Goal: Entertainment & Leisure: Consume media (video, audio)

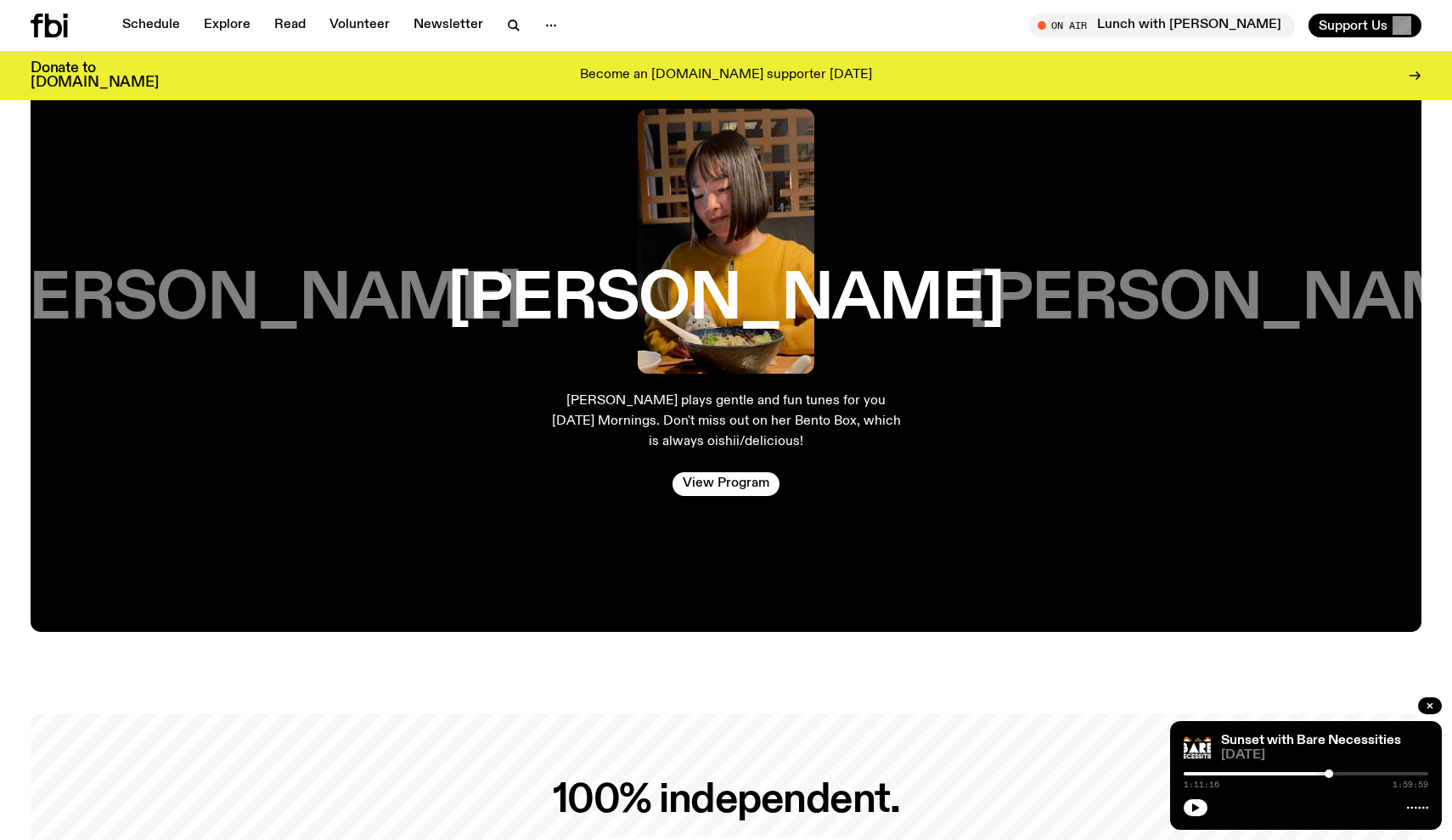
scroll to position [3223, 0]
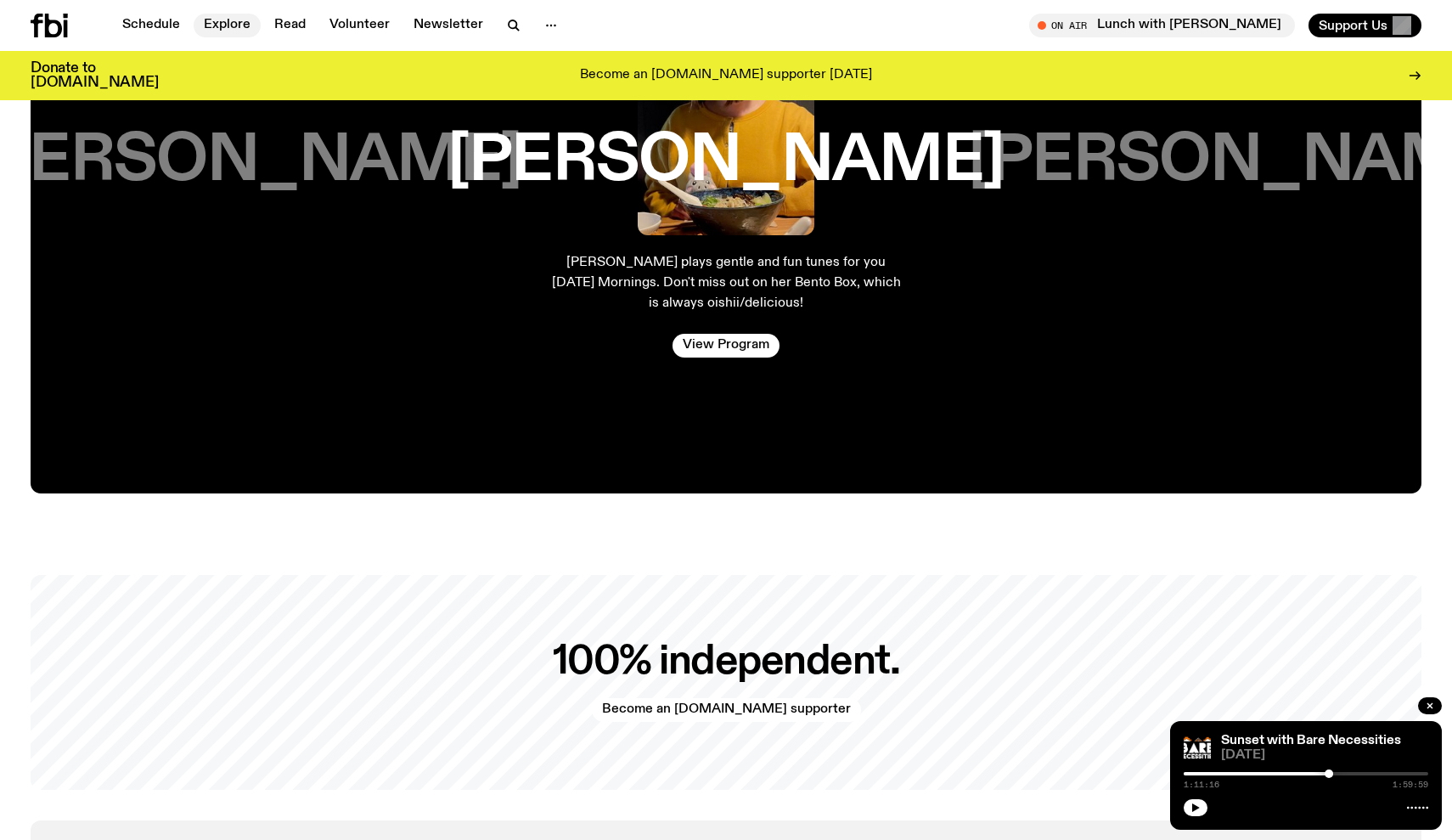
click at [221, 25] on link "Explore" at bounding box center [227, 25] width 67 height 23
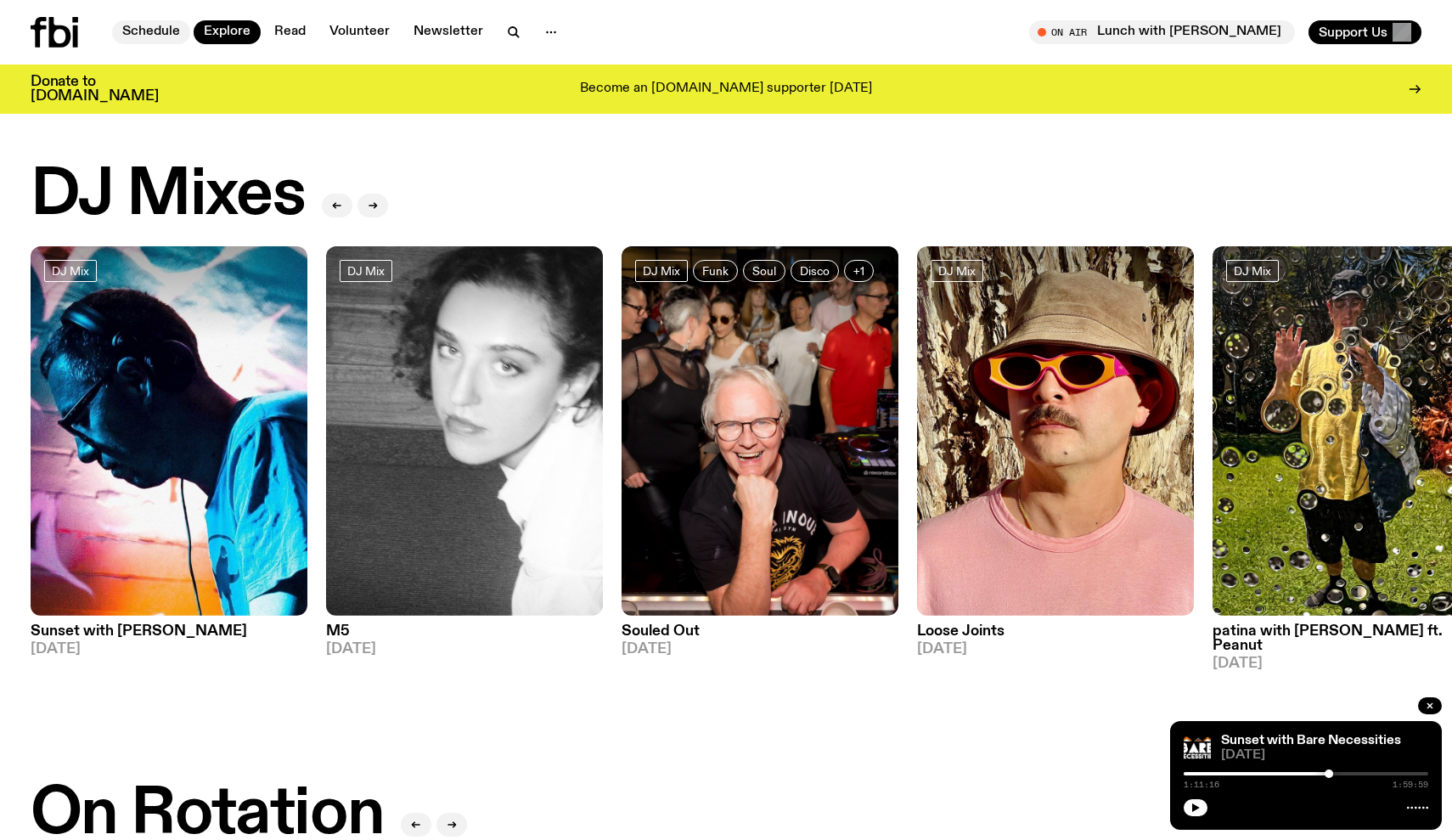
click at [167, 28] on link "Schedule" at bounding box center [151, 32] width 78 height 23
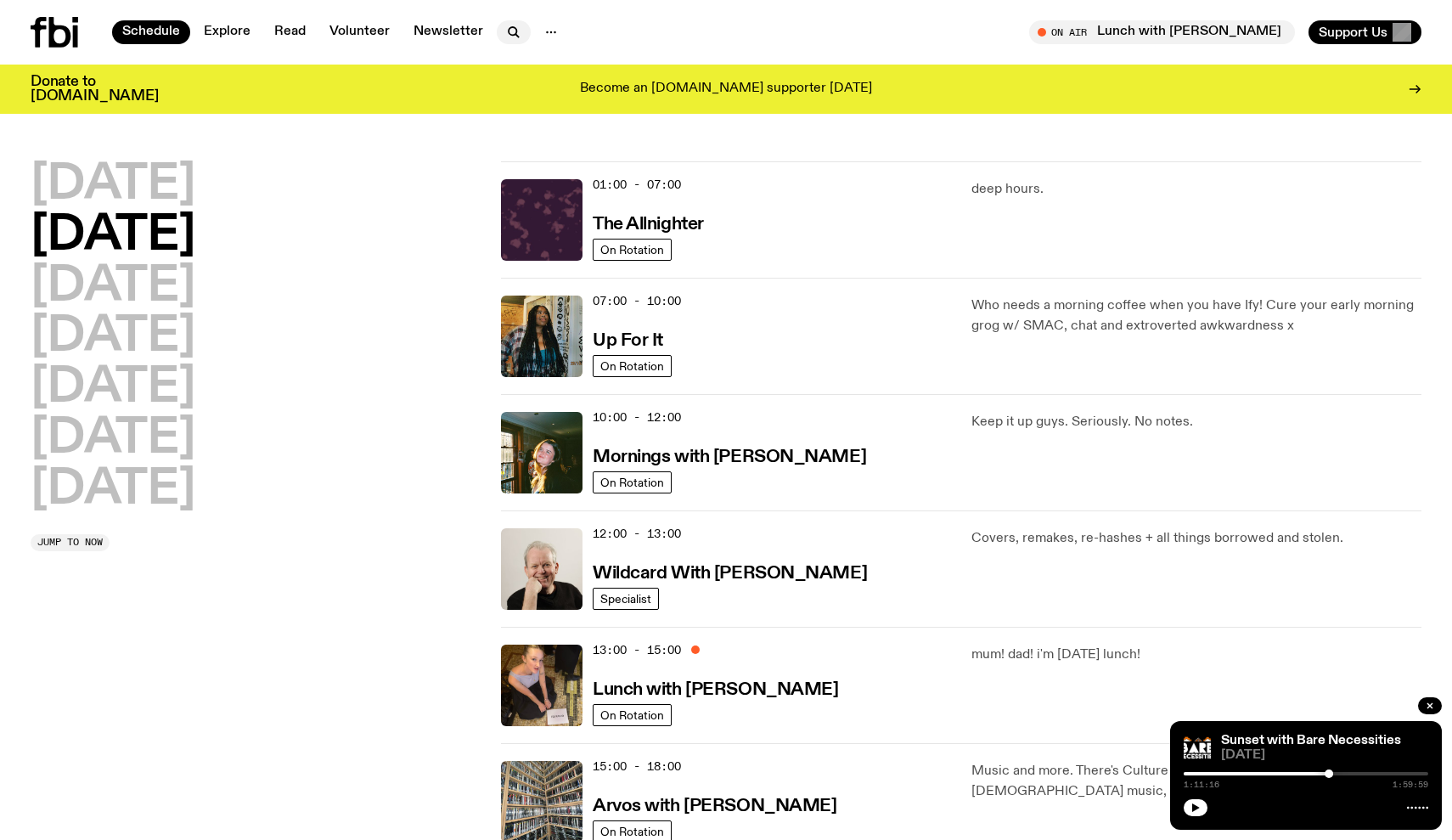
click at [505, 29] on icon "button" at bounding box center [514, 32] width 20 height 20
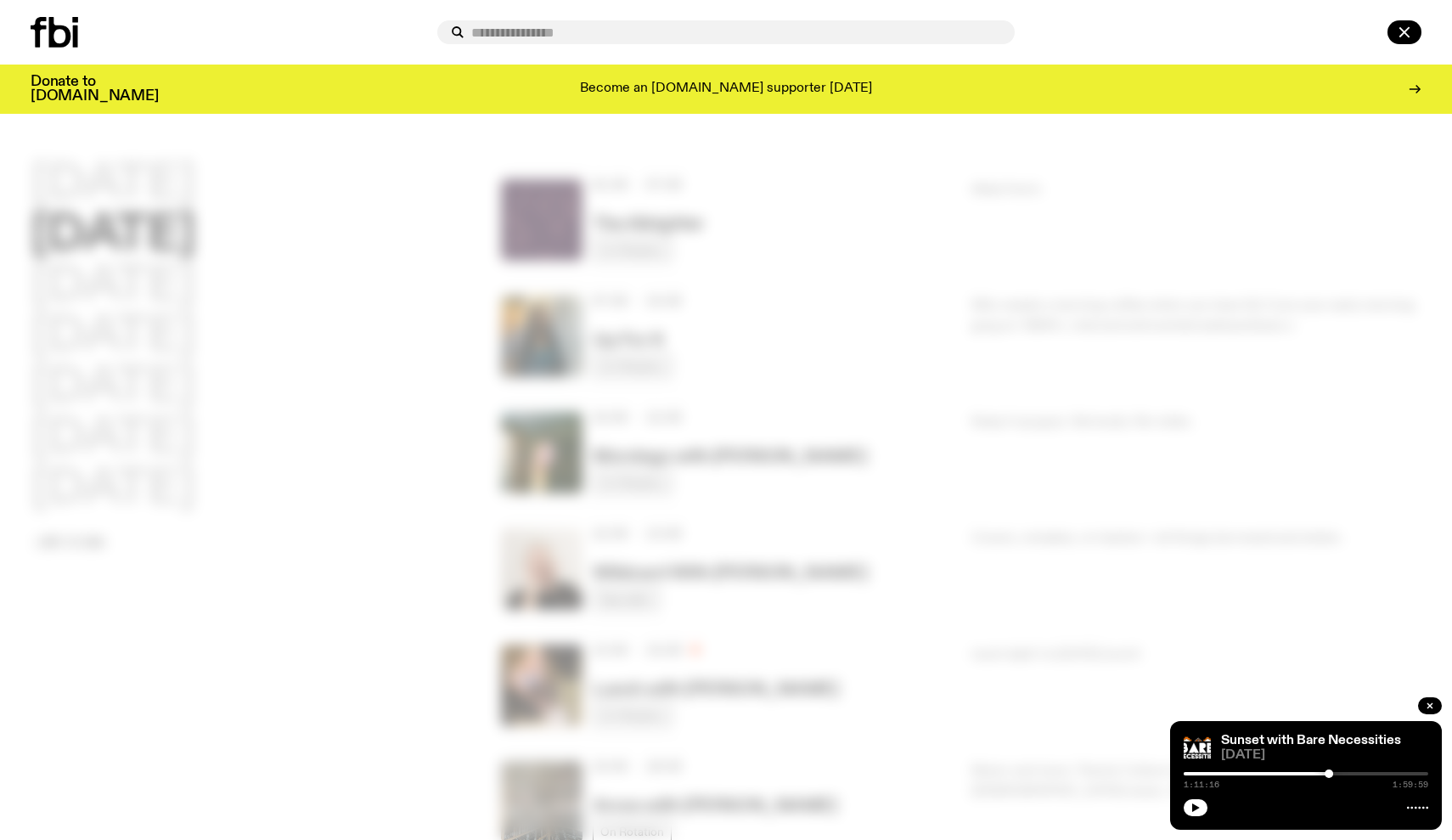
click at [406, 83] on div "Become an [DOMAIN_NAME] supporter [DATE]" at bounding box center [726, 90] width 1146 height 29
click at [512, 192] on div at bounding box center [726, 420] width 1452 height 840
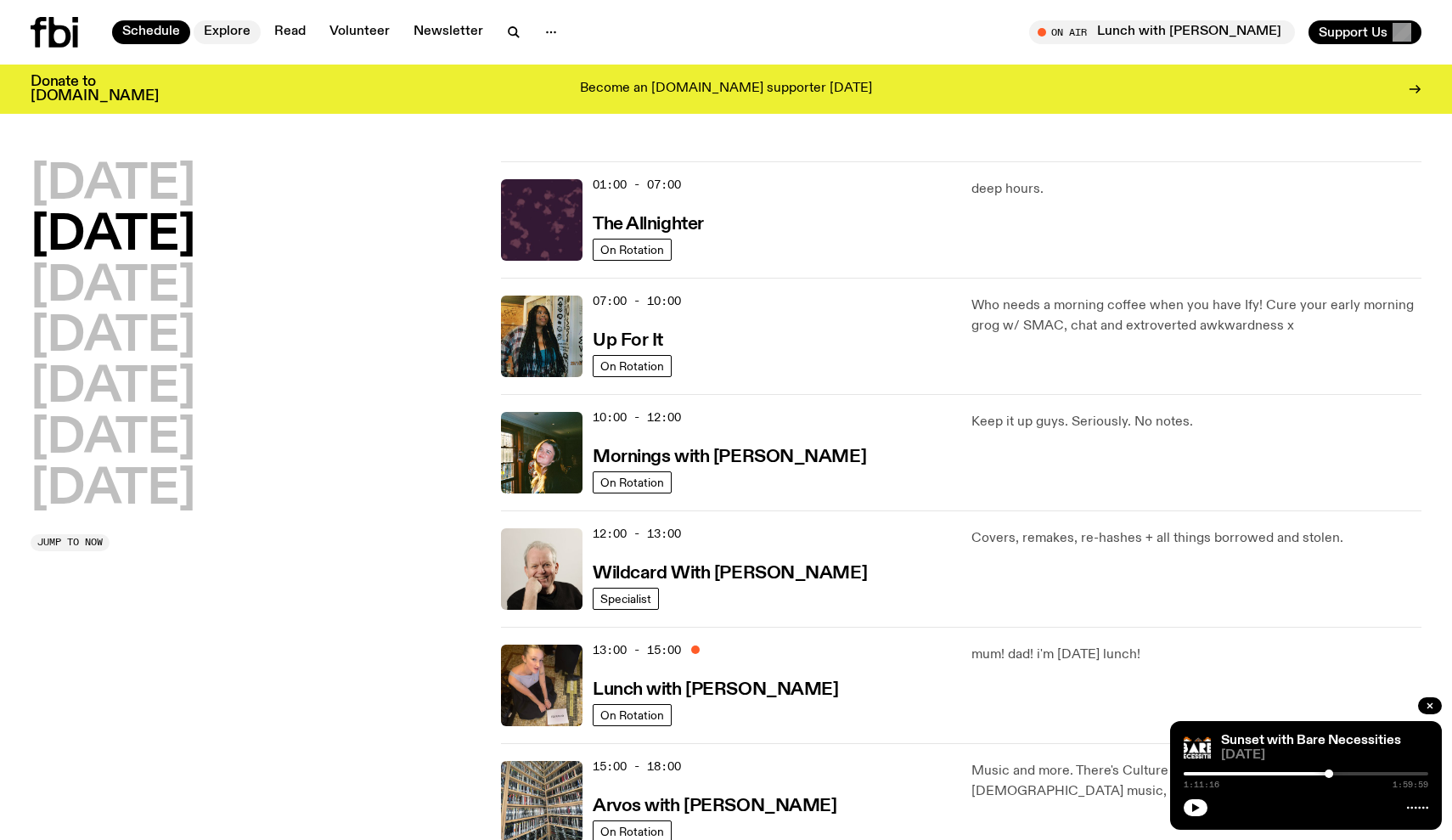
click at [236, 31] on link "Explore" at bounding box center [227, 32] width 67 height 23
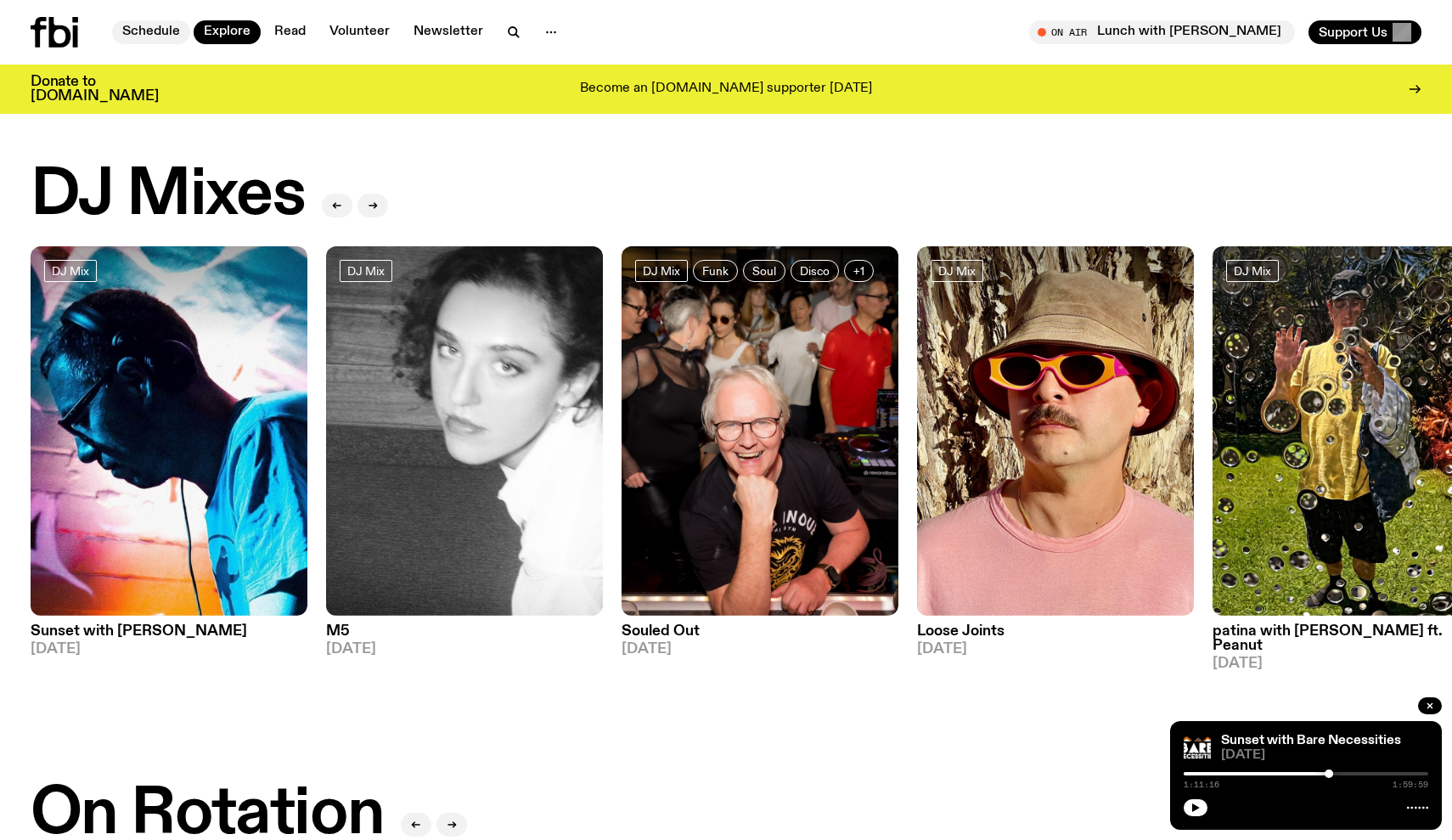
click at [143, 28] on link "Schedule" at bounding box center [151, 32] width 78 height 23
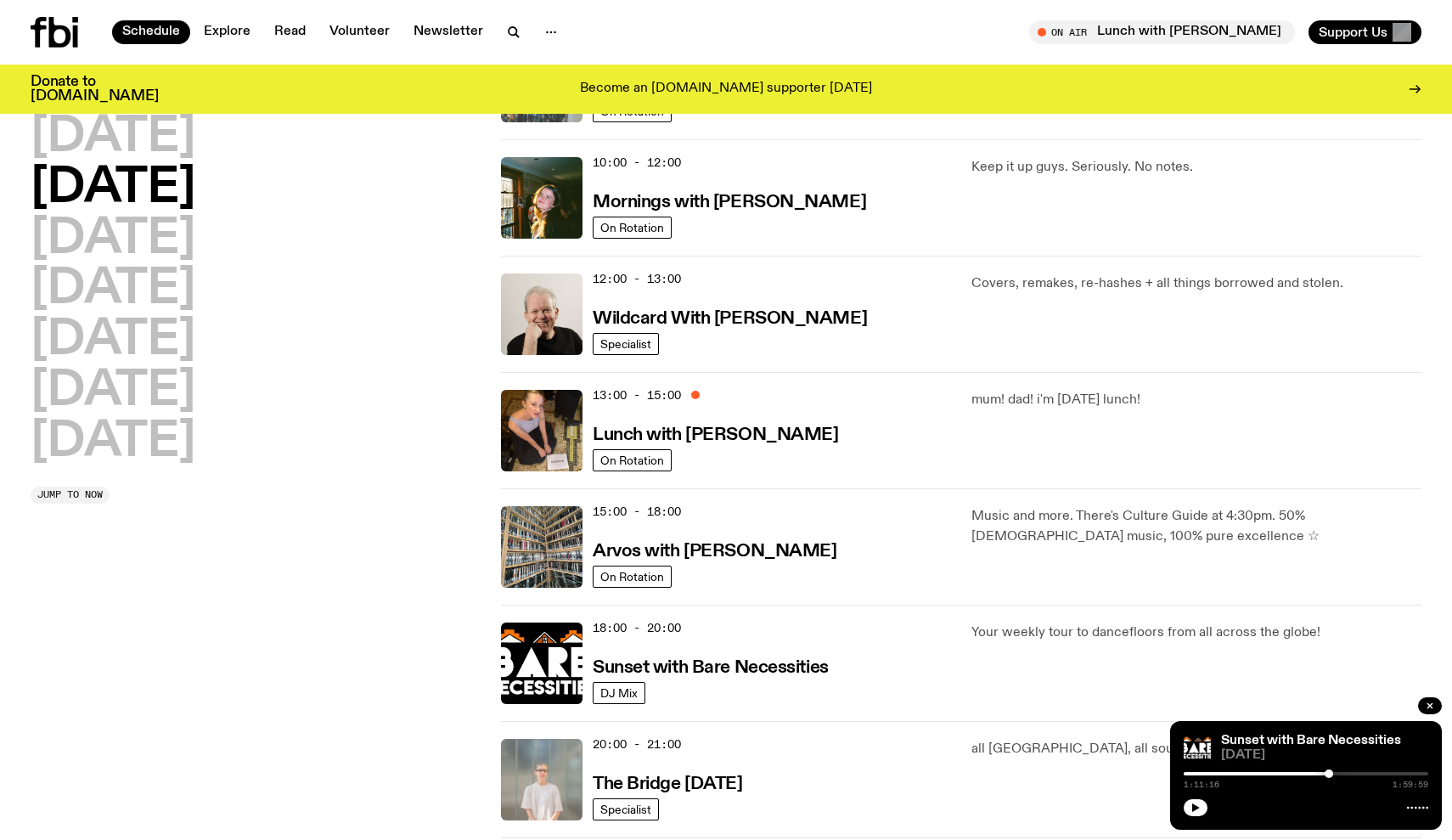
scroll to position [655, 0]
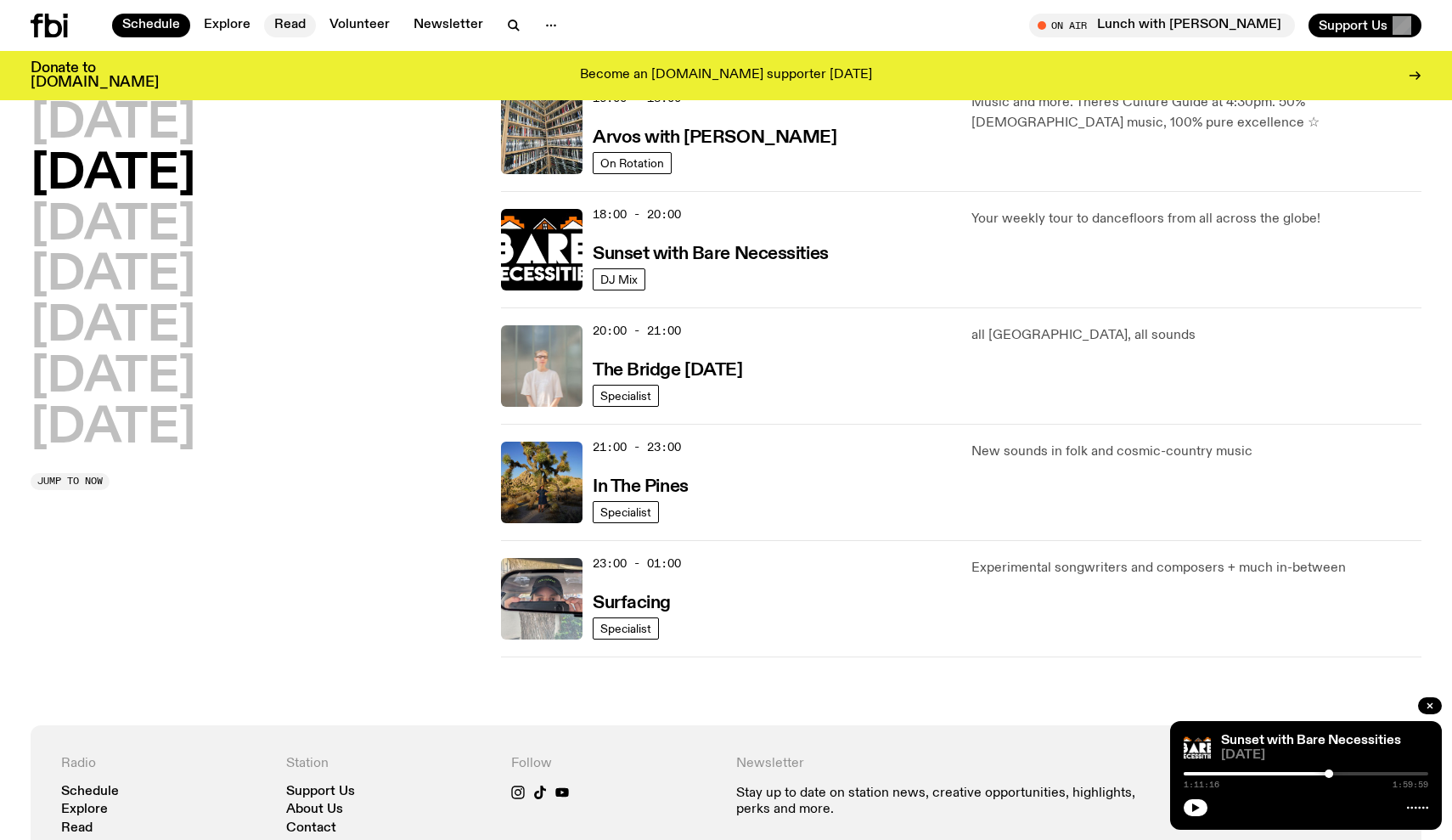
click at [274, 25] on link "Read" at bounding box center [289, 25] width 52 height 23
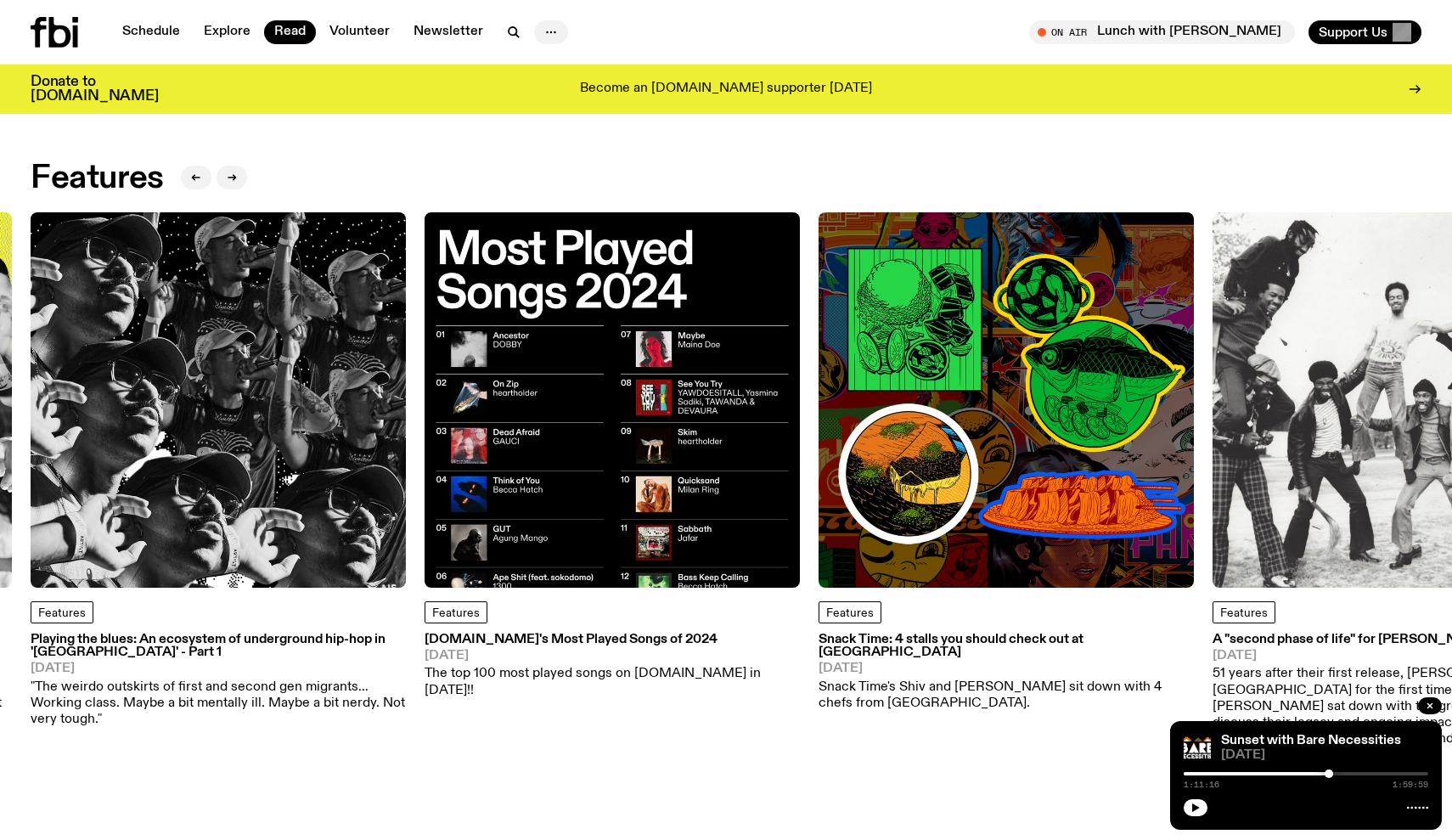
click at [555, 28] on icon "button" at bounding box center [551, 32] width 20 height 20
click at [332, 29] on link "Volunteer" at bounding box center [360, 32] width 81 height 23
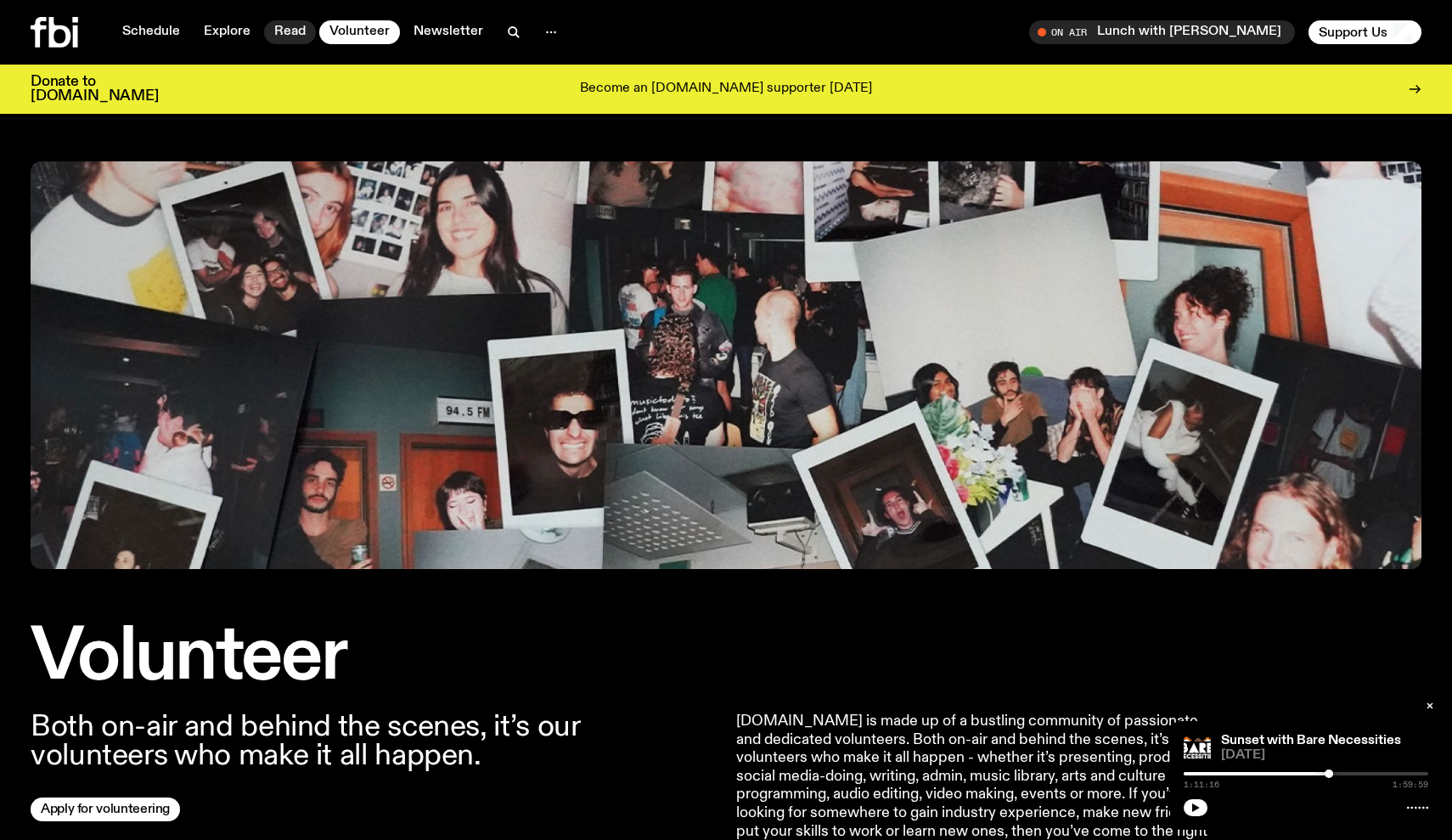
click at [286, 35] on link "Read" at bounding box center [289, 32] width 52 height 23
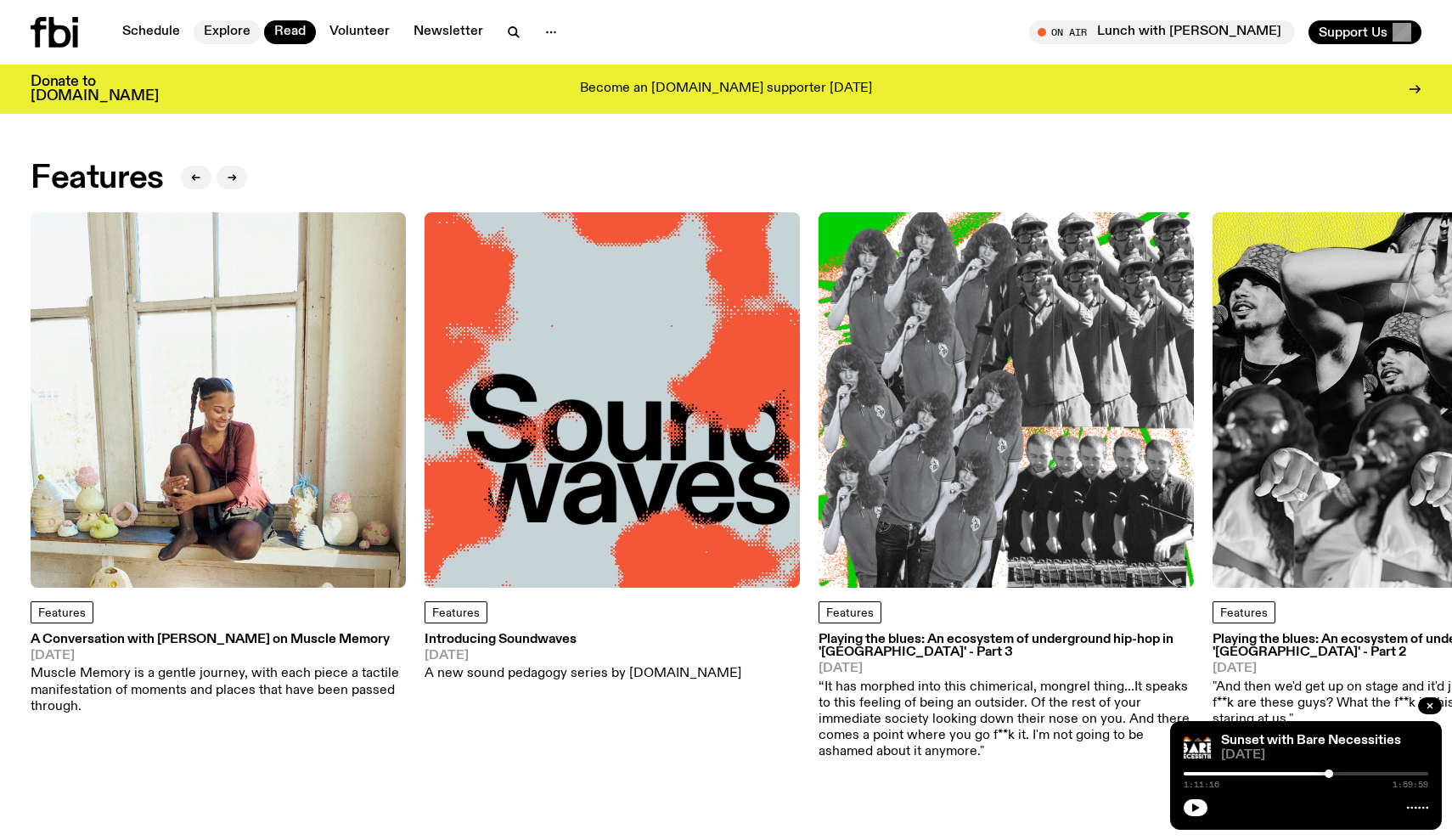
click at [214, 30] on link "Explore" at bounding box center [227, 32] width 67 height 23
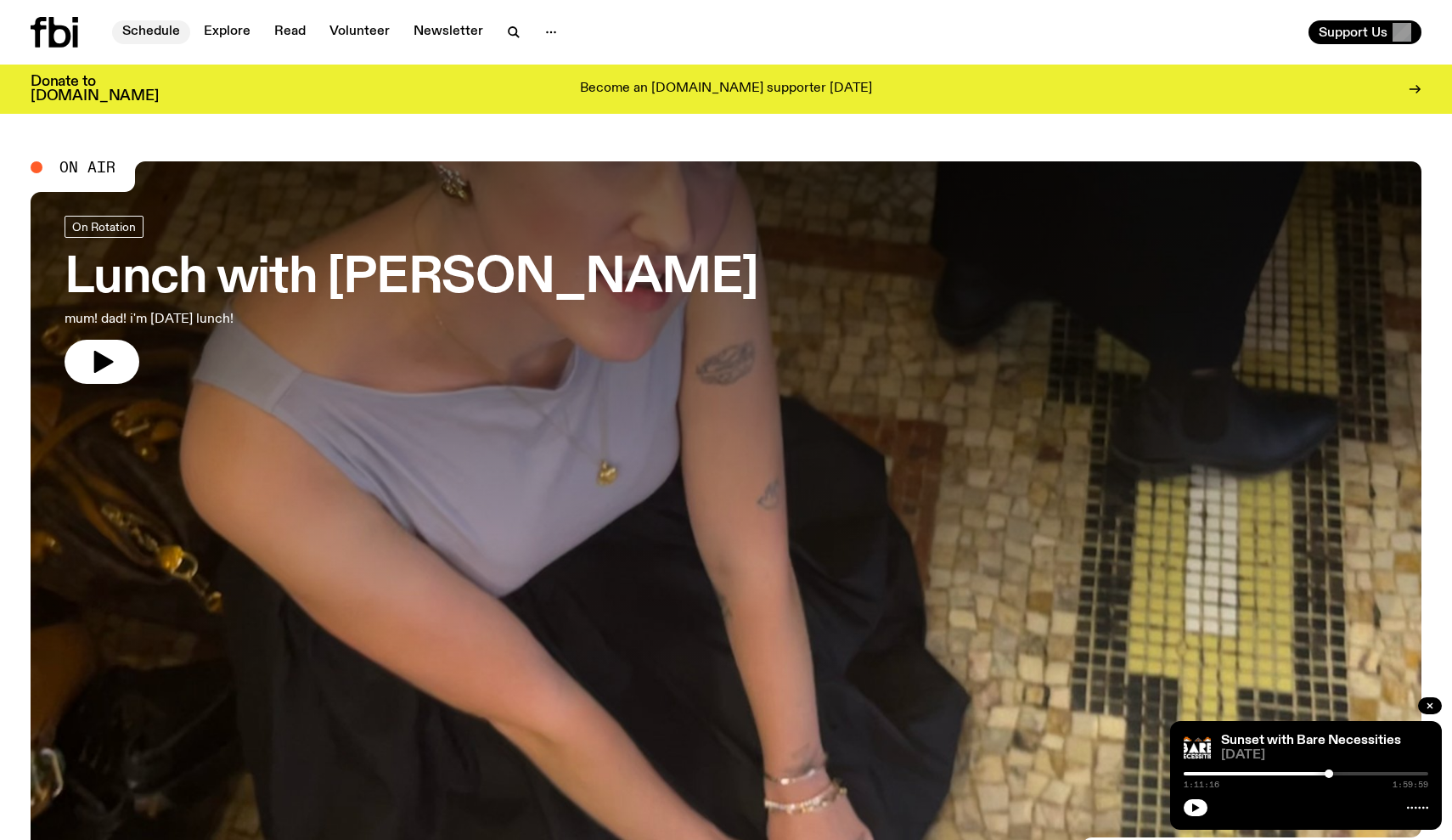
click at [178, 26] on link "Schedule" at bounding box center [151, 32] width 78 height 23
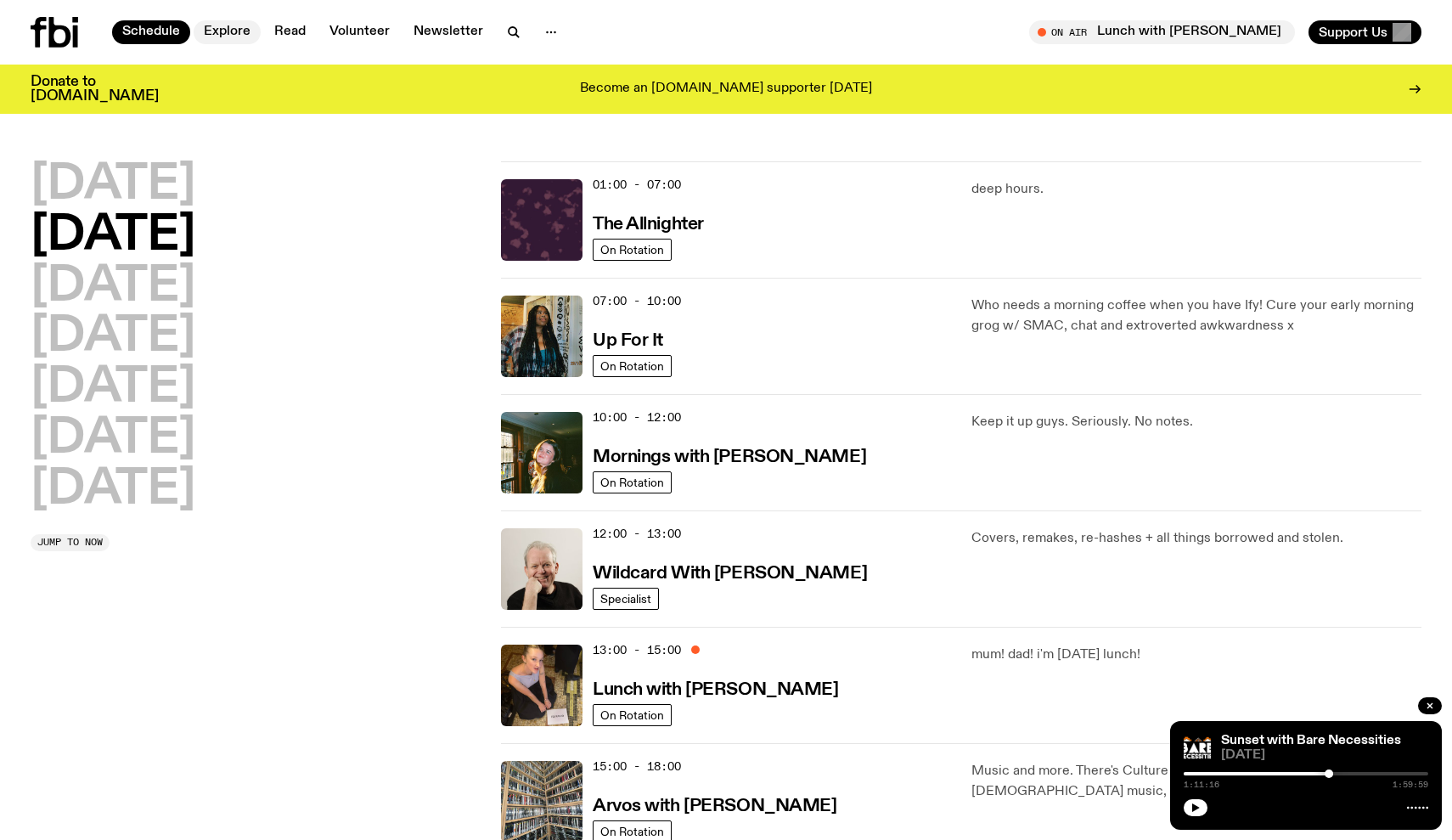
click at [226, 29] on link "Explore" at bounding box center [227, 32] width 67 height 23
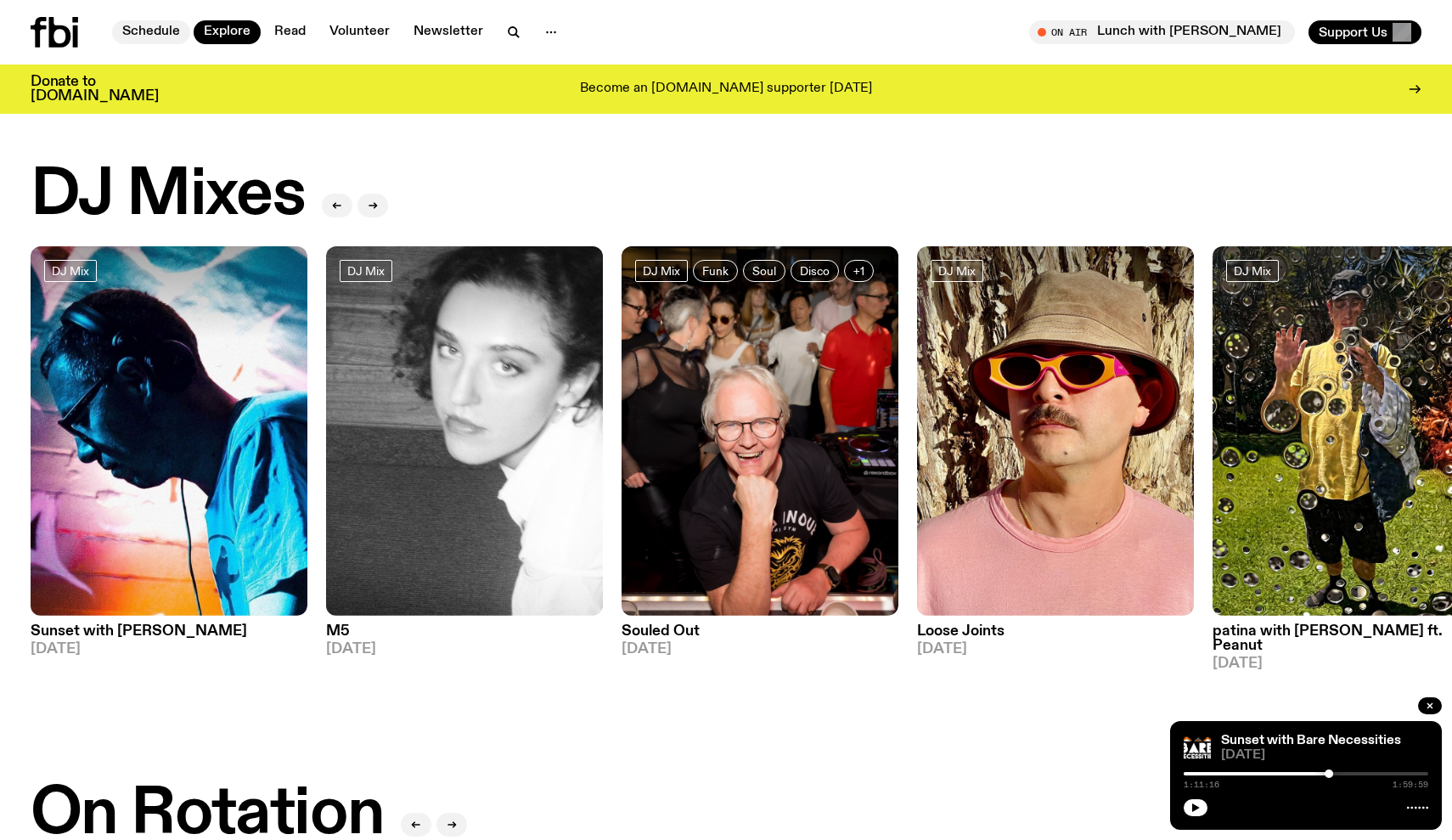
click at [161, 34] on link "Schedule" at bounding box center [151, 32] width 78 height 23
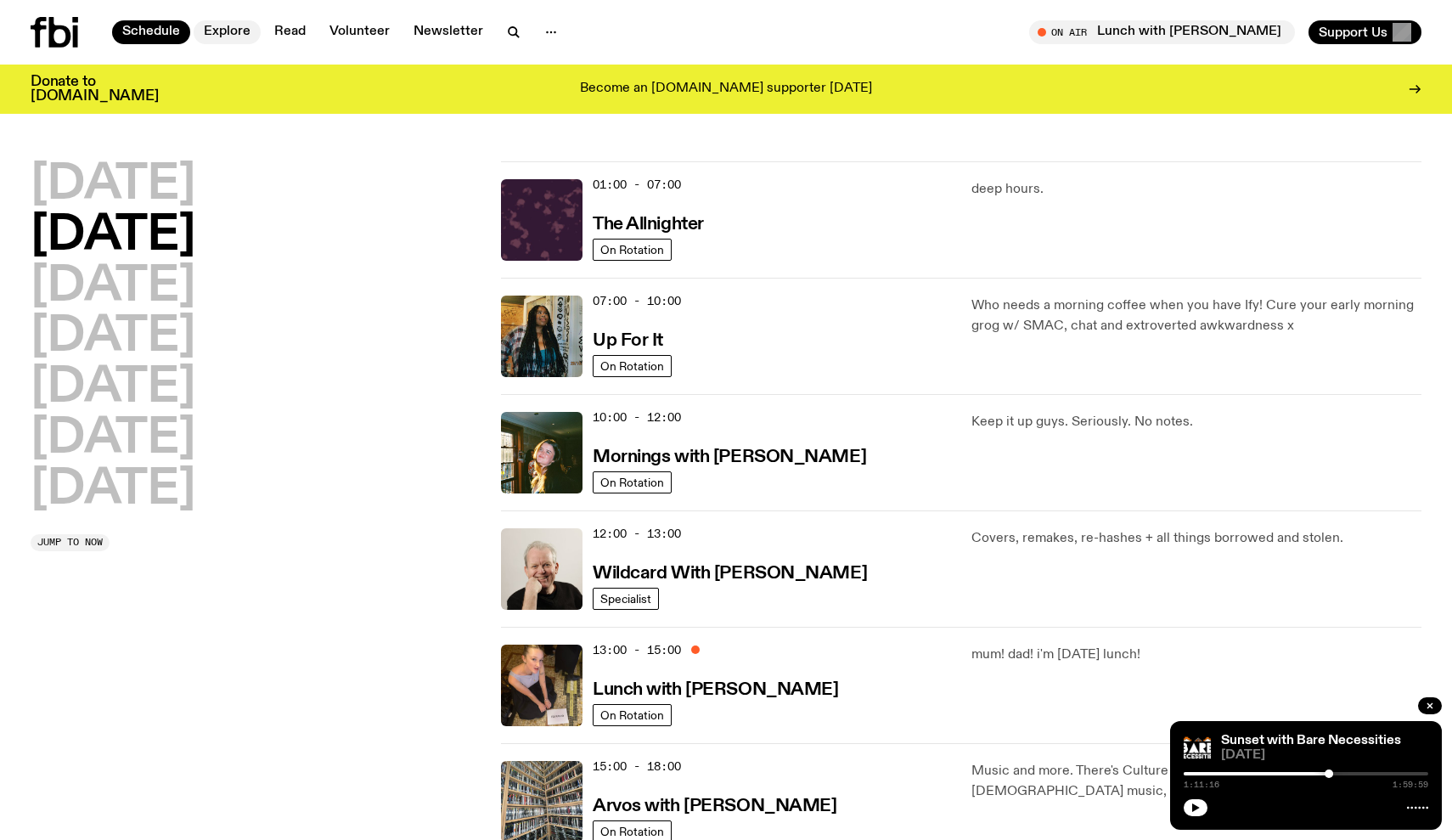
click at [222, 43] on link "Explore" at bounding box center [227, 32] width 67 height 23
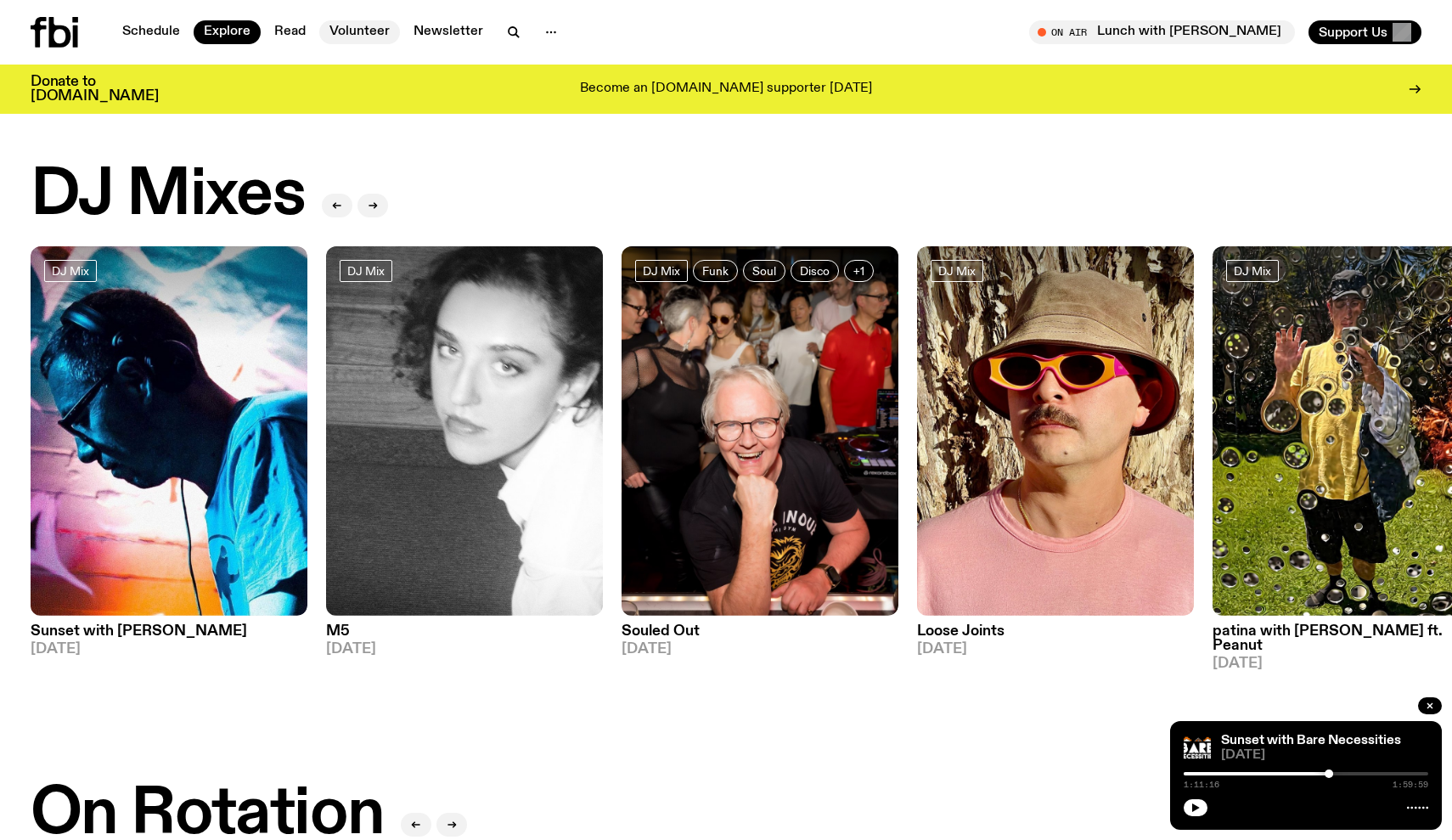
click at [370, 30] on link "Volunteer" at bounding box center [360, 32] width 81 height 23
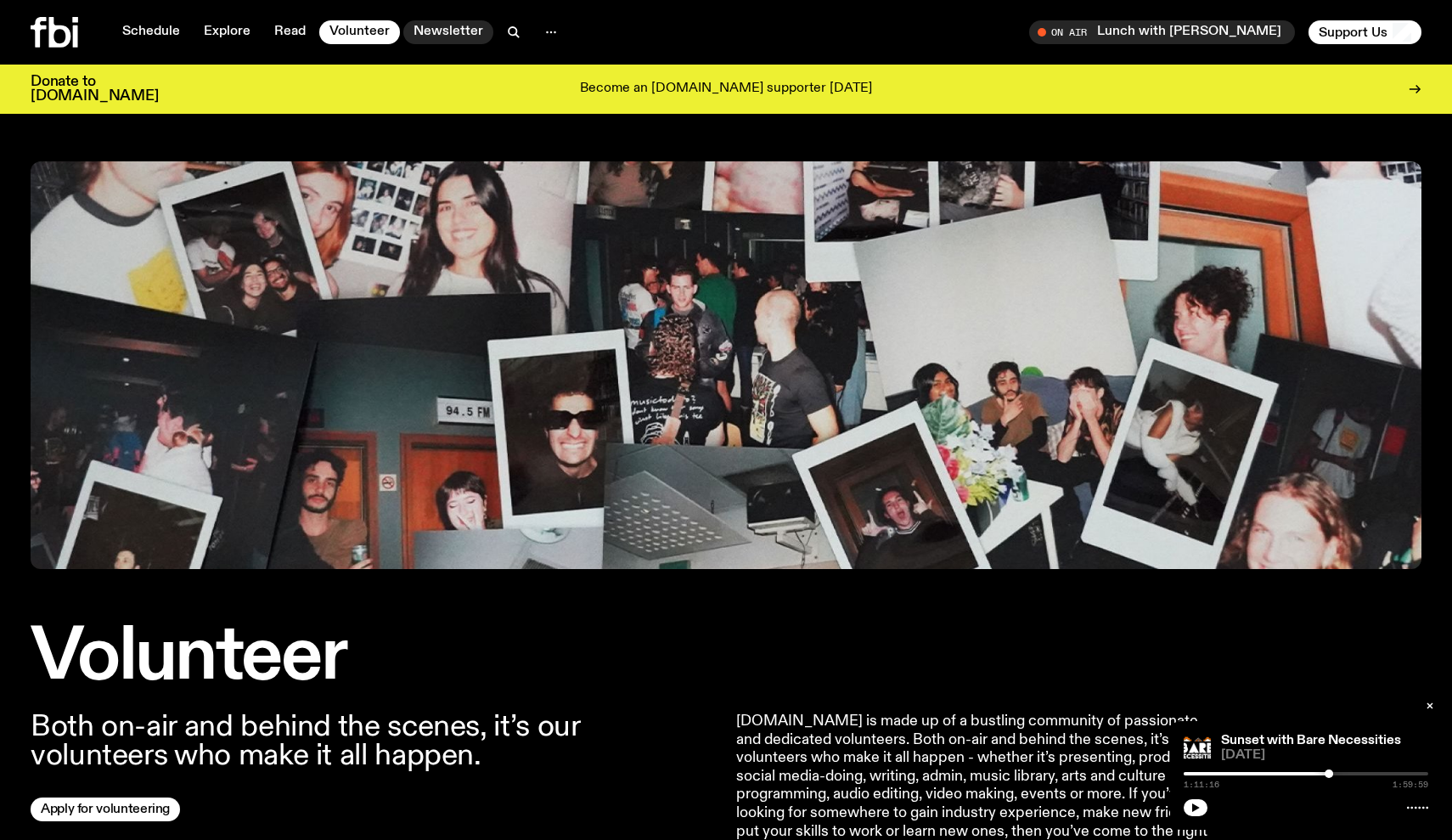
click at [456, 36] on link "Newsletter" at bounding box center [448, 32] width 90 height 23
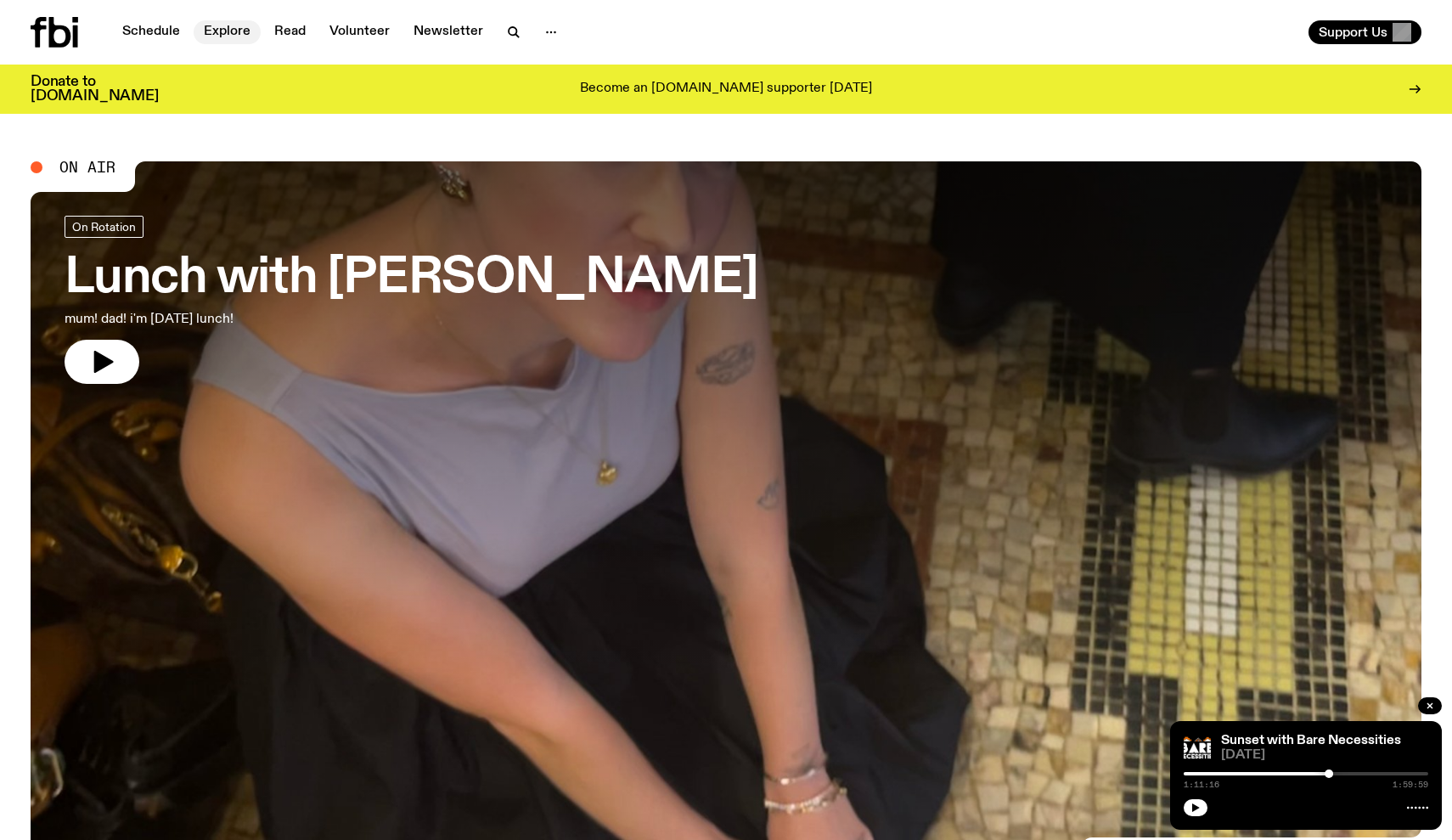
click at [232, 33] on link "Explore" at bounding box center [227, 32] width 67 height 23
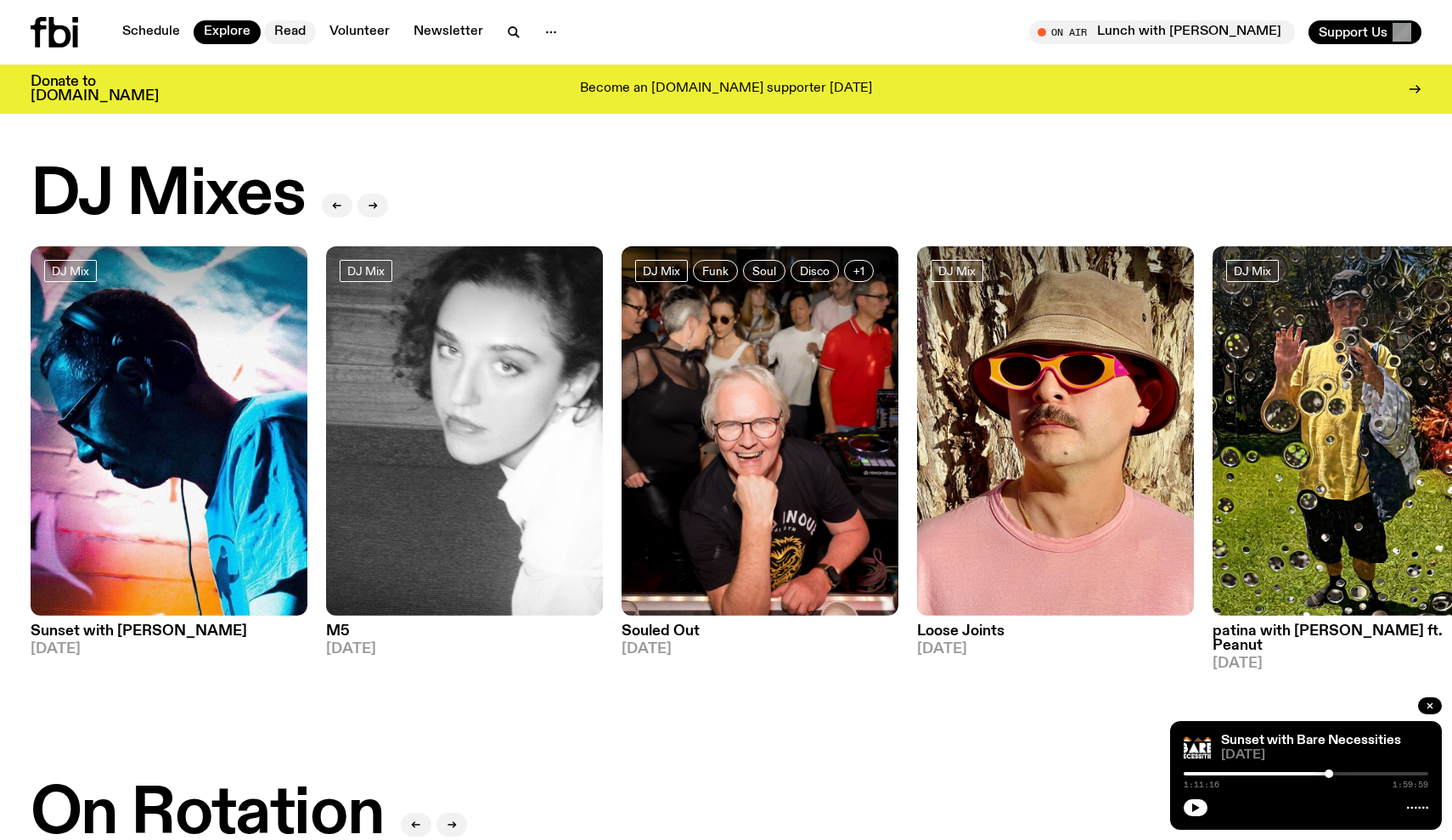
click at [294, 33] on link "Read" at bounding box center [289, 32] width 52 height 23
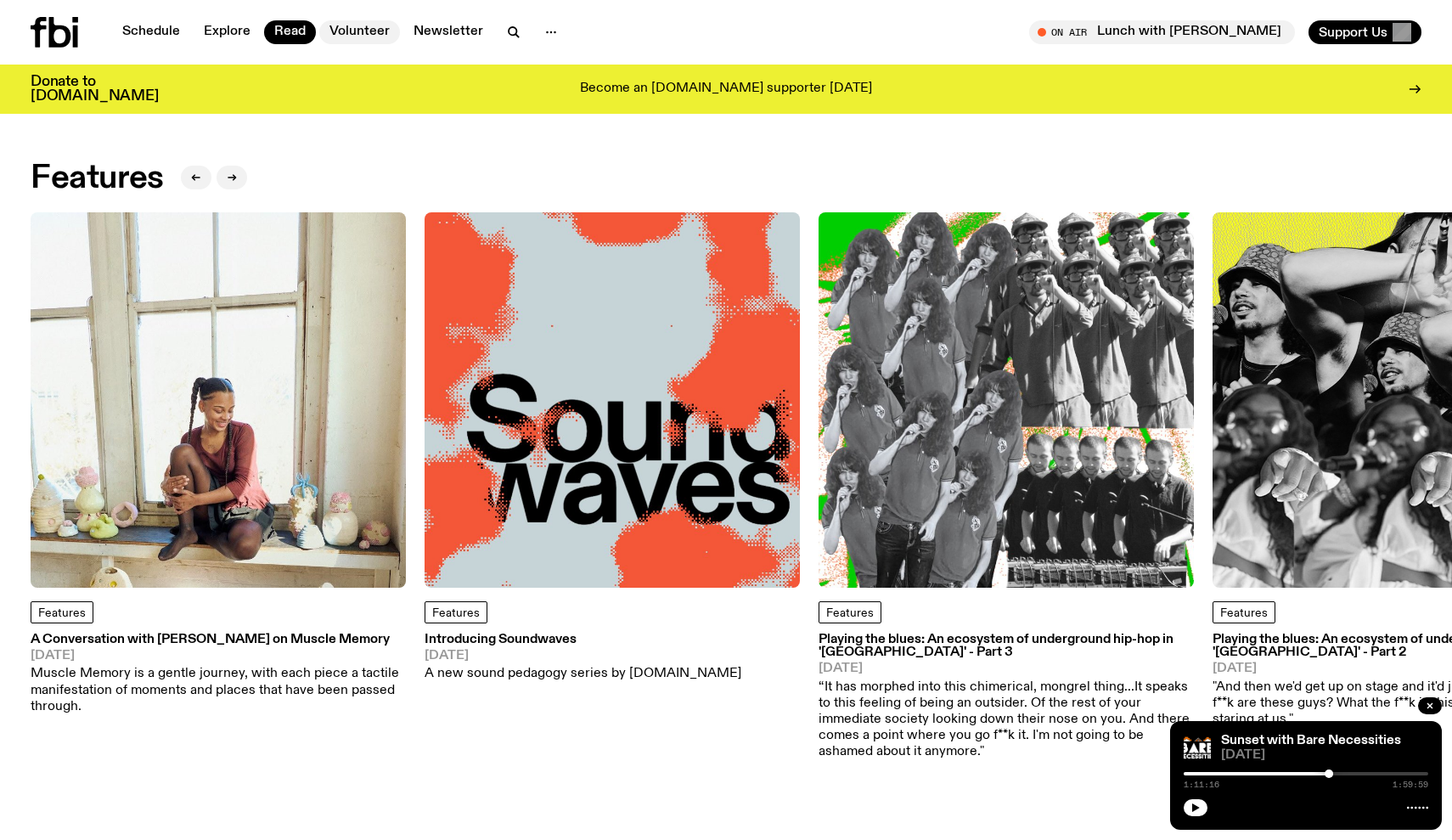
click at [335, 33] on link "Volunteer" at bounding box center [360, 32] width 81 height 23
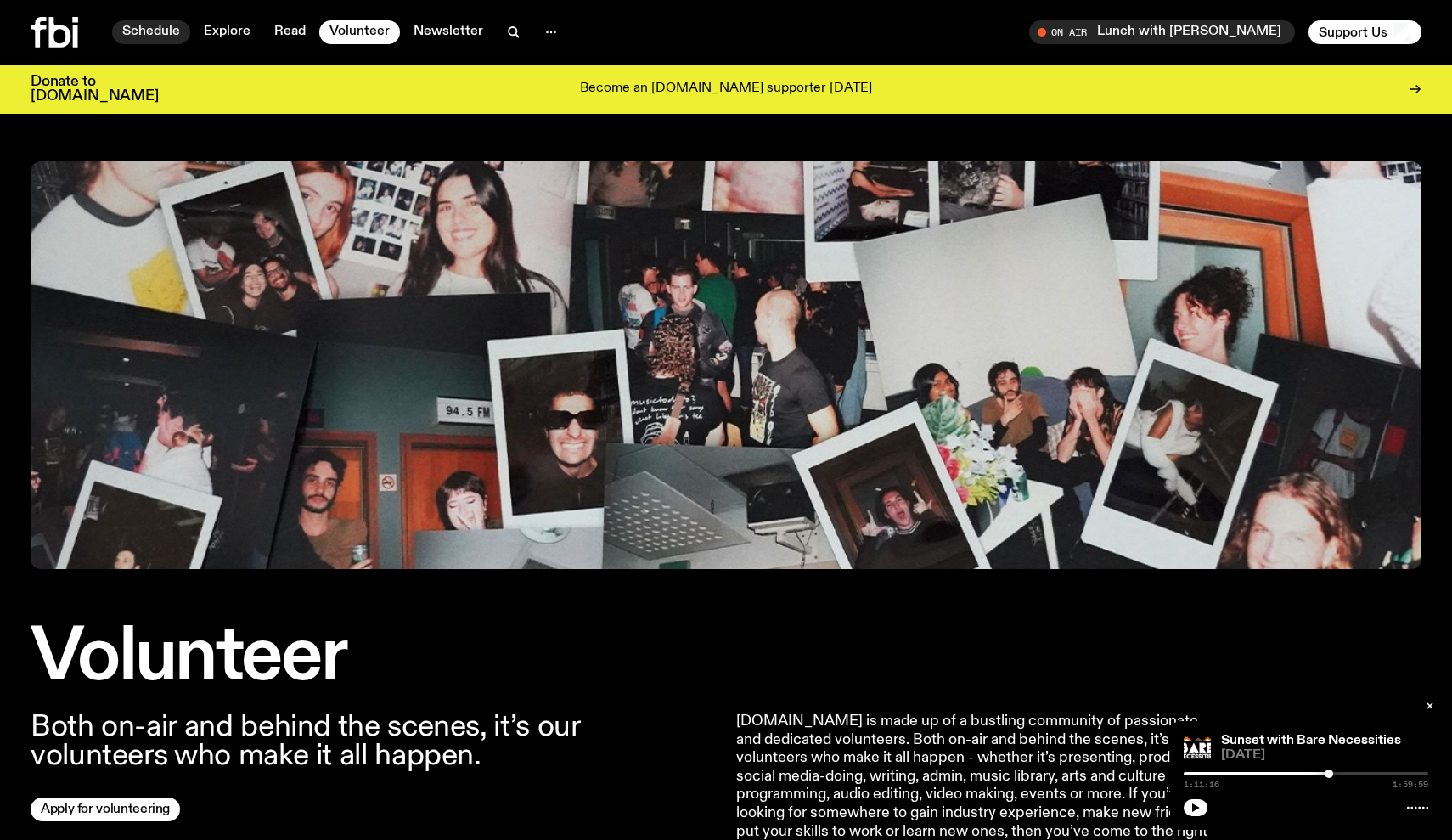
click at [139, 27] on link "Schedule" at bounding box center [151, 32] width 78 height 23
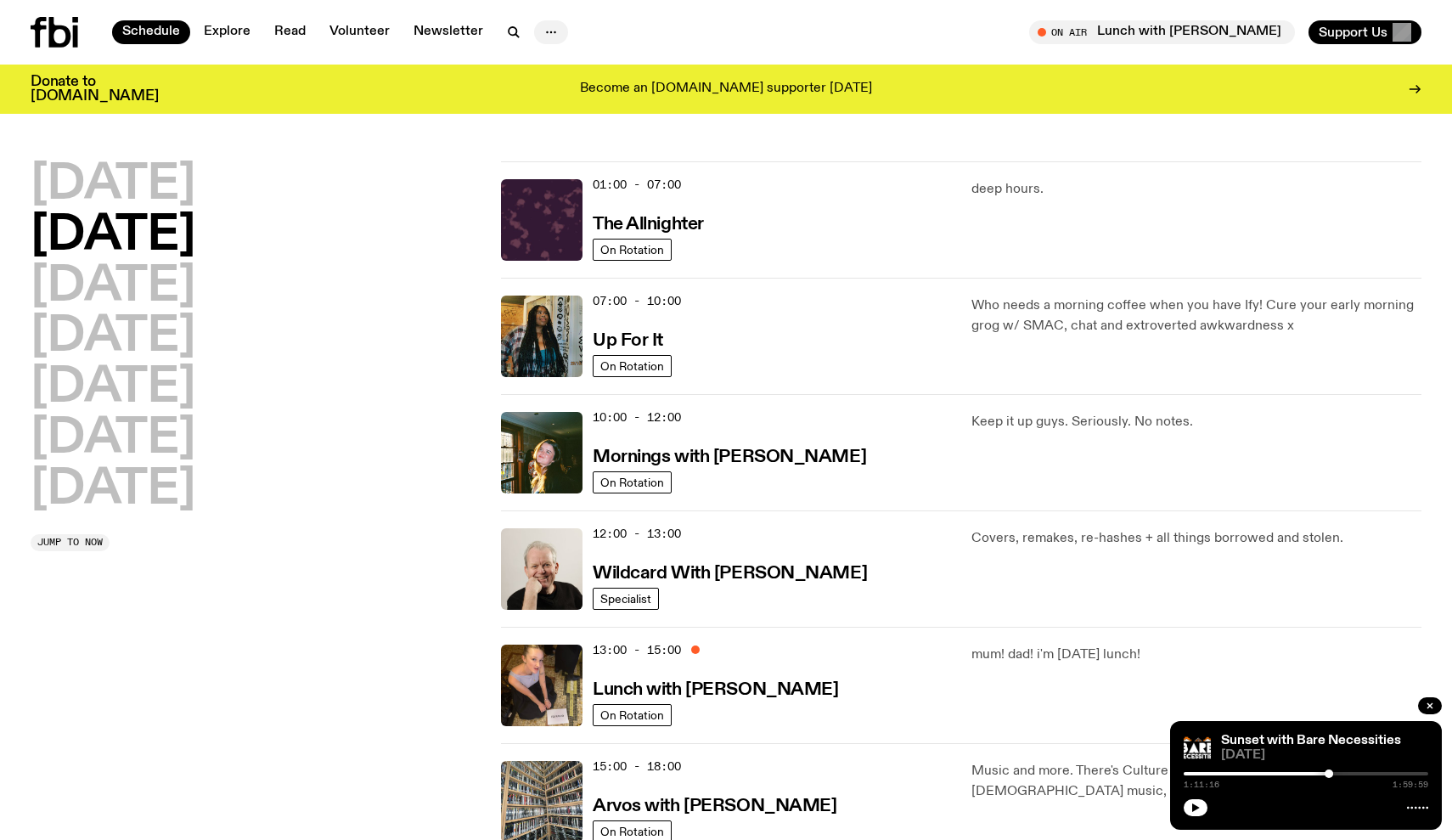
click at [560, 26] on button "button" at bounding box center [551, 32] width 34 height 23
click at [516, 27] on icon "button" at bounding box center [514, 32] width 20 height 20
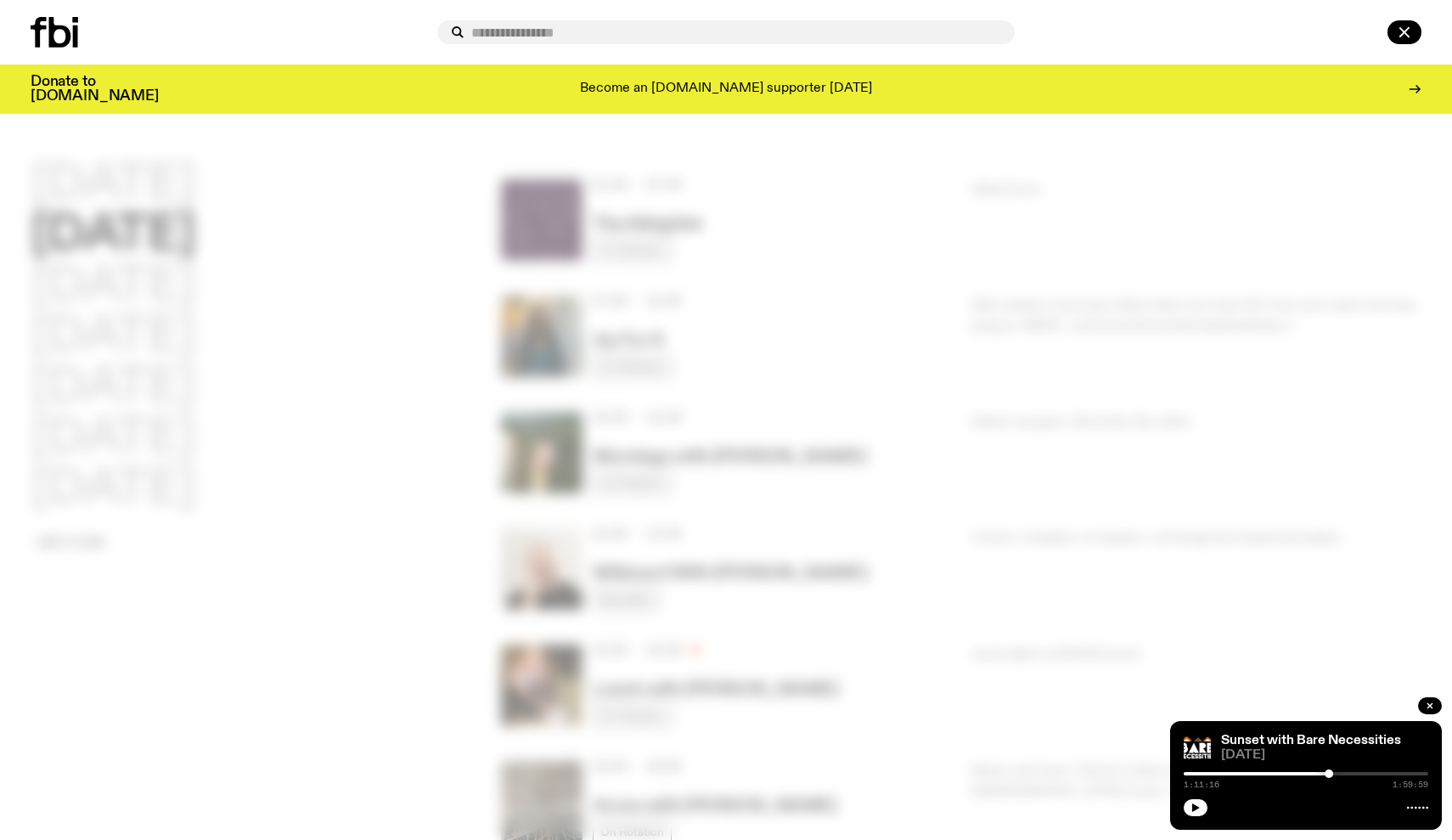
type input "*"
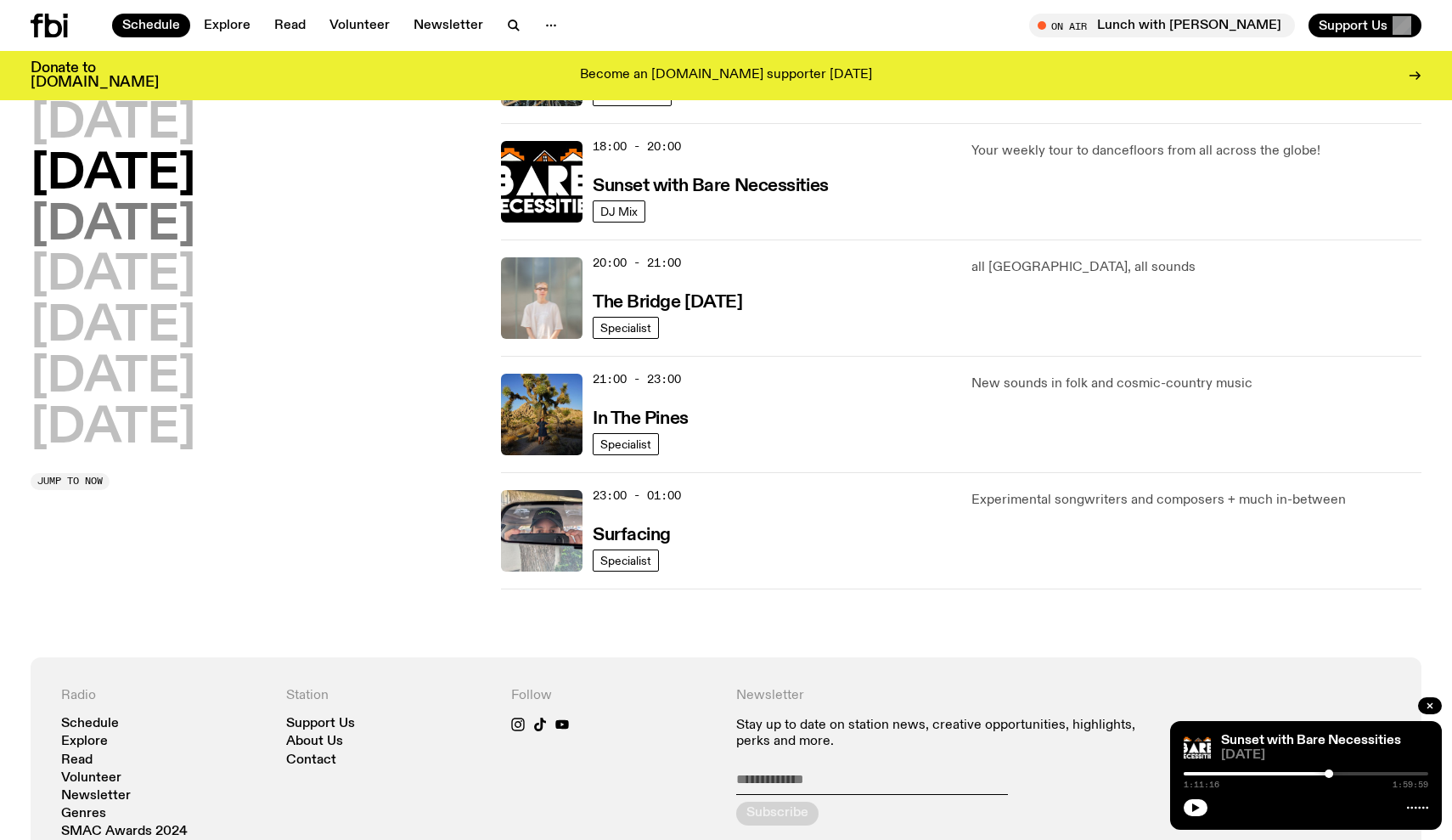
click at [134, 217] on h2 "[DATE]" at bounding box center [112, 225] width 165 height 48
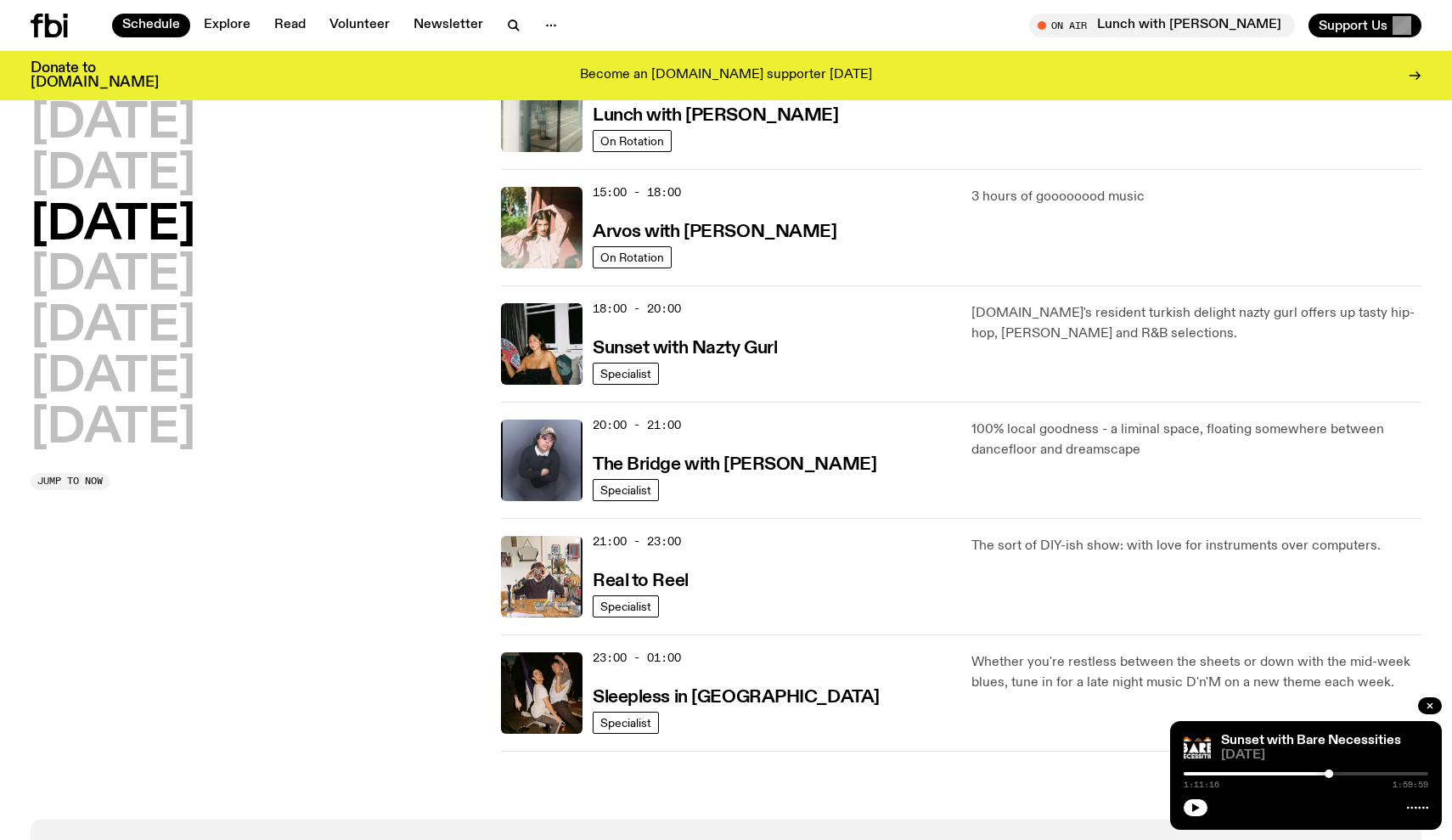
scroll to position [564, 0]
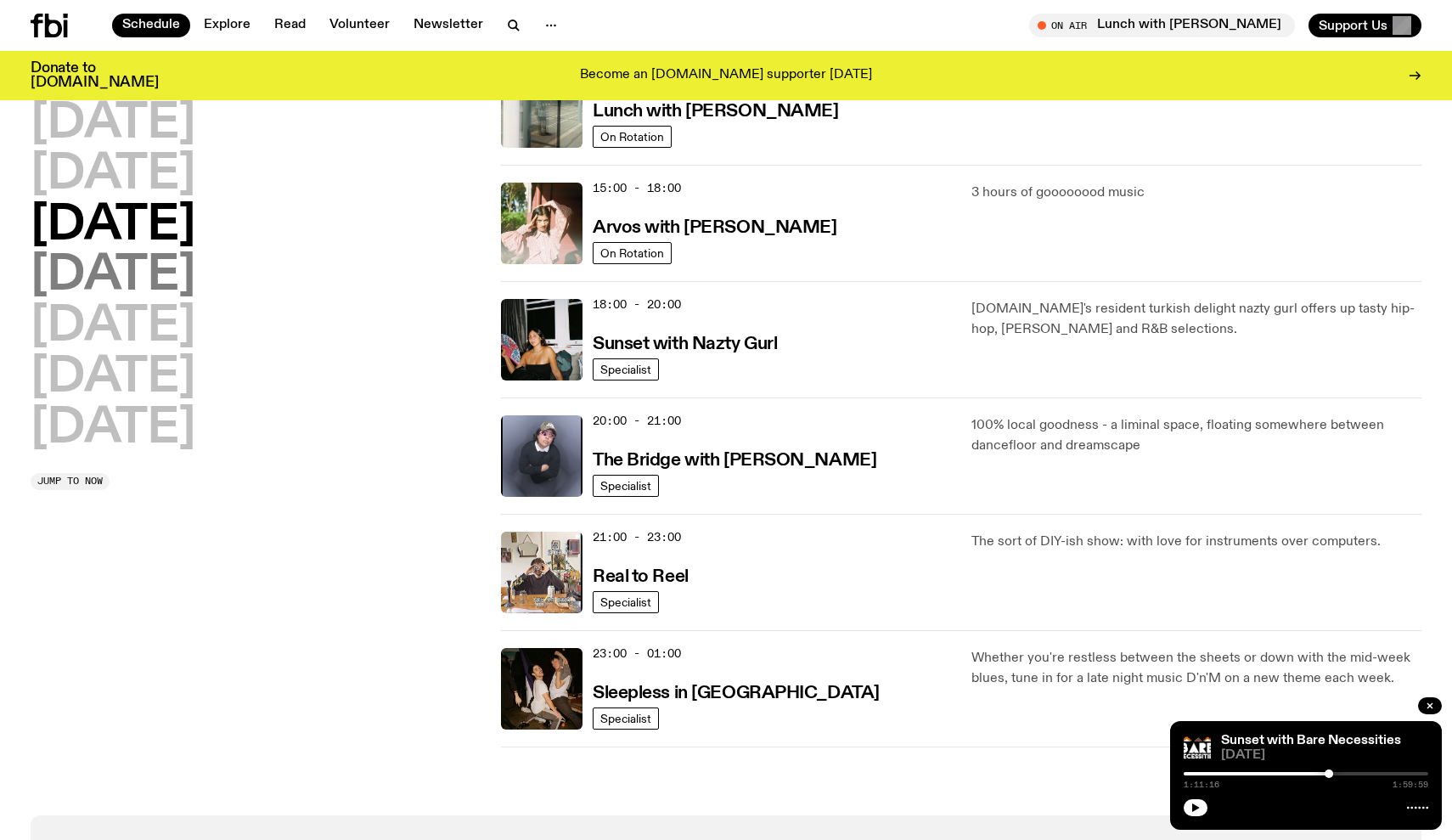
click at [195, 277] on h2 "Thursday" at bounding box center [112, 276] width 165 height 48
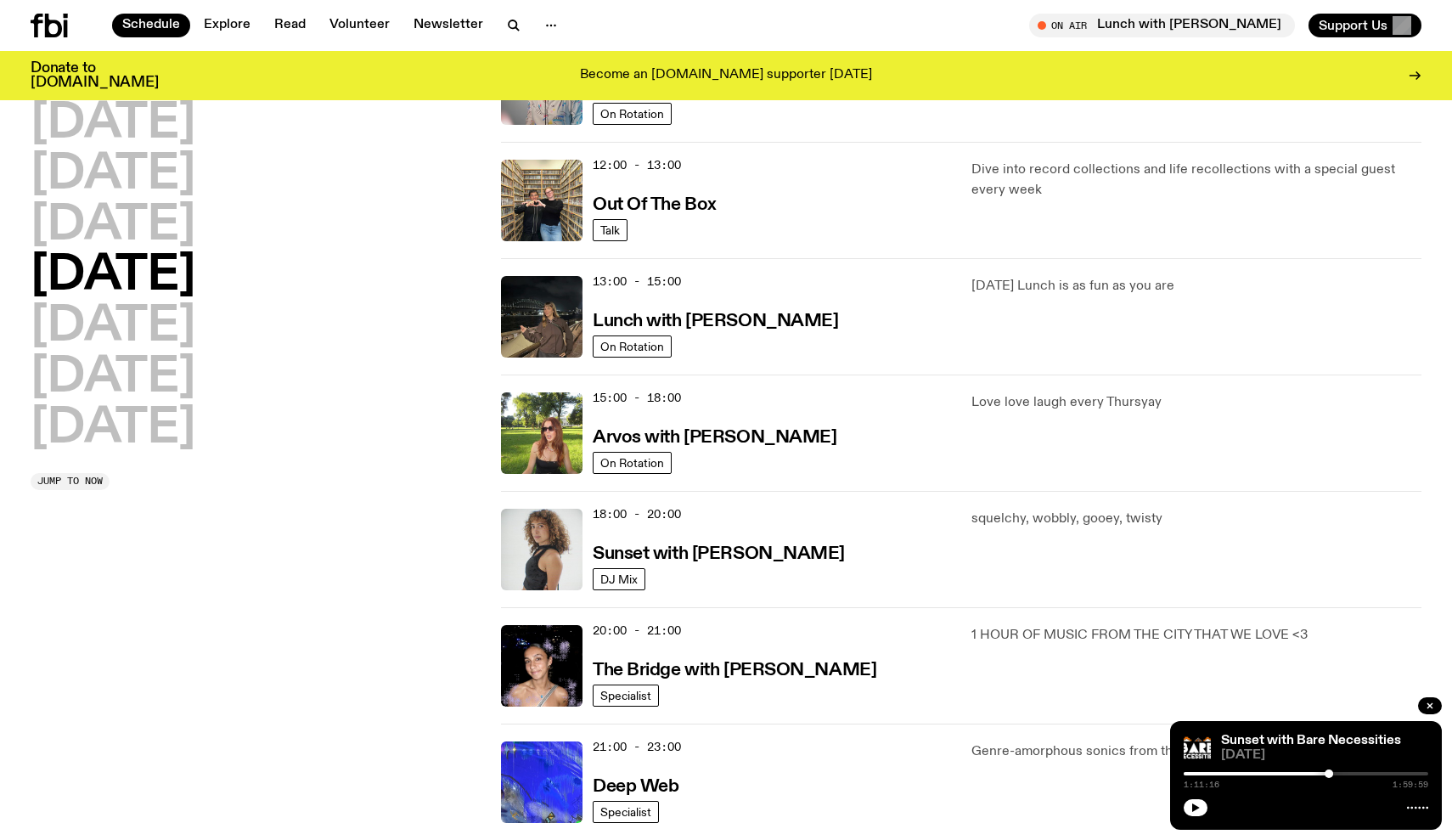
scroll to position [353, 0]
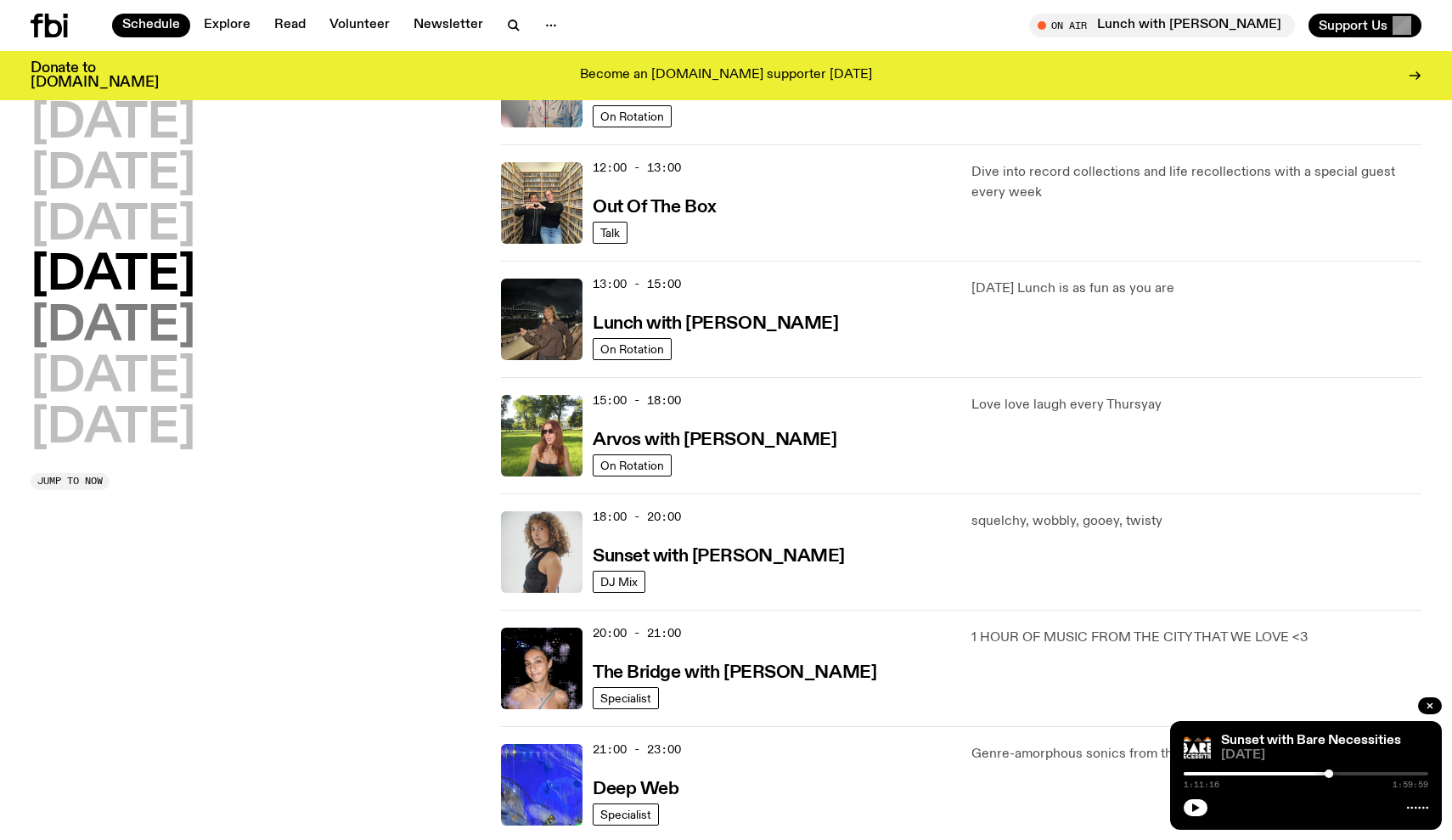
click at [139, 326] on h2 "Friday" at bounding box center [112, 326] width 165 height 48
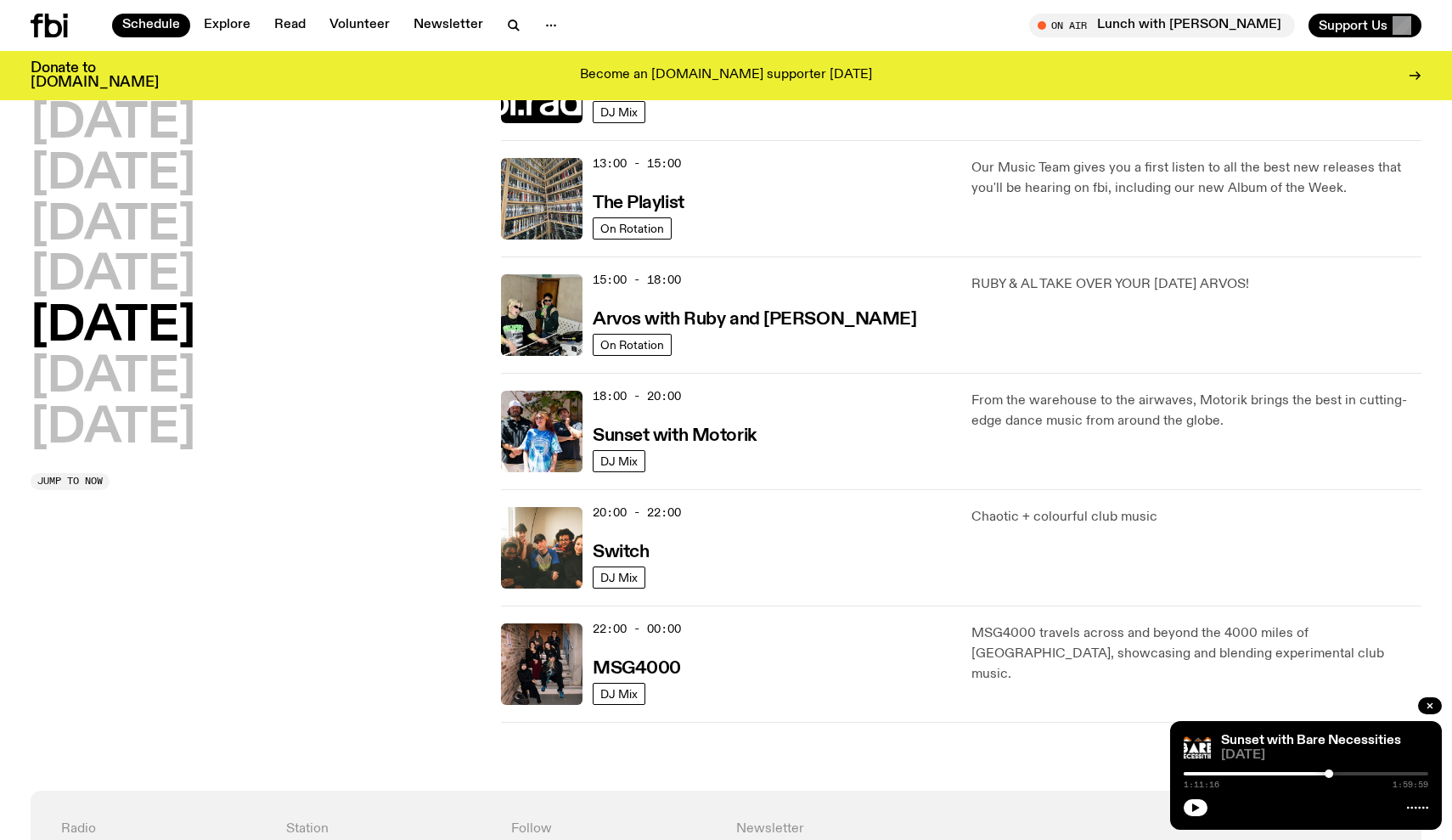
scroll to position [479, 0]
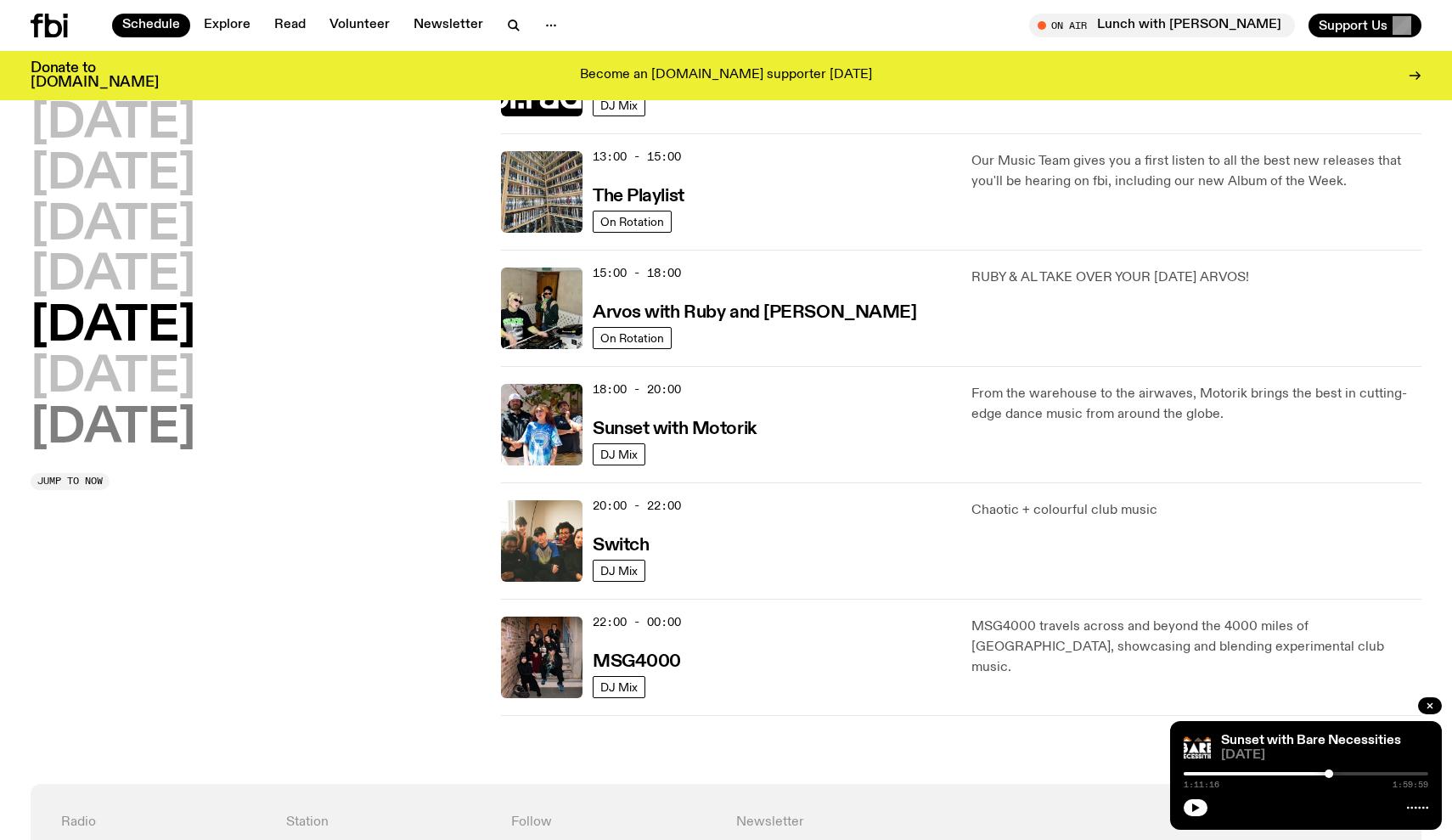
click at [130, 405] on h2 "Sunday" at bounding box center [112, 429] width 165 height 48
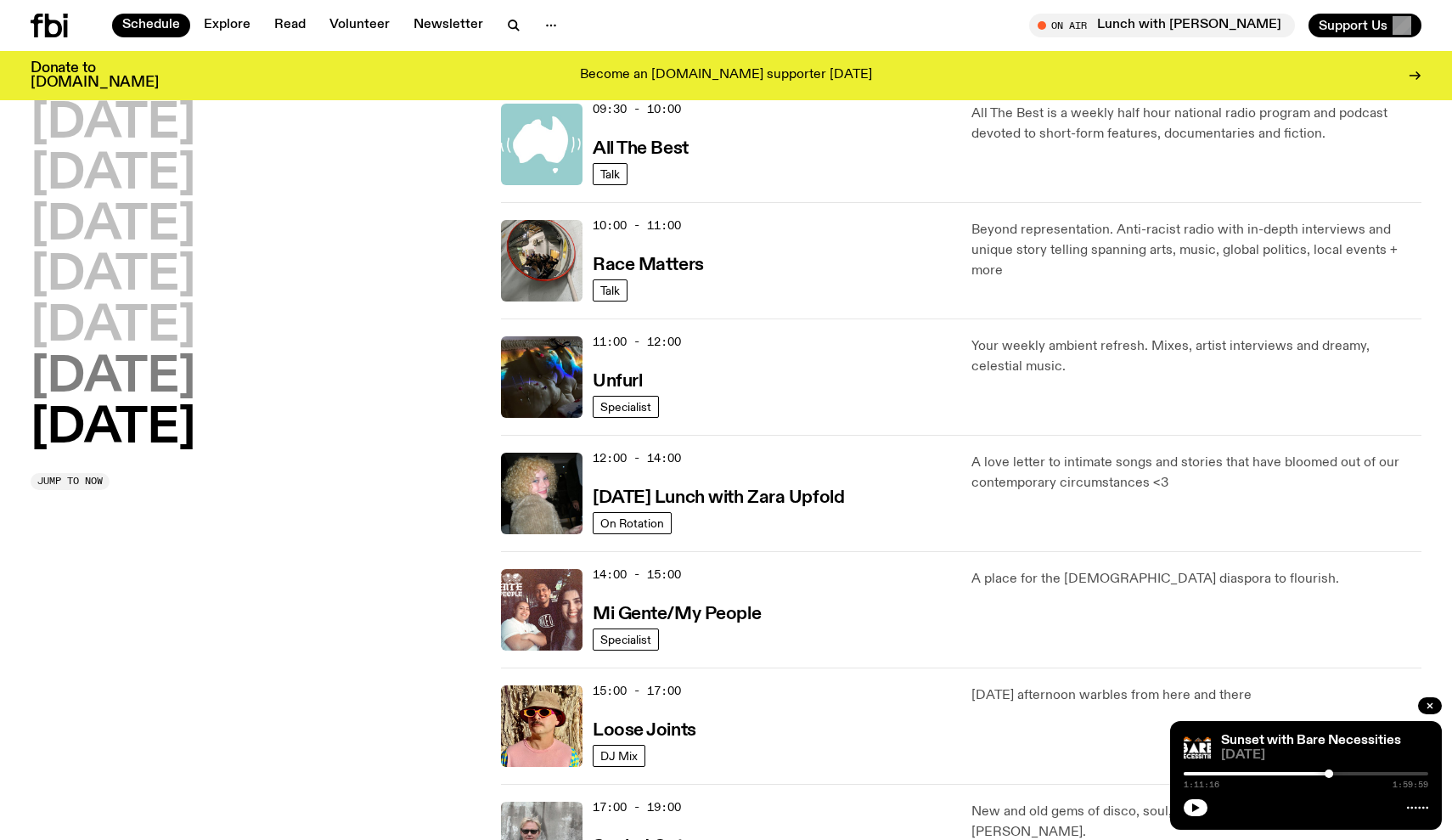
click at [141, 370] on h2 "Saturday" at bounding box center [112, 377] width 165 height 48
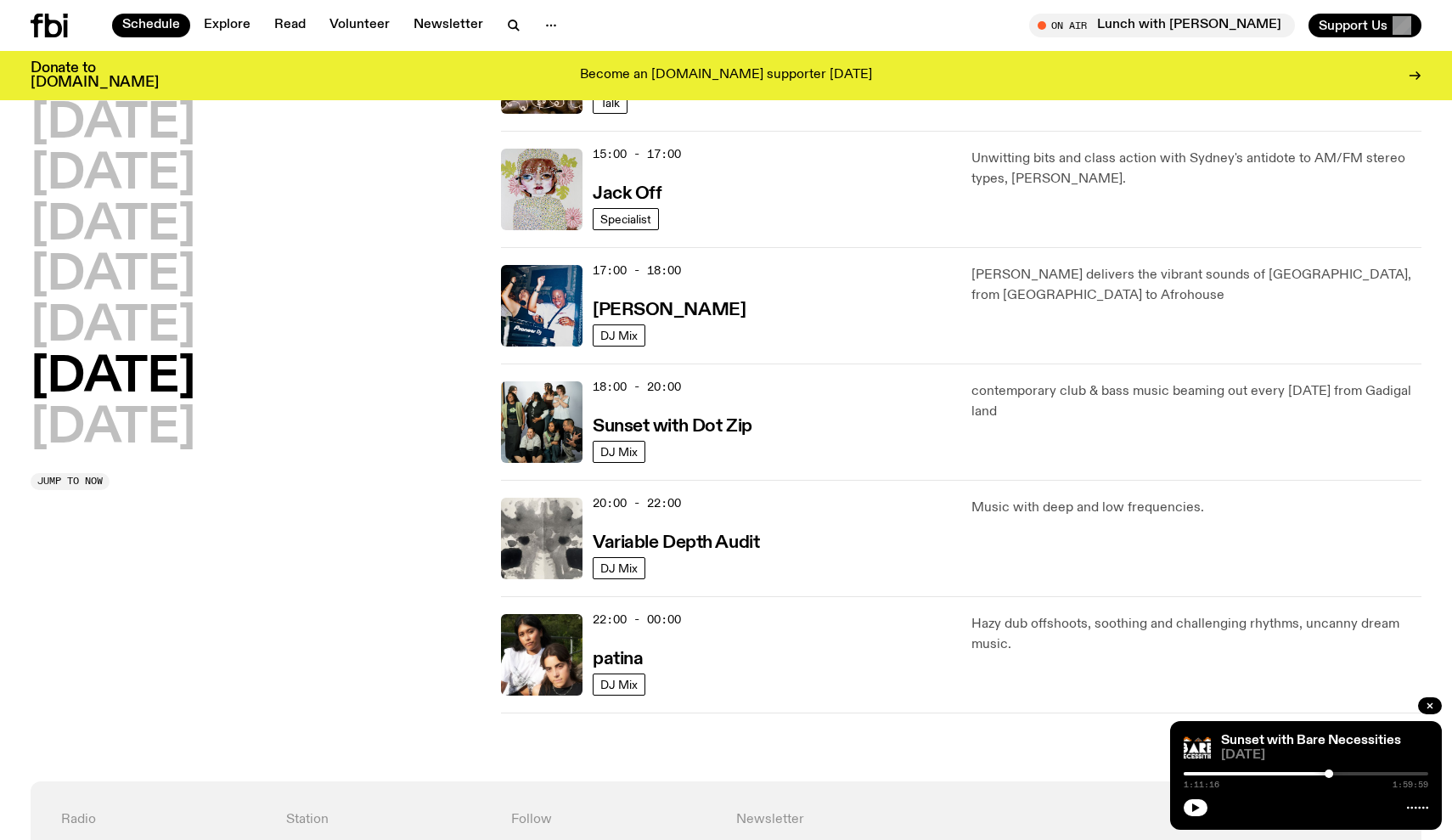
scroll to position [829, 0]
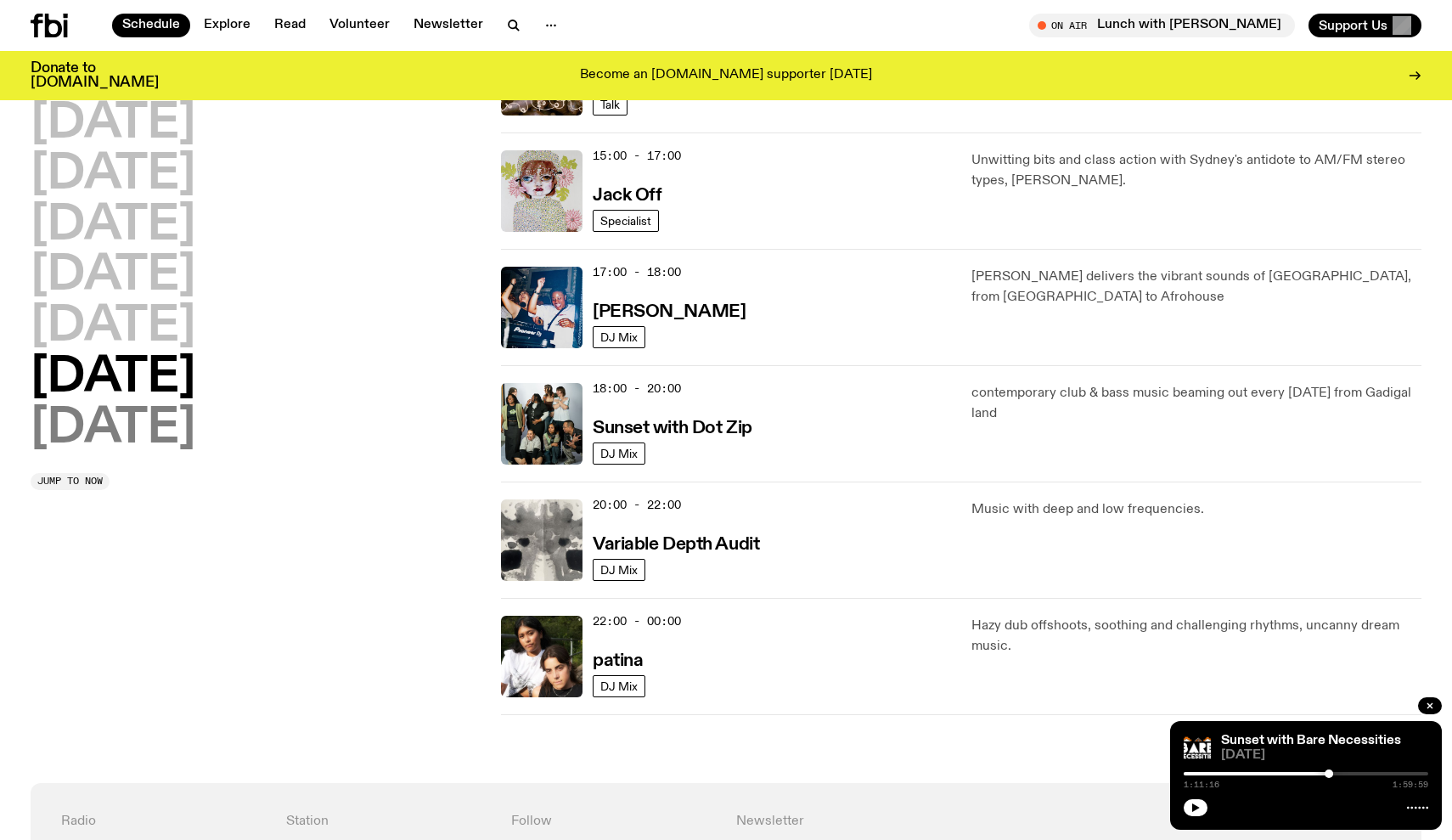
click at [156, 423] on h2 "Sunday" at bounding box center [112, 429] width 165 height 48
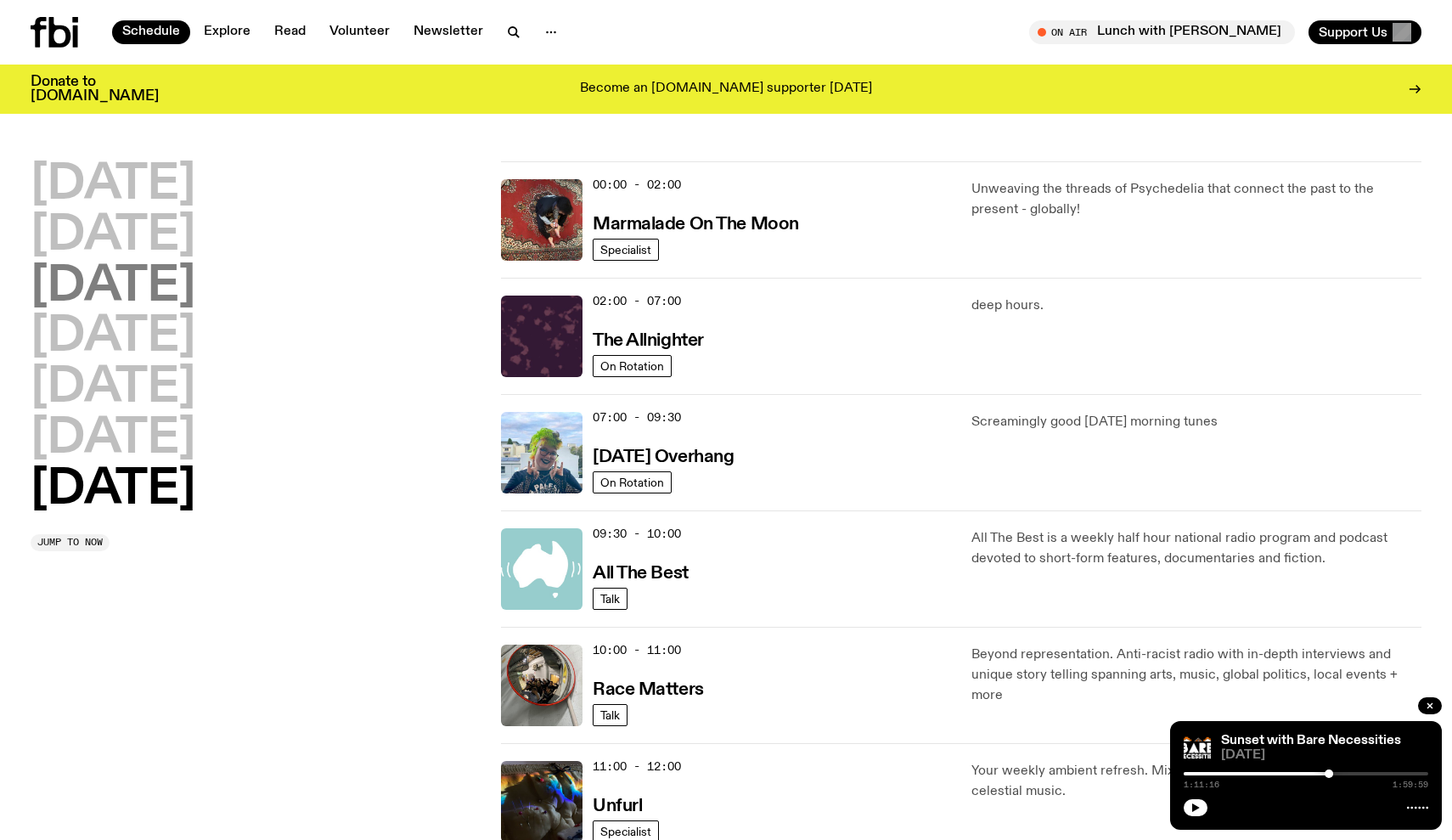
scroll to position [0, 0]
click at [119, 194] on h2 "Monday" at bounding box center [112, 185] width 165 height 48
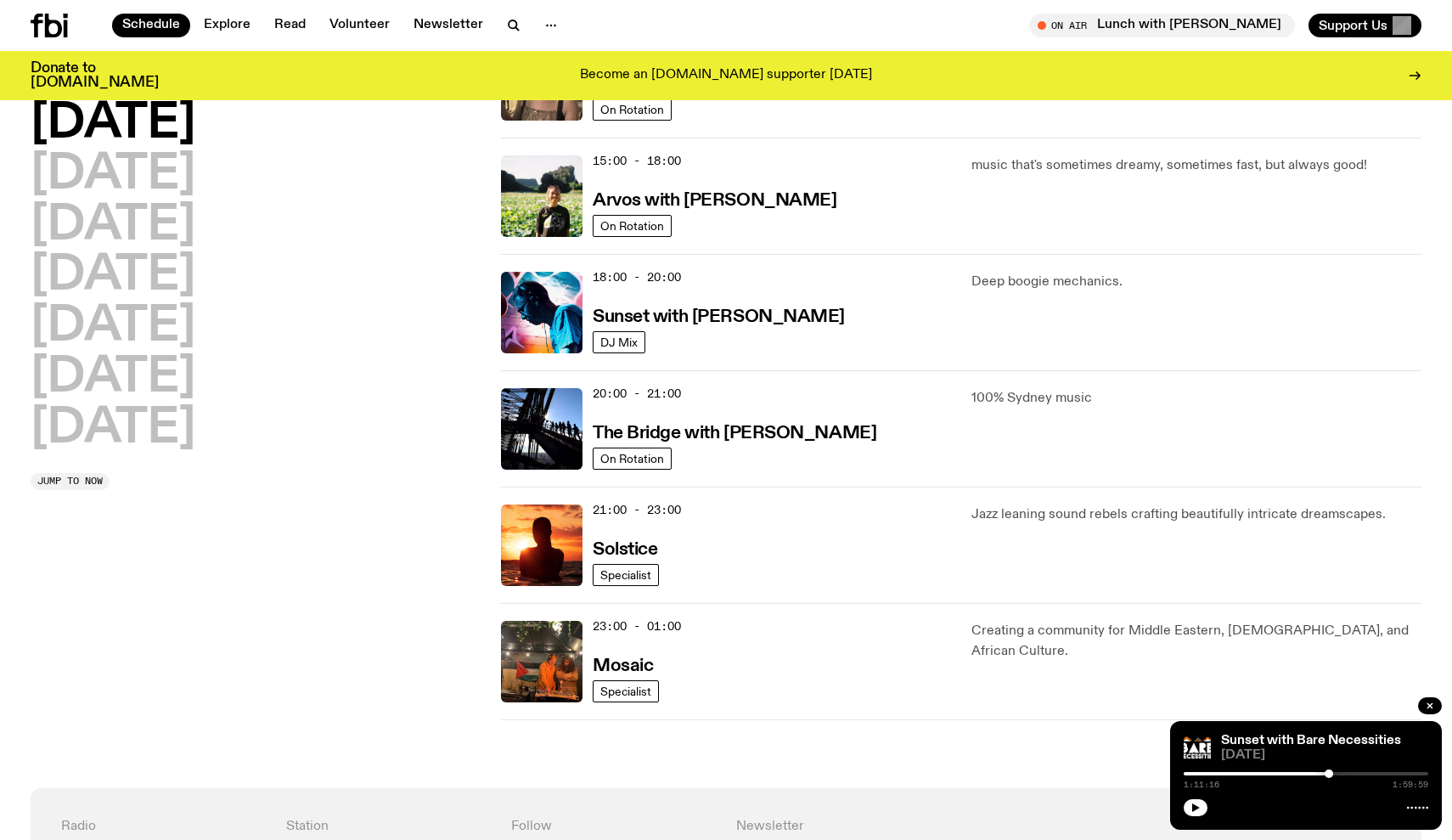
scroll to position [714, 0]
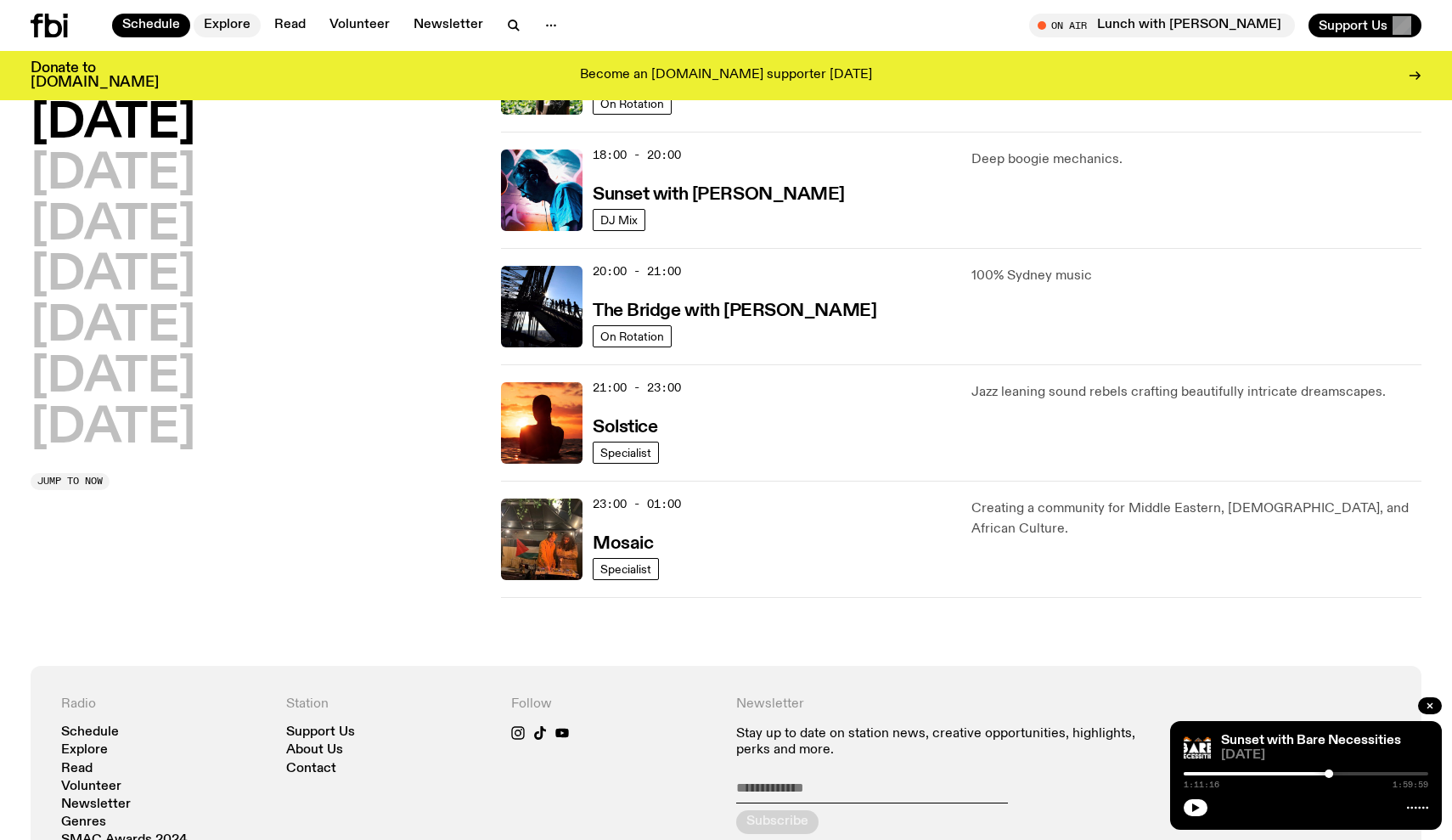
click at [237, 28] on link "Explore" at bounding box center [227, 25] width 67 height 23
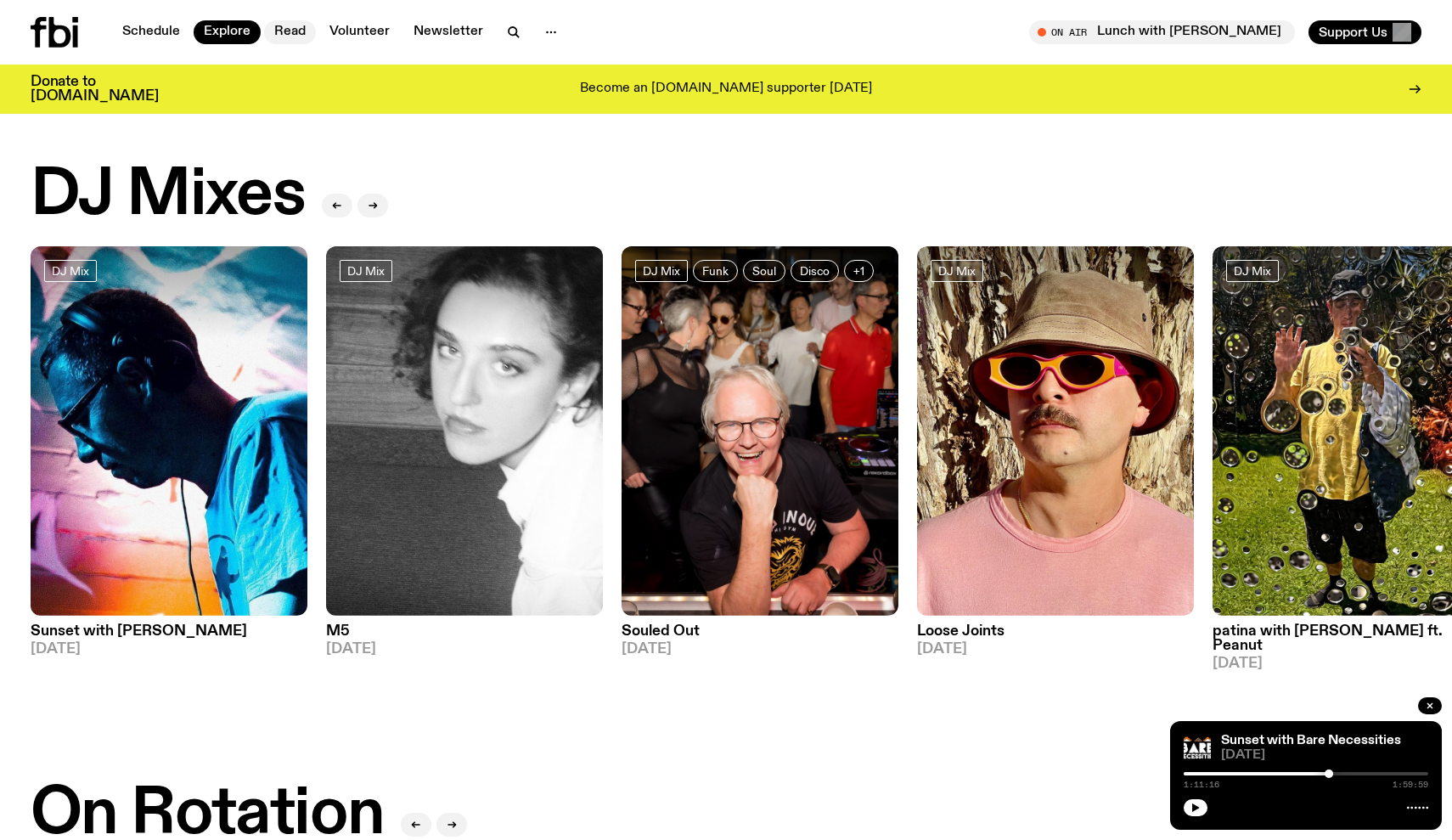
click at [291, 33] on link "Read" at bounding box center [289, 32] width 52 height 23
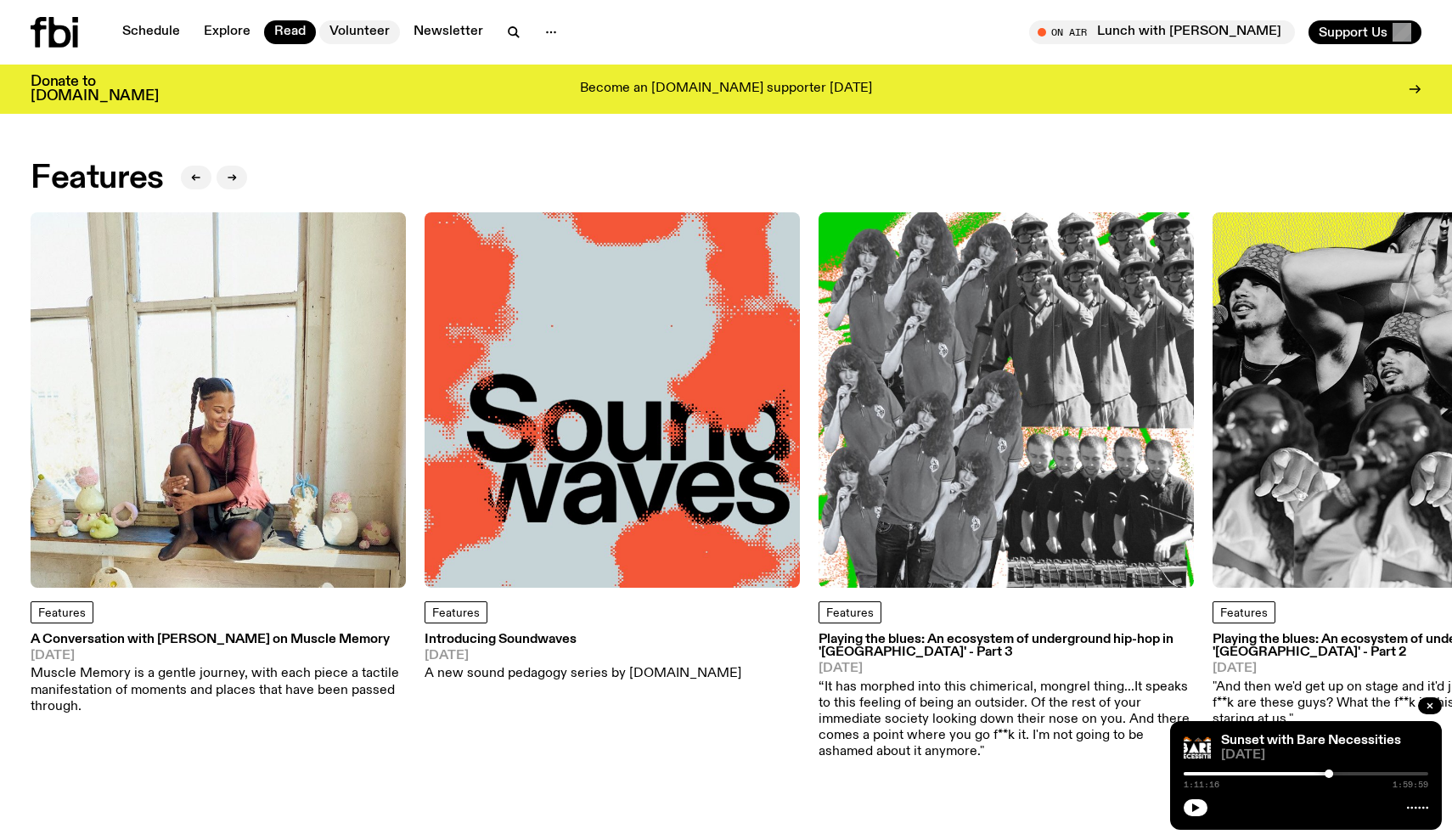
click at [356, 27] on link "Volunteer" at bounding box center [360, 32] width 81 height 23
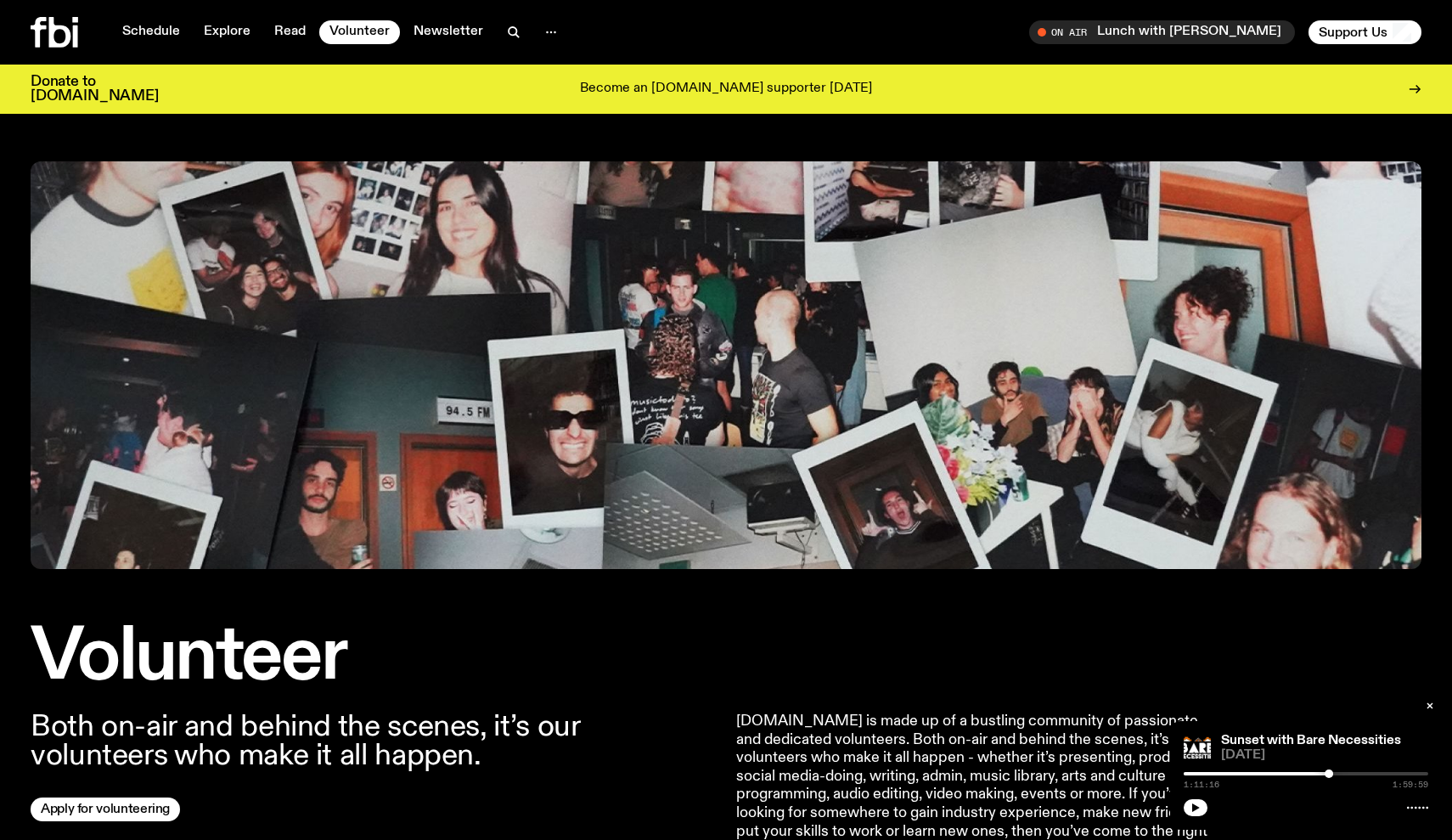
click at [432, 5] on div "Schedule Explore Read Volunteer Newsletter On Air Lunch with Sabine Lee Cook Tu…" at bounding box center [726, 32] width 1452 height 64
click at [552, 28] on icon "button" at bounding box center [551, 32] width 20 height 20
click at [638, 23] on div "Schedule Explore Read Volunteer Newsletter About Us Contact" at bounding box center [374, 31] width 689 height 30
click at [287, 36] on link "Read" at bounding box center [289, 32] width 52 height 23
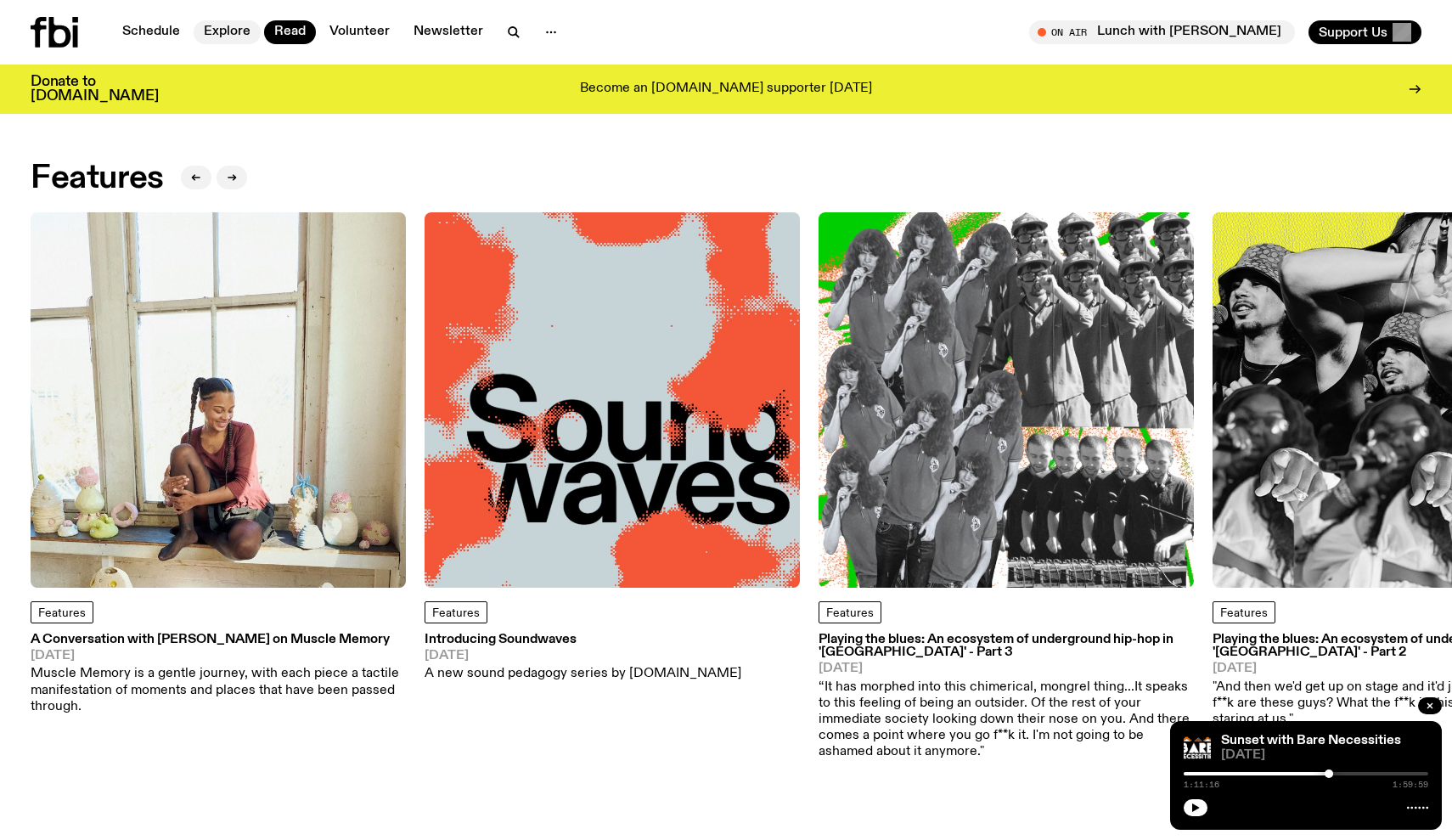
click at [228, 35] on link "Explore" at bounding box center [227, 32] width 67 height 23
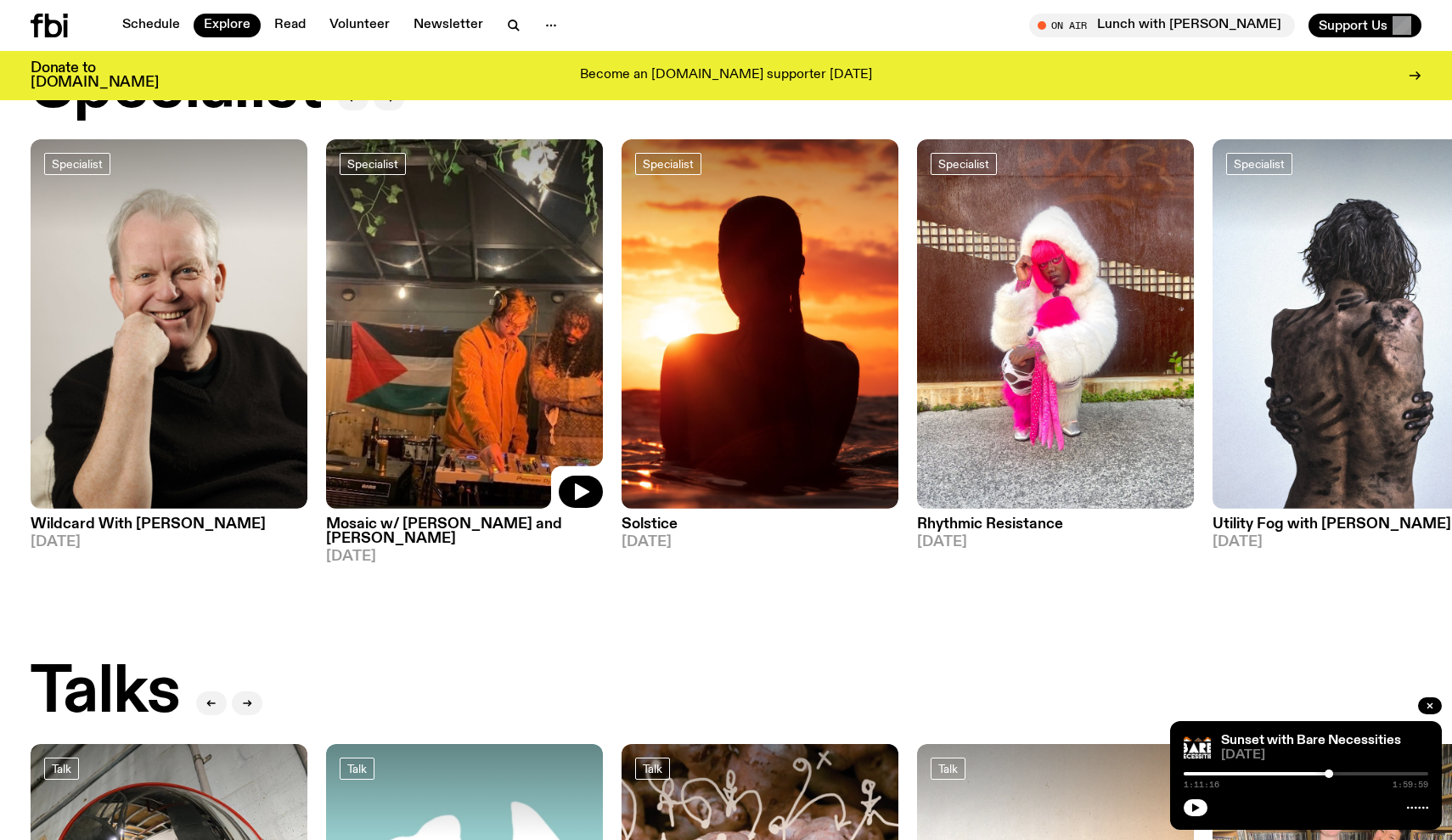
scroll to position [1317, 0]
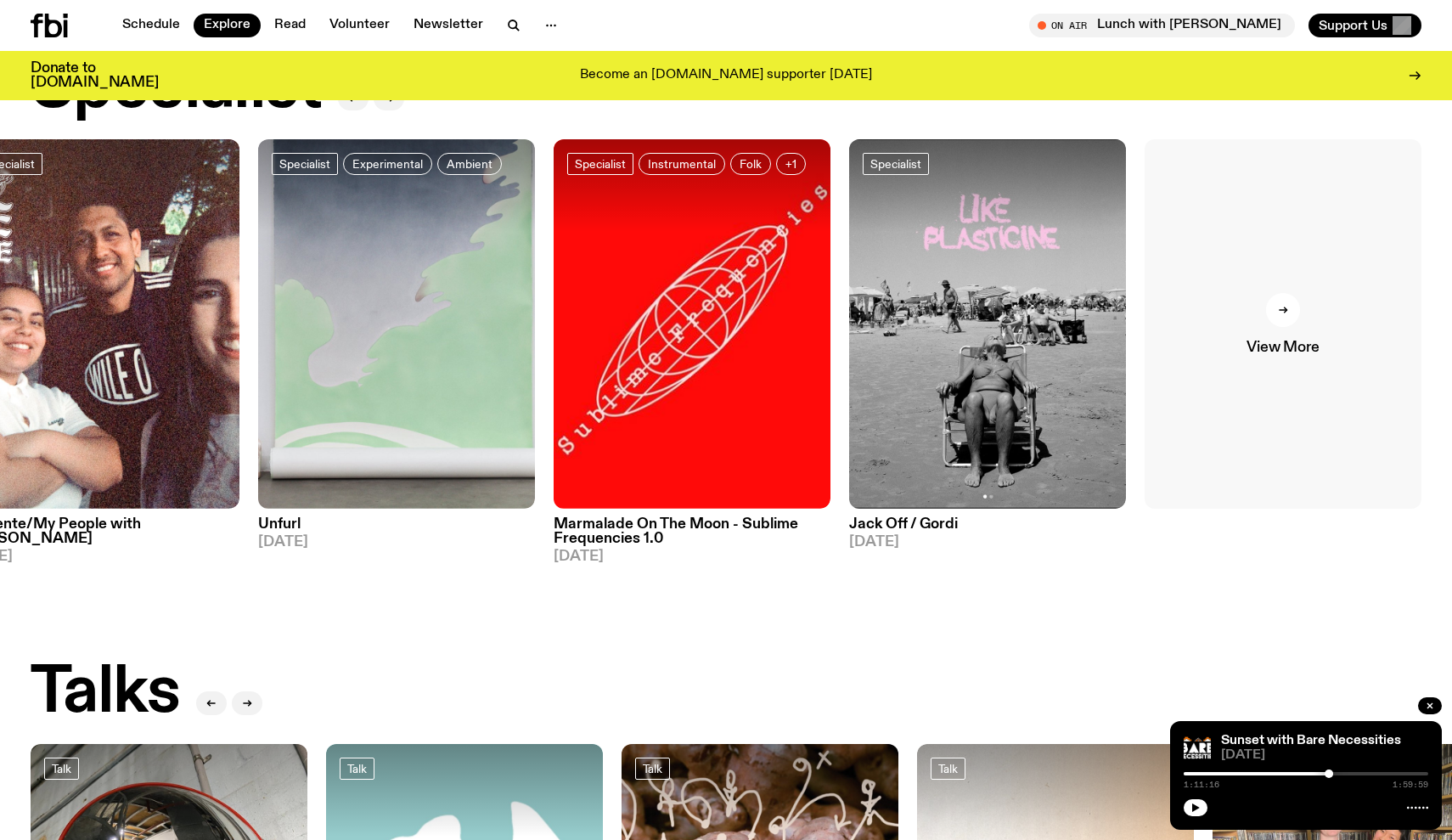
click at [1282, 293] on div at bounding box center [1282, 310] width 34 height 34
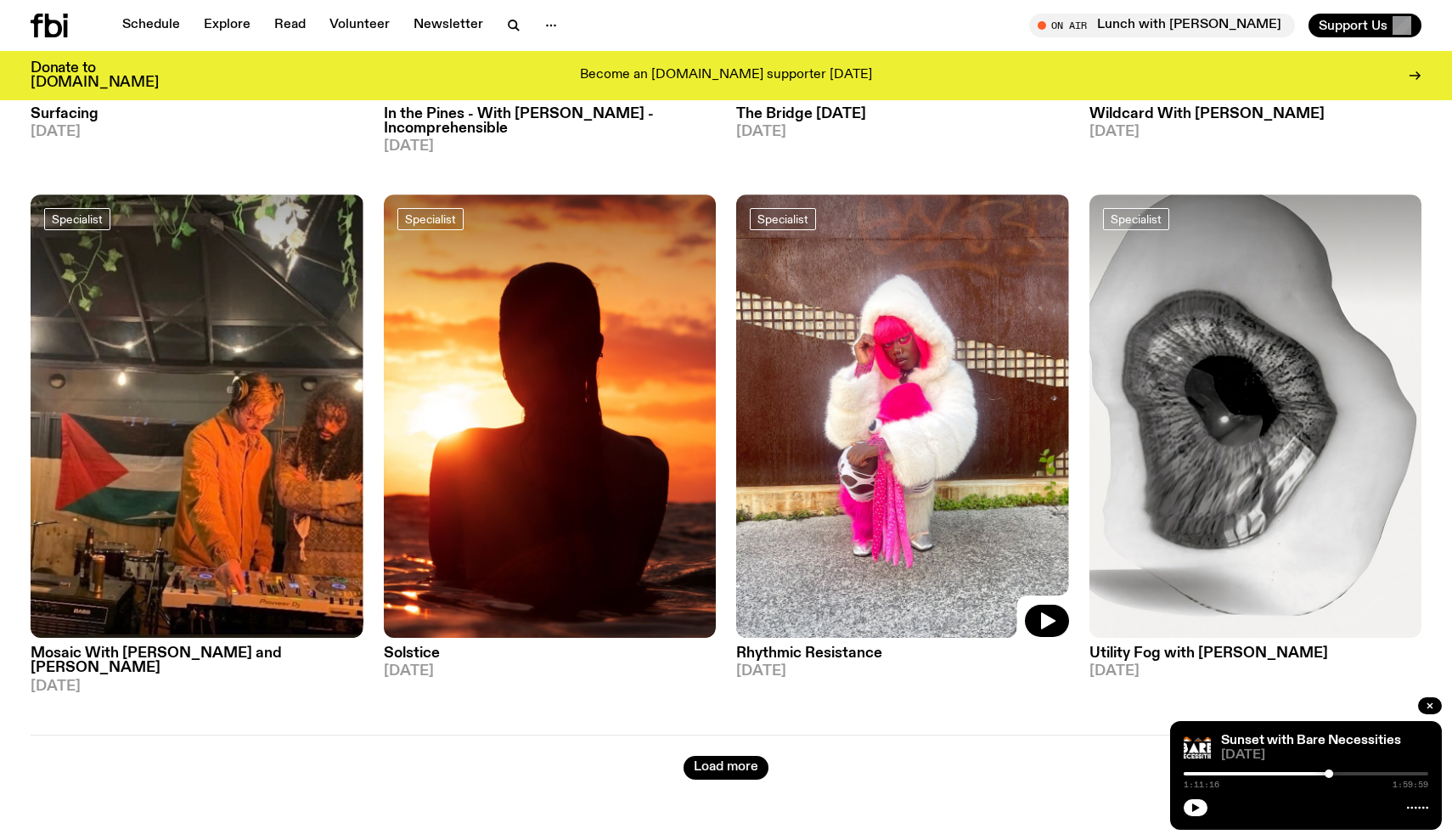
scroll to position [2999, 0]
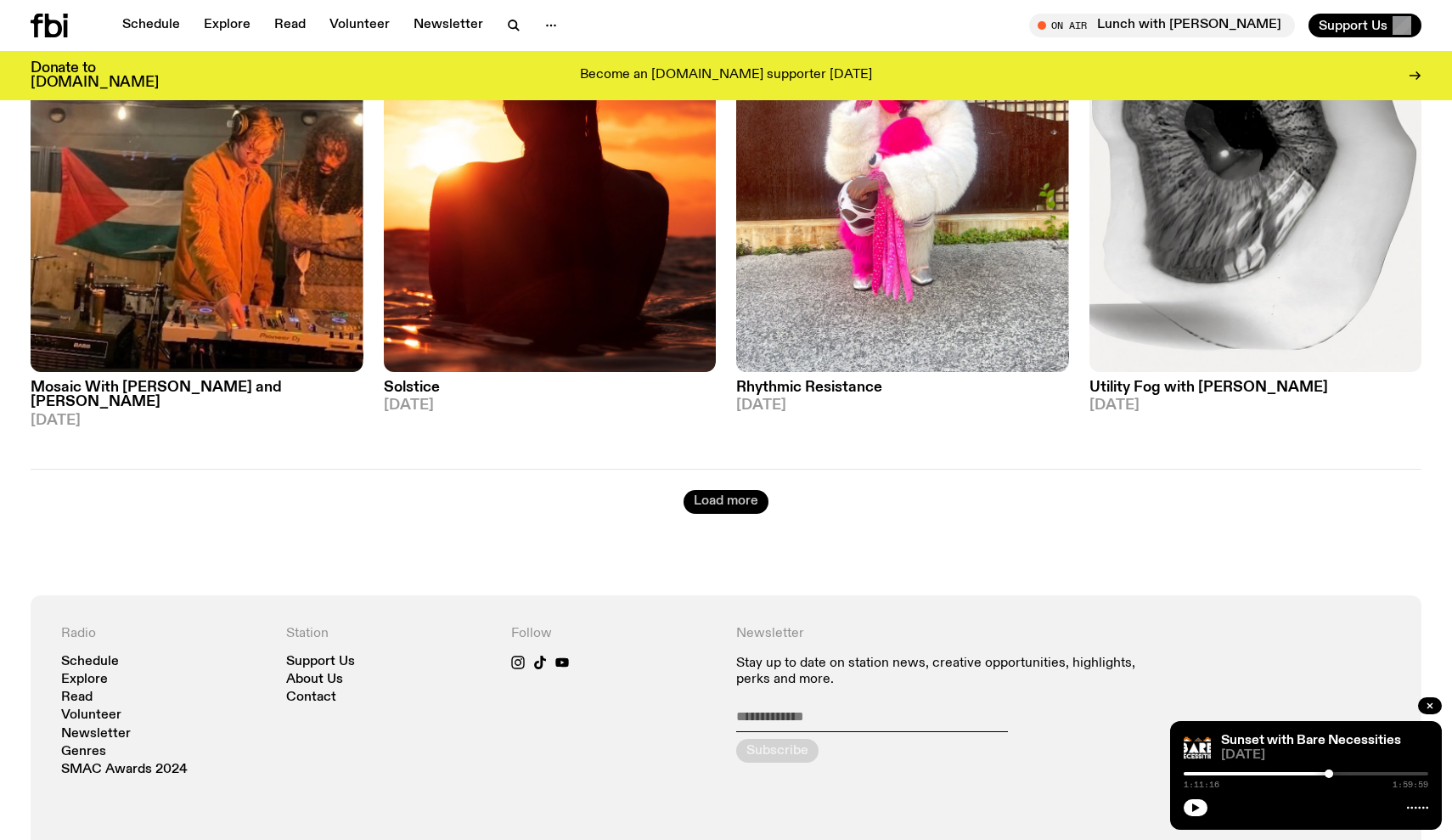
click at [736, 490] on button "Load more" at bounding box center [725, 502] width 85 height 23
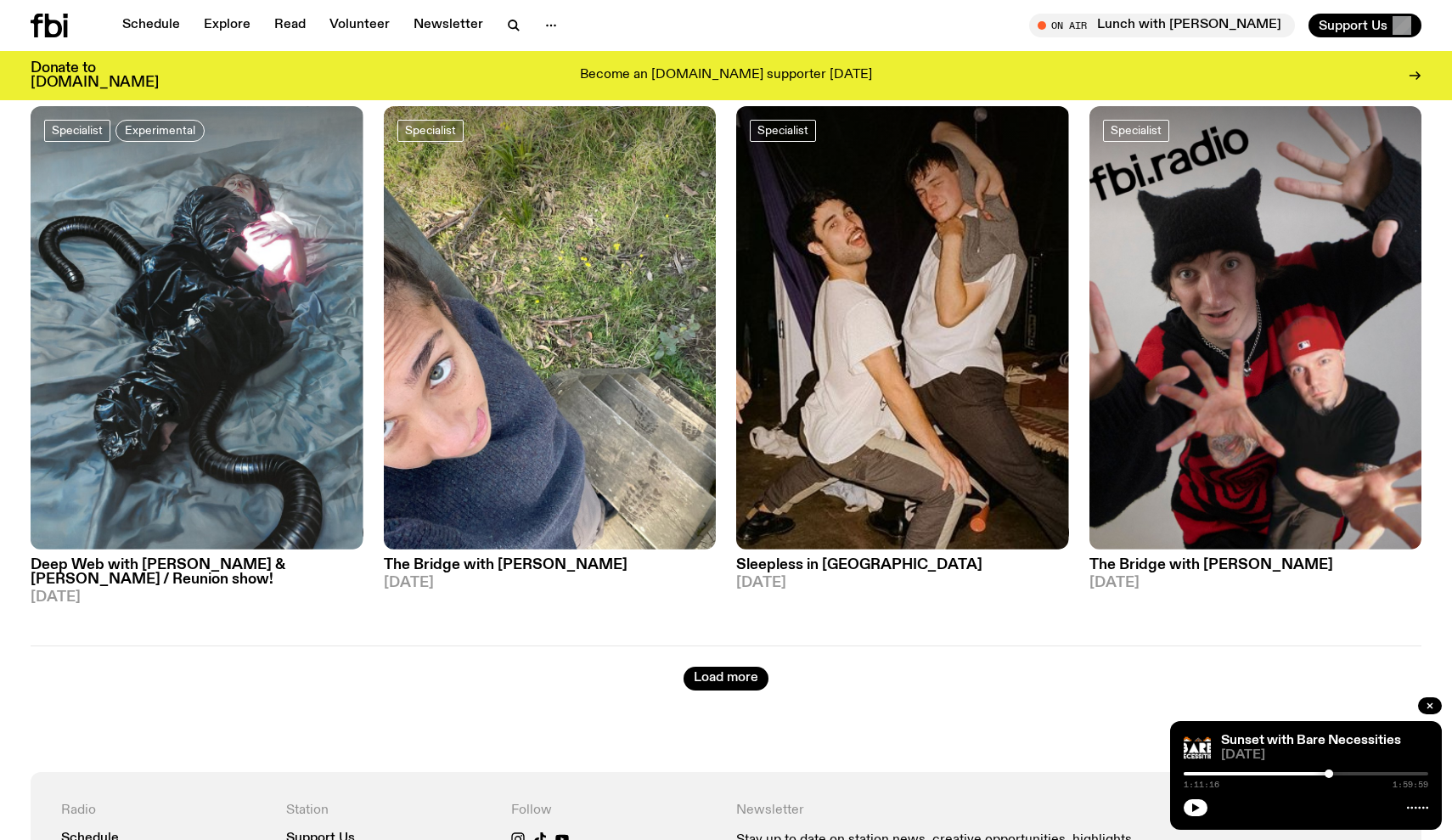
scroll to position [6007, 0]
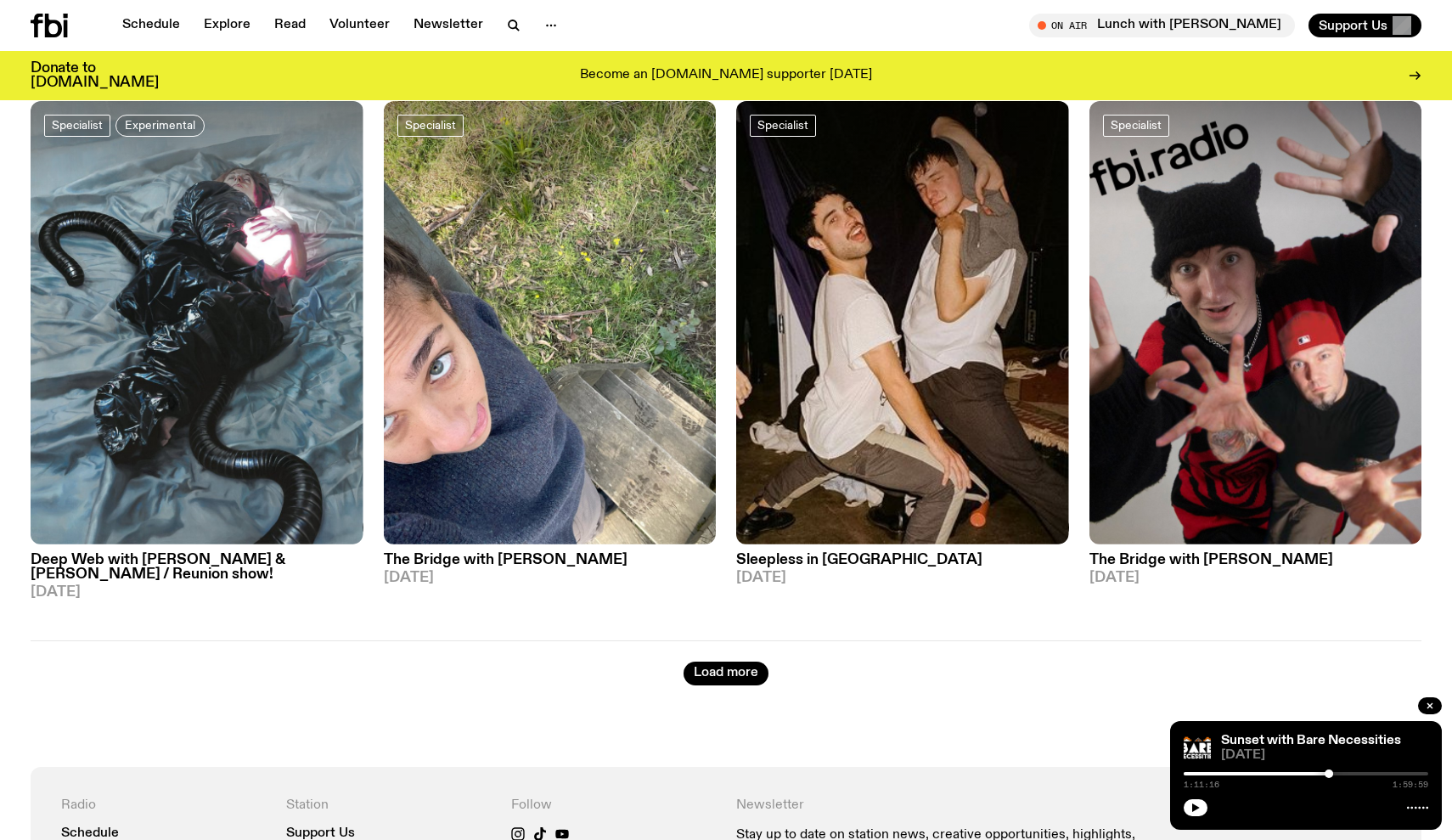
click at [669, 643] on div "Load more" at bounding box center [725, 663] width 1391 height 45
click at [703, 662] on button "Load more" at bounding box center [725, 673] width 85 height 23
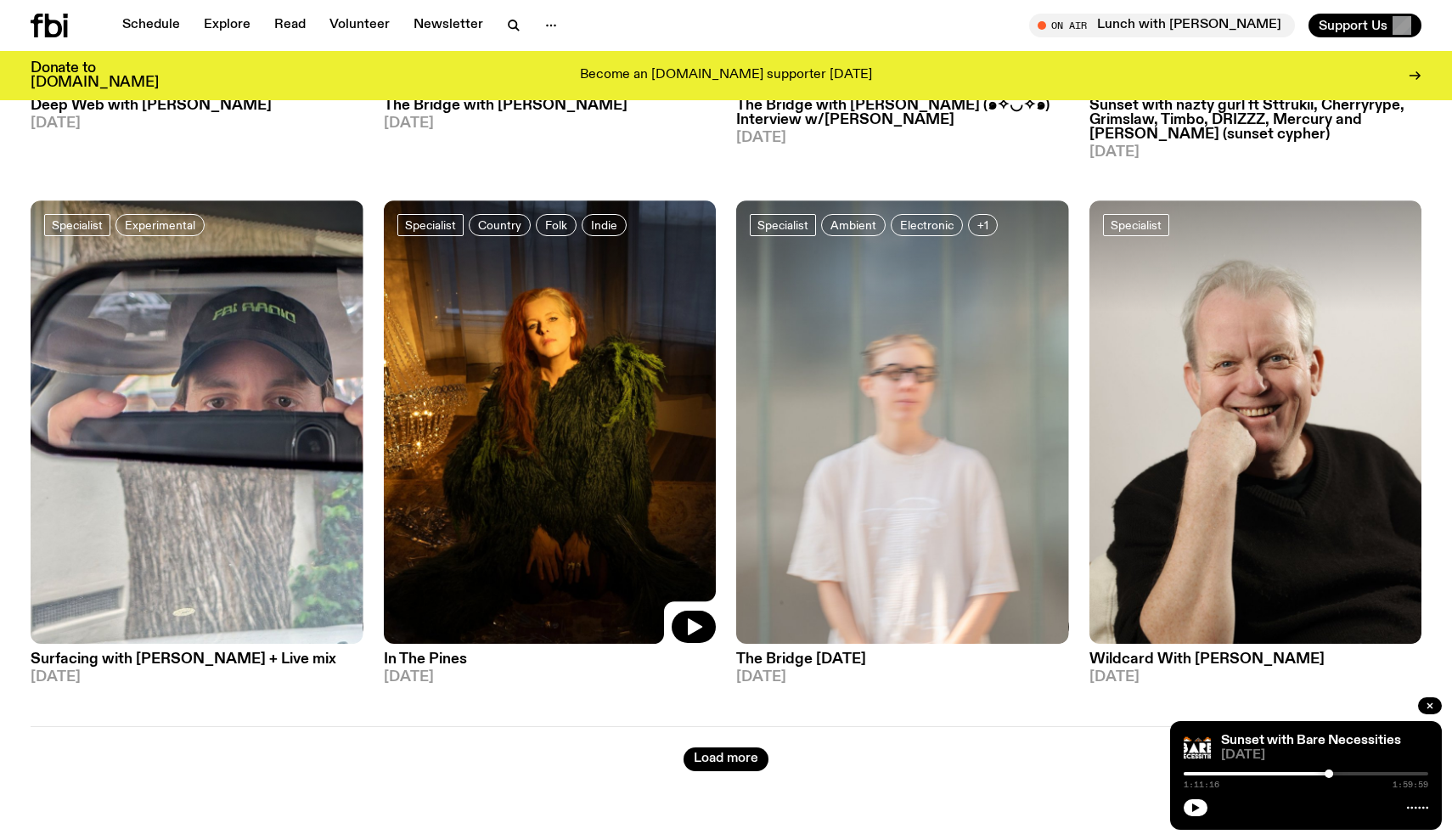
scroll to position [9147, 0]
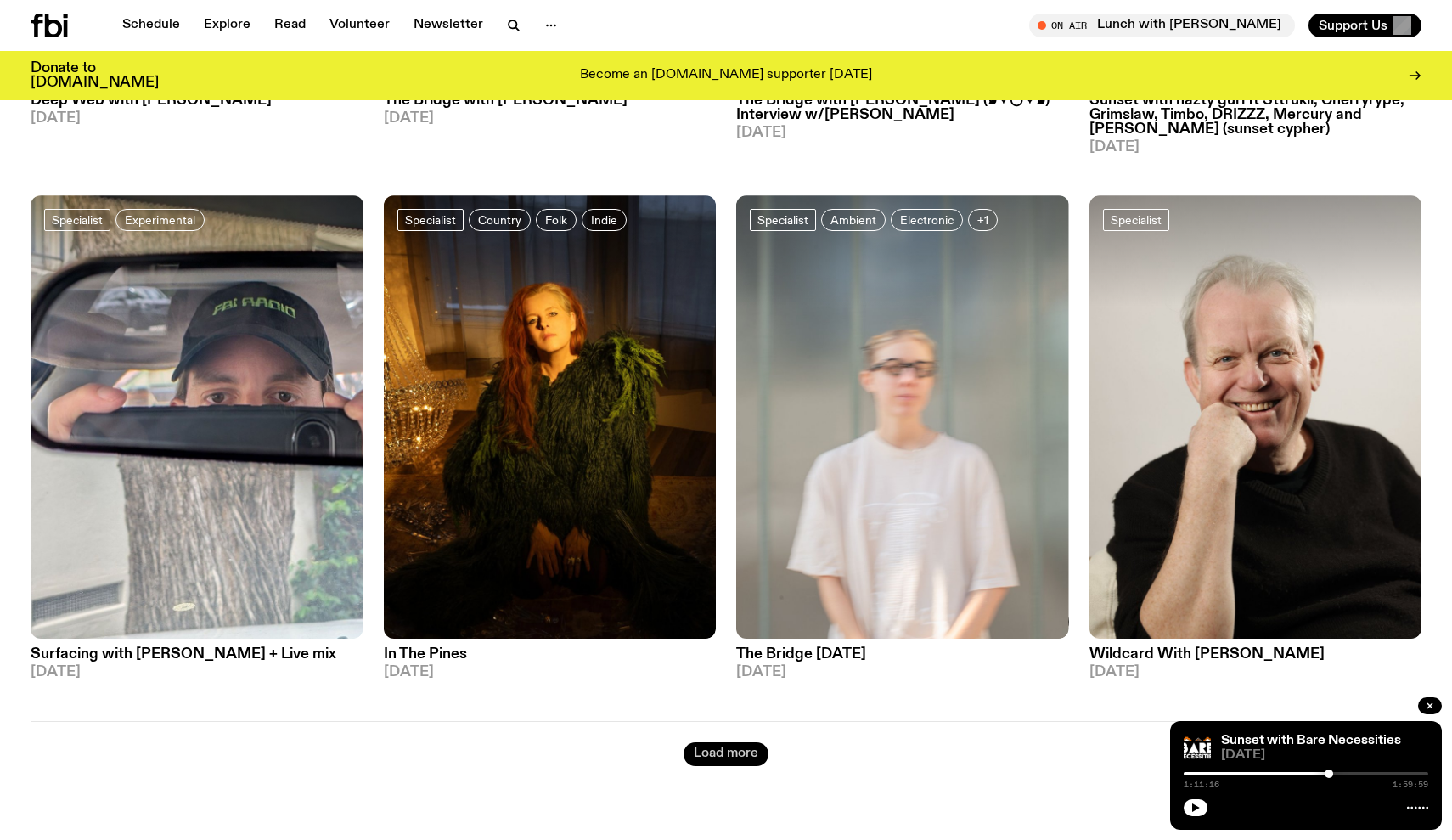
click at [708, 743] on button "Load more" at bounding box center [725, 754] width 85 height 23
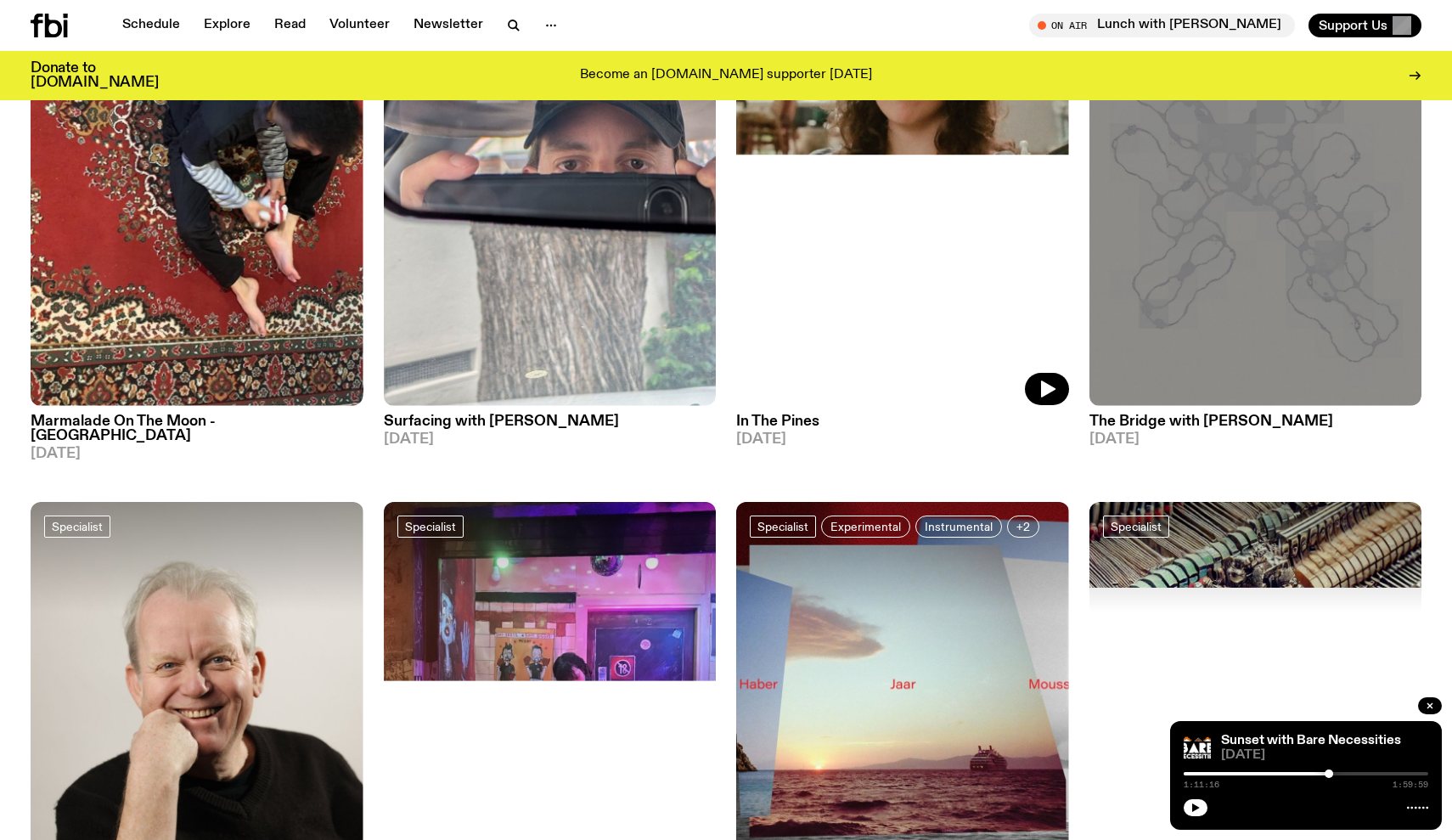
scroll to position [12282, 0]
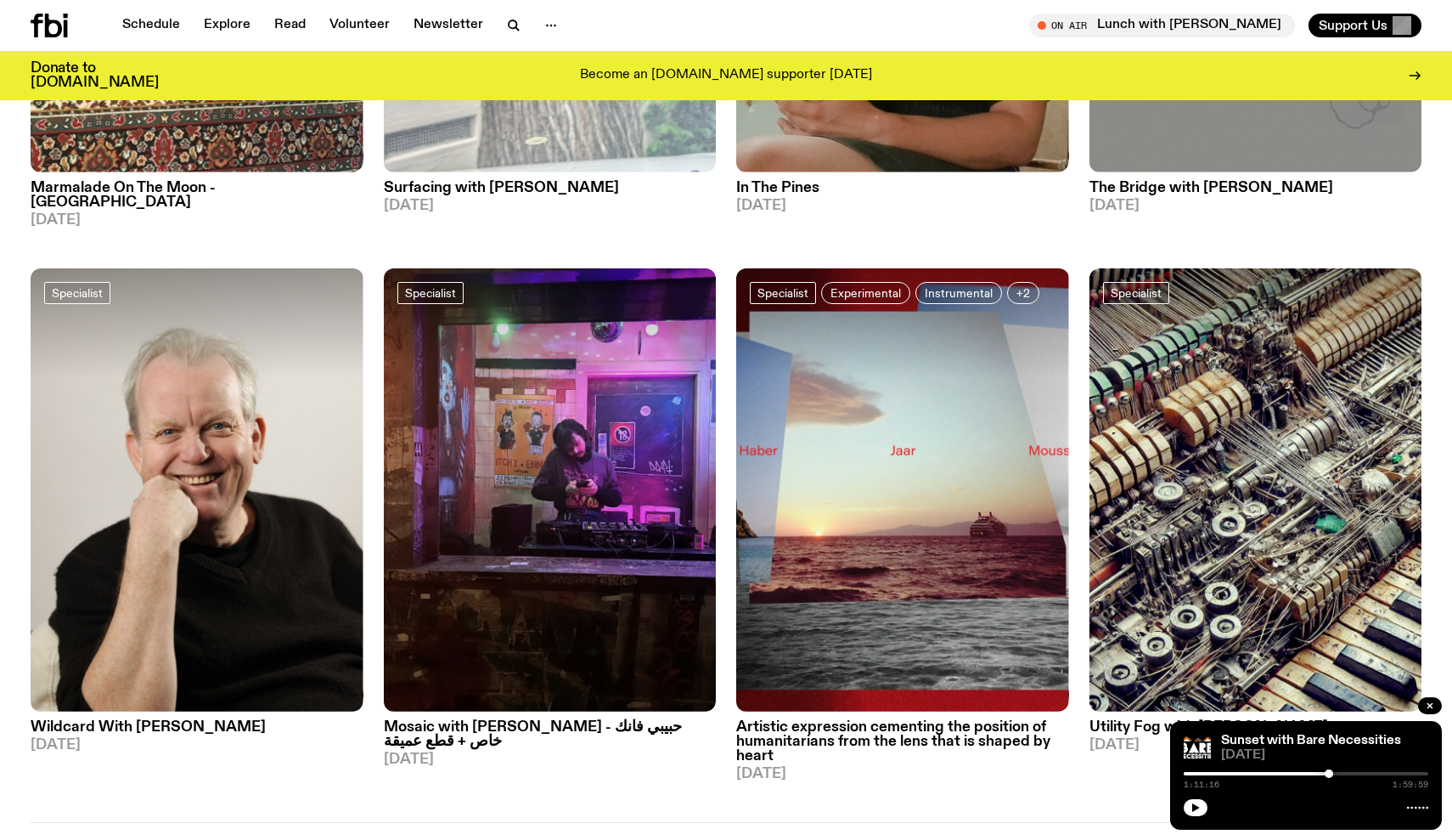
click at [729, 839] on button "Load more" at bounding box center [725, 855] width 85 height 23
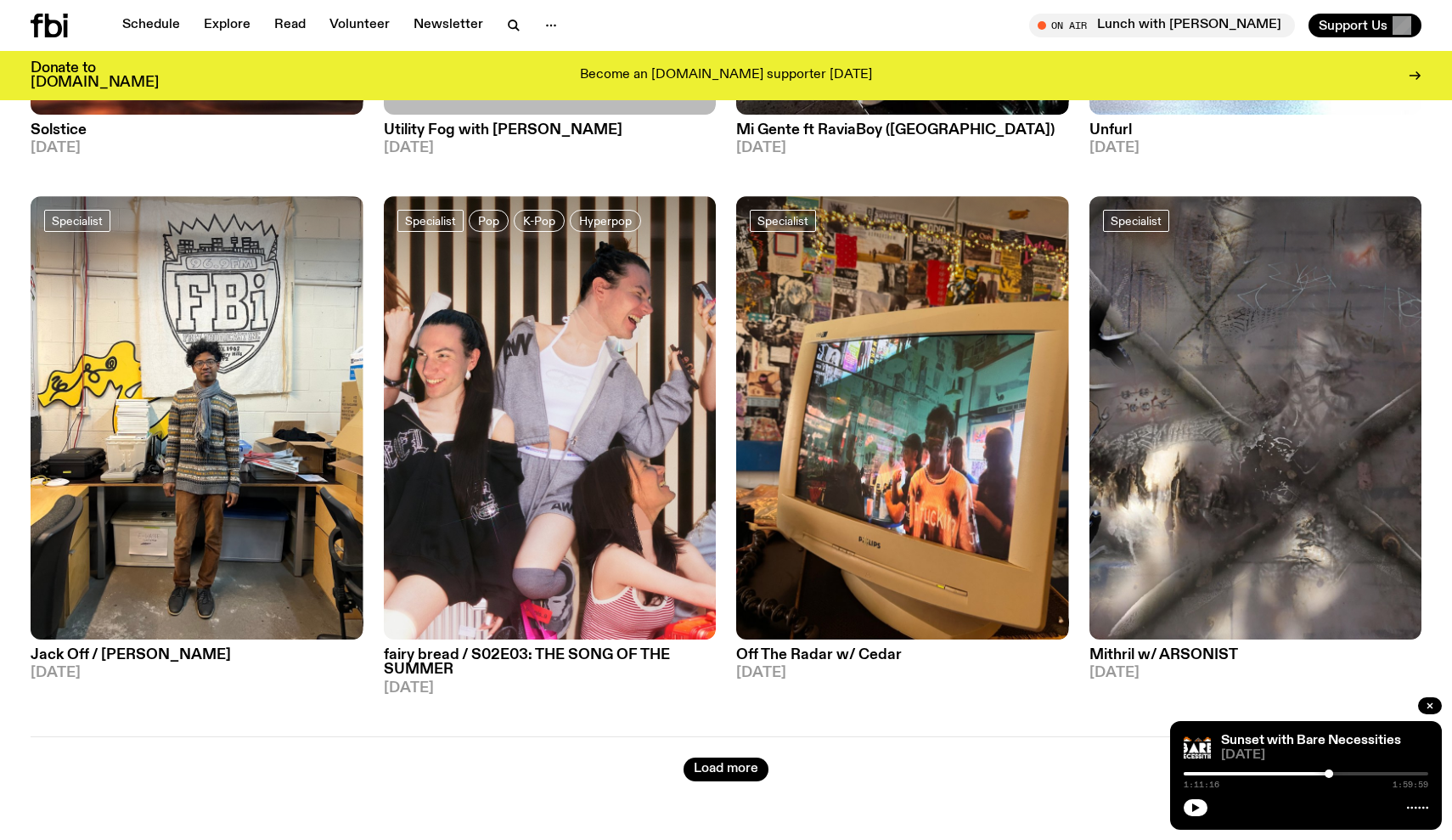
scroll to position [15595, 0]
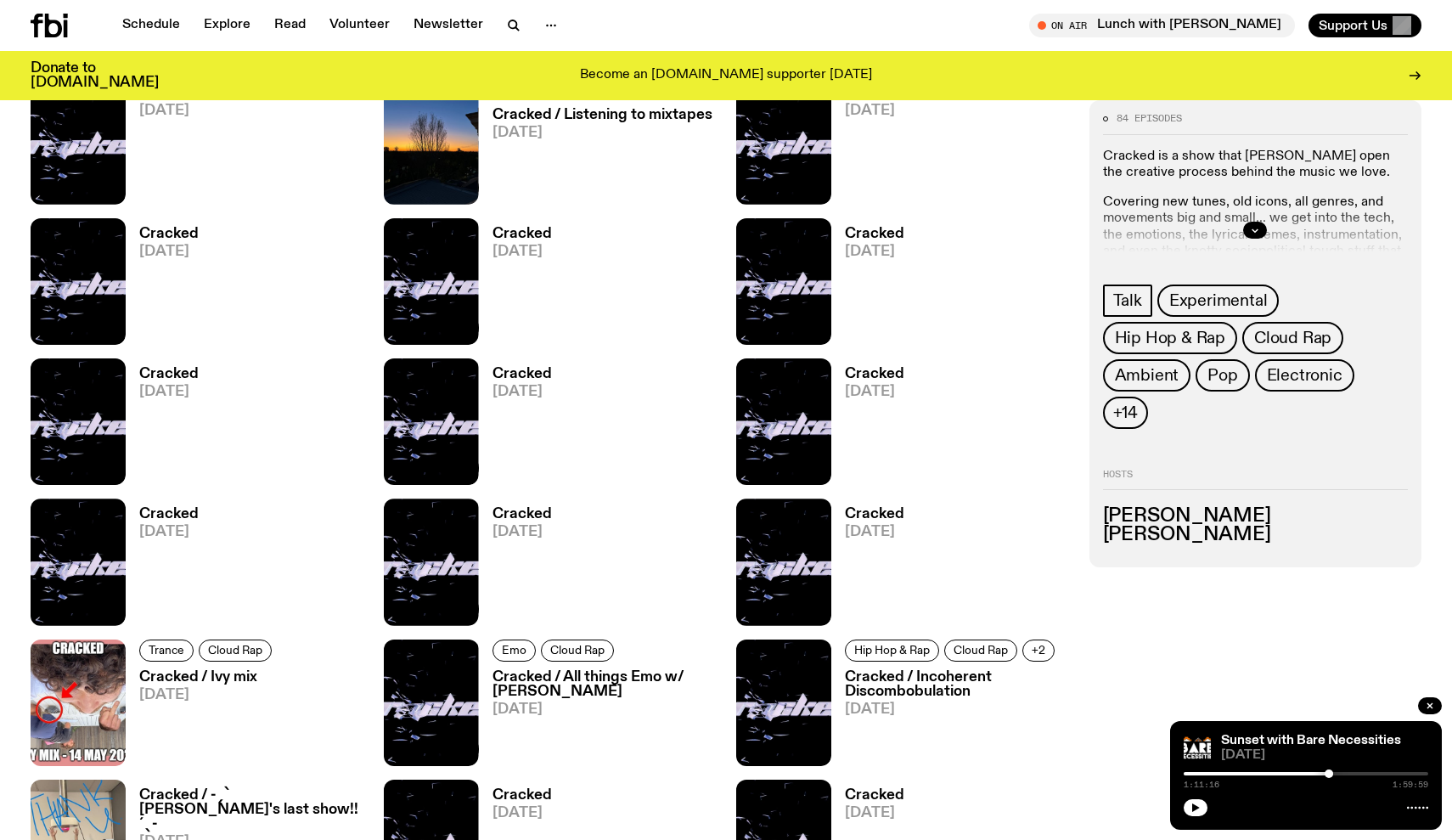
scroll to position [652, 0]
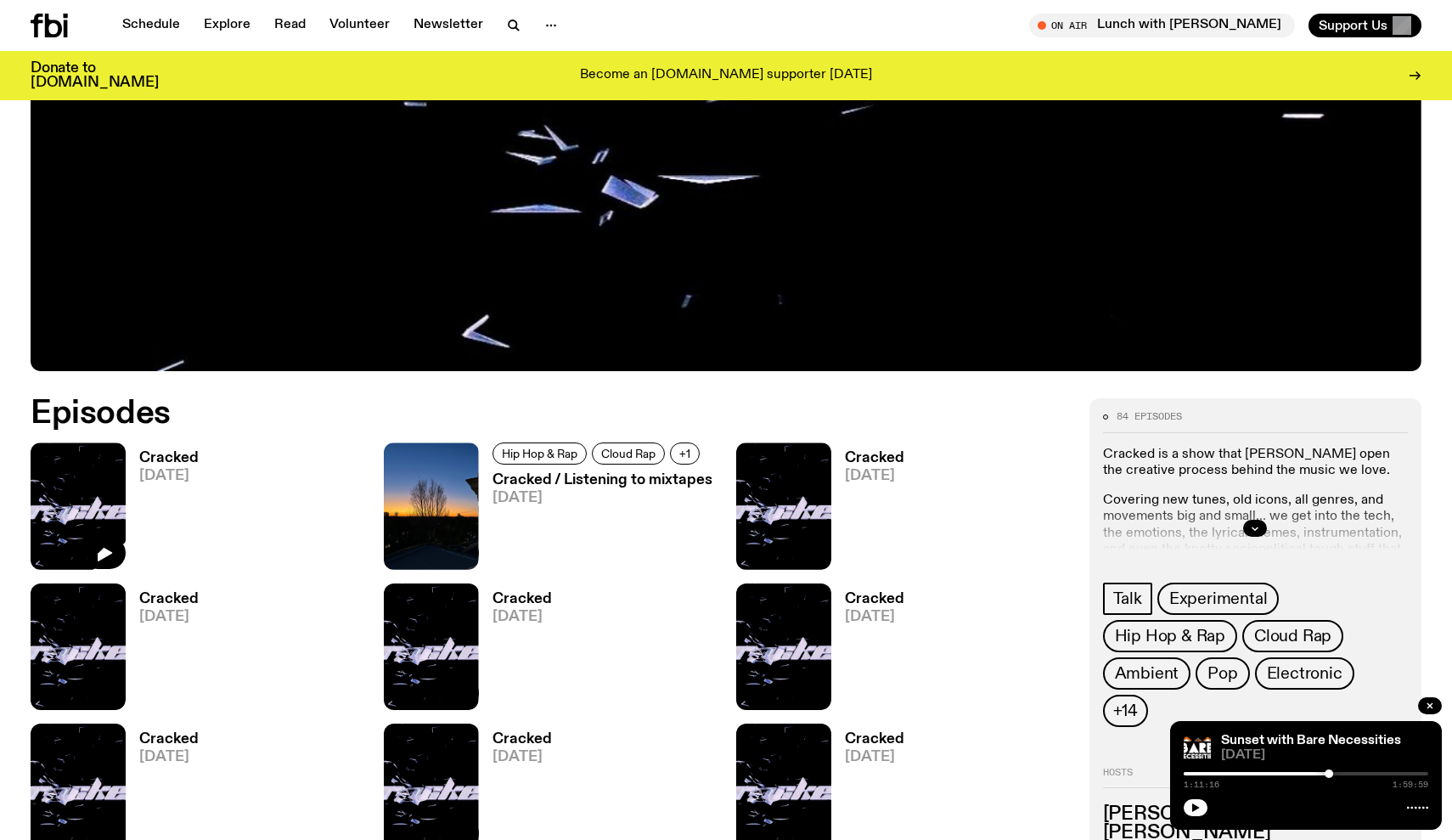
click at [52, 503] on img at bounding box center [78, 506] width 96 height 127
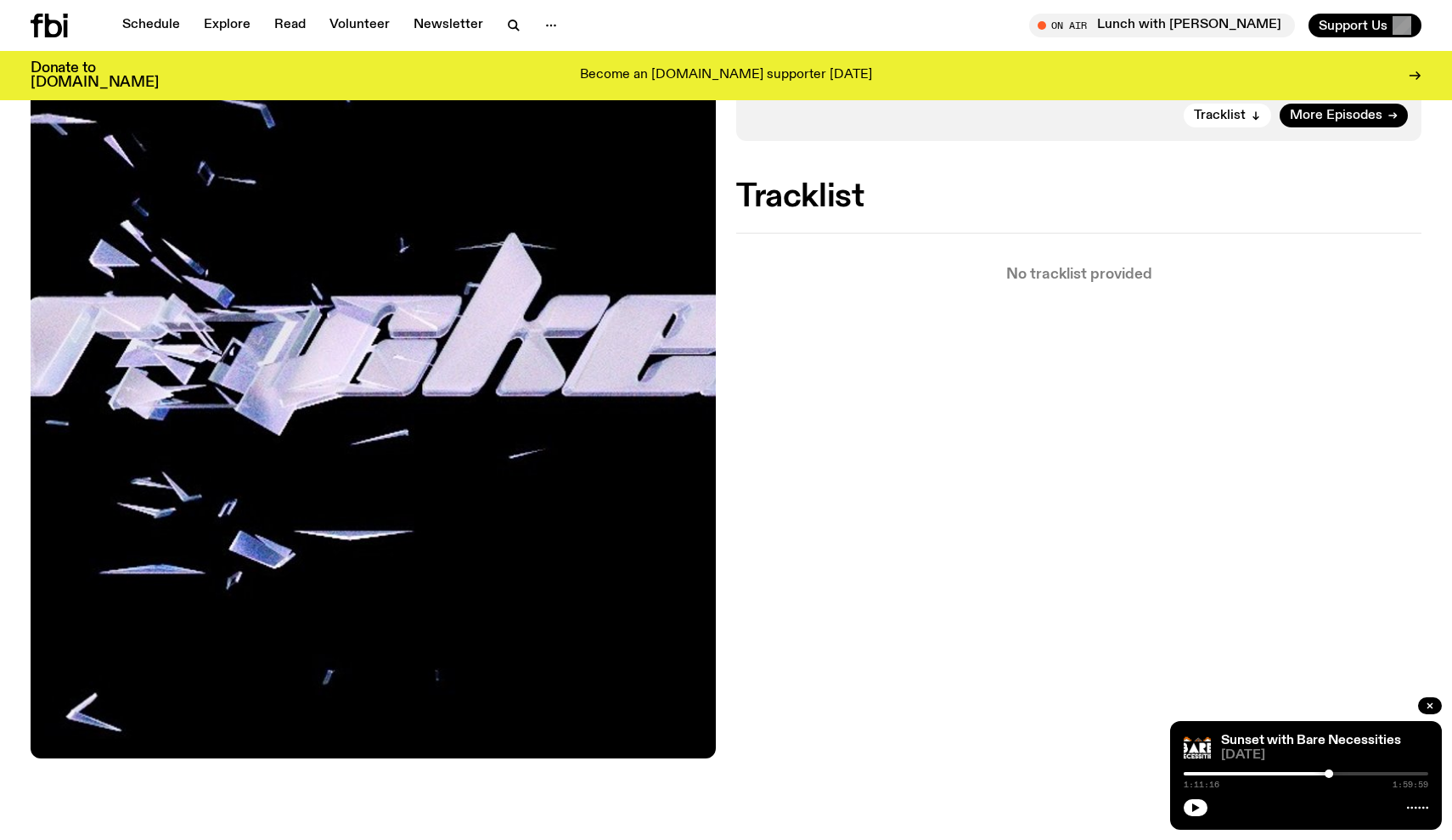
scroll to position [53, 0]
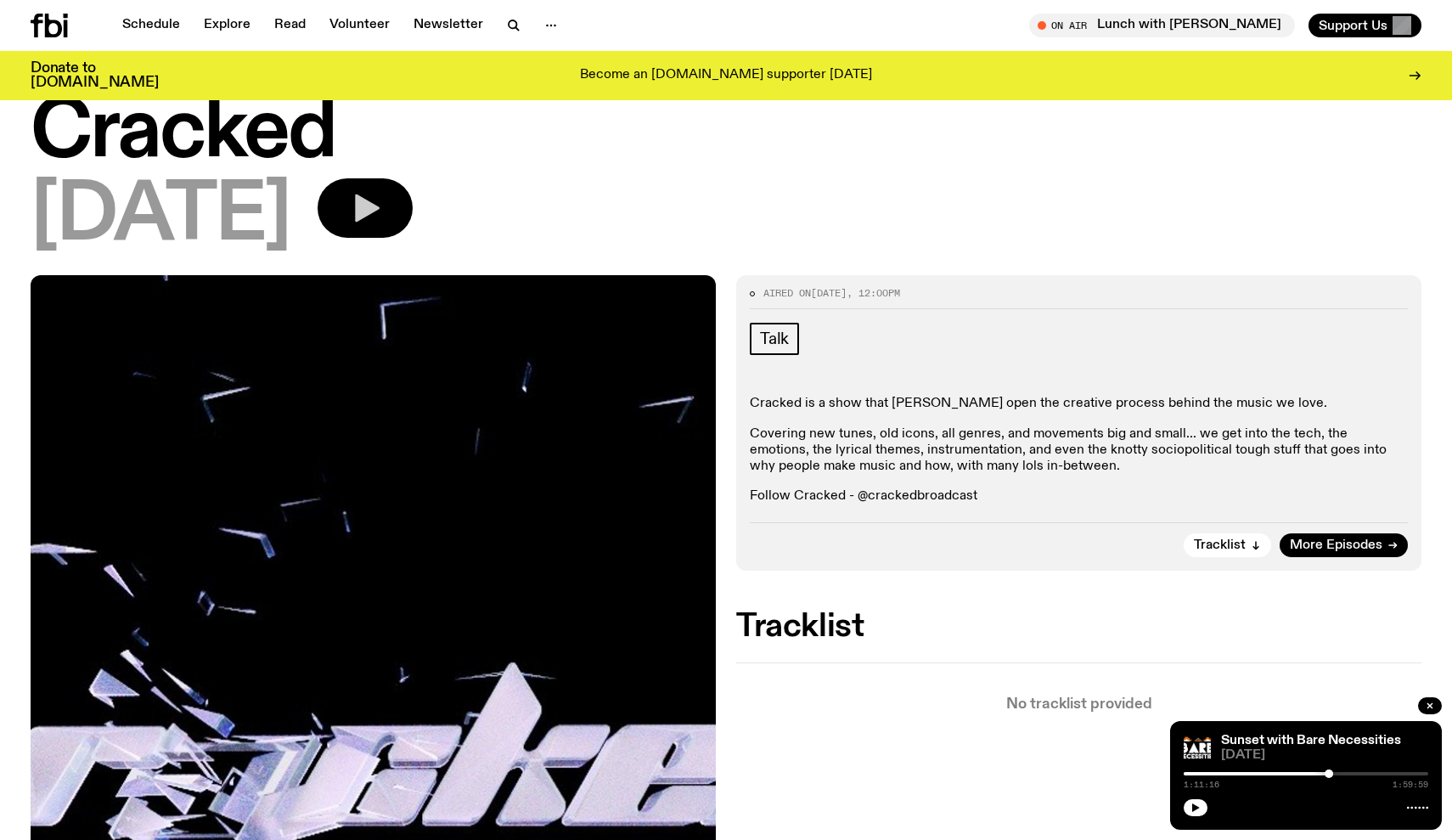
click at [412, 220] on button "button" at bounding box center [365, 208] width 96 height 59
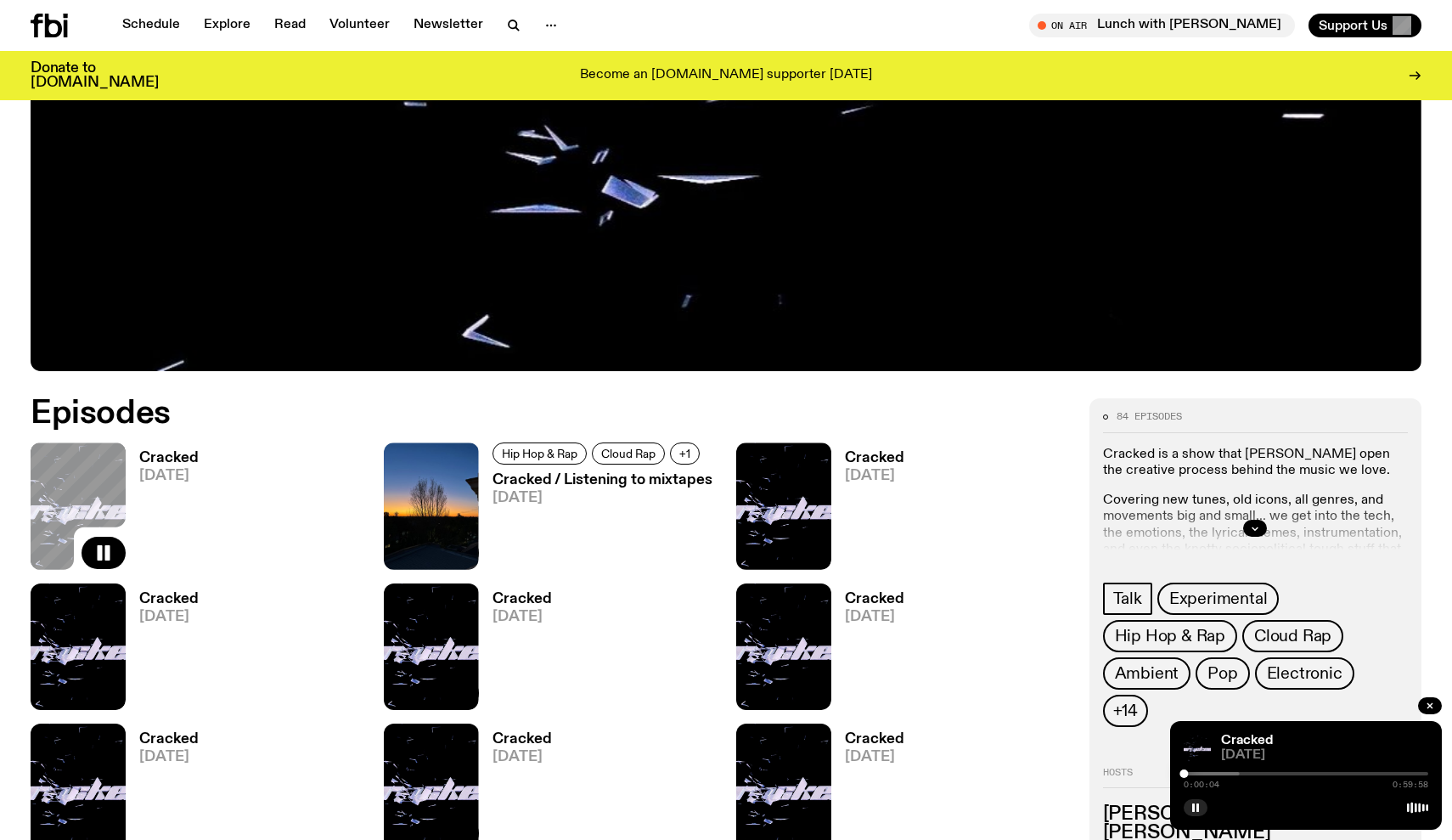
scroll to position [773, 0]
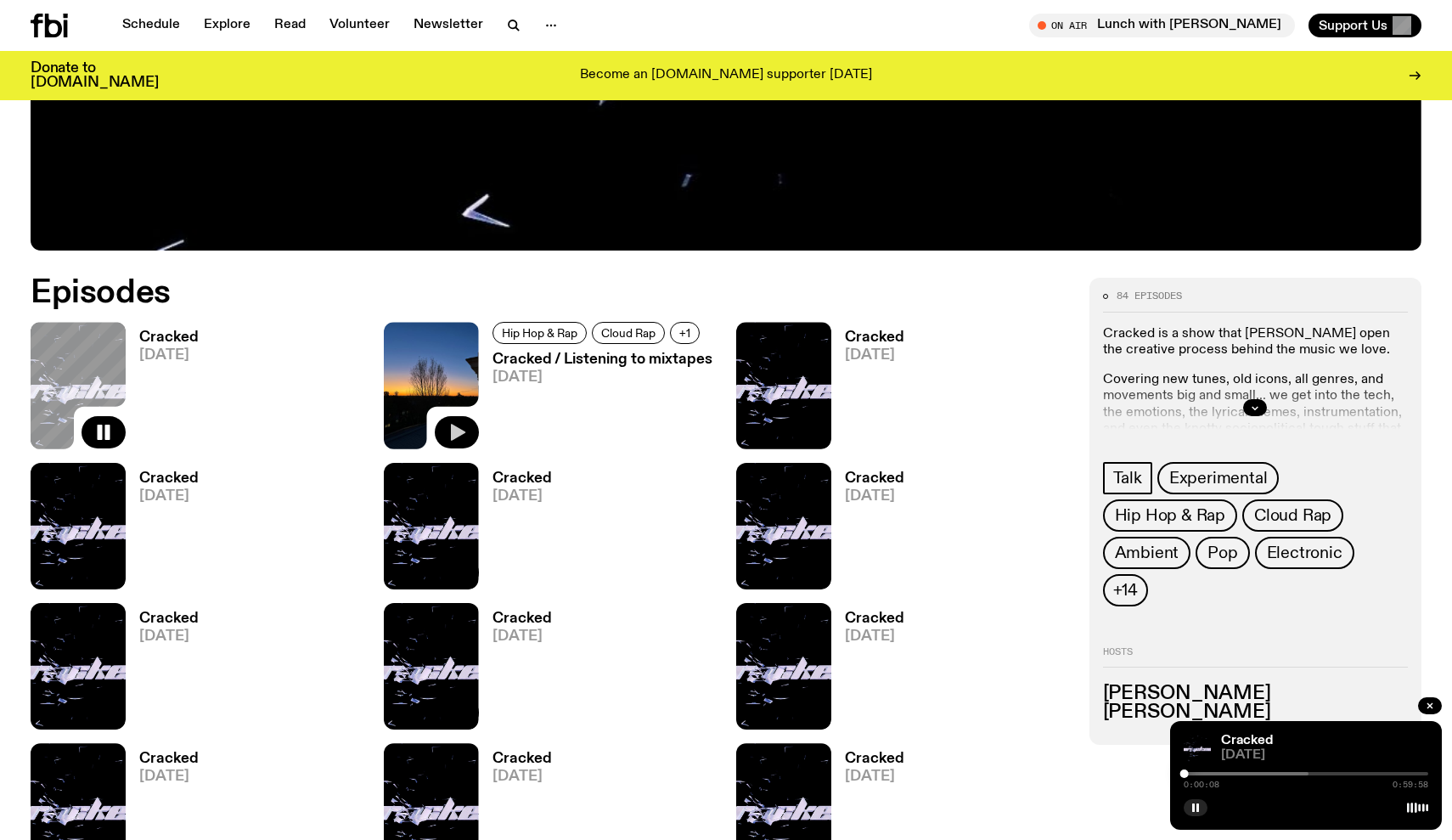
click at [448, 417] on button "button" at bounding box center [456, 432] width 44 height 32
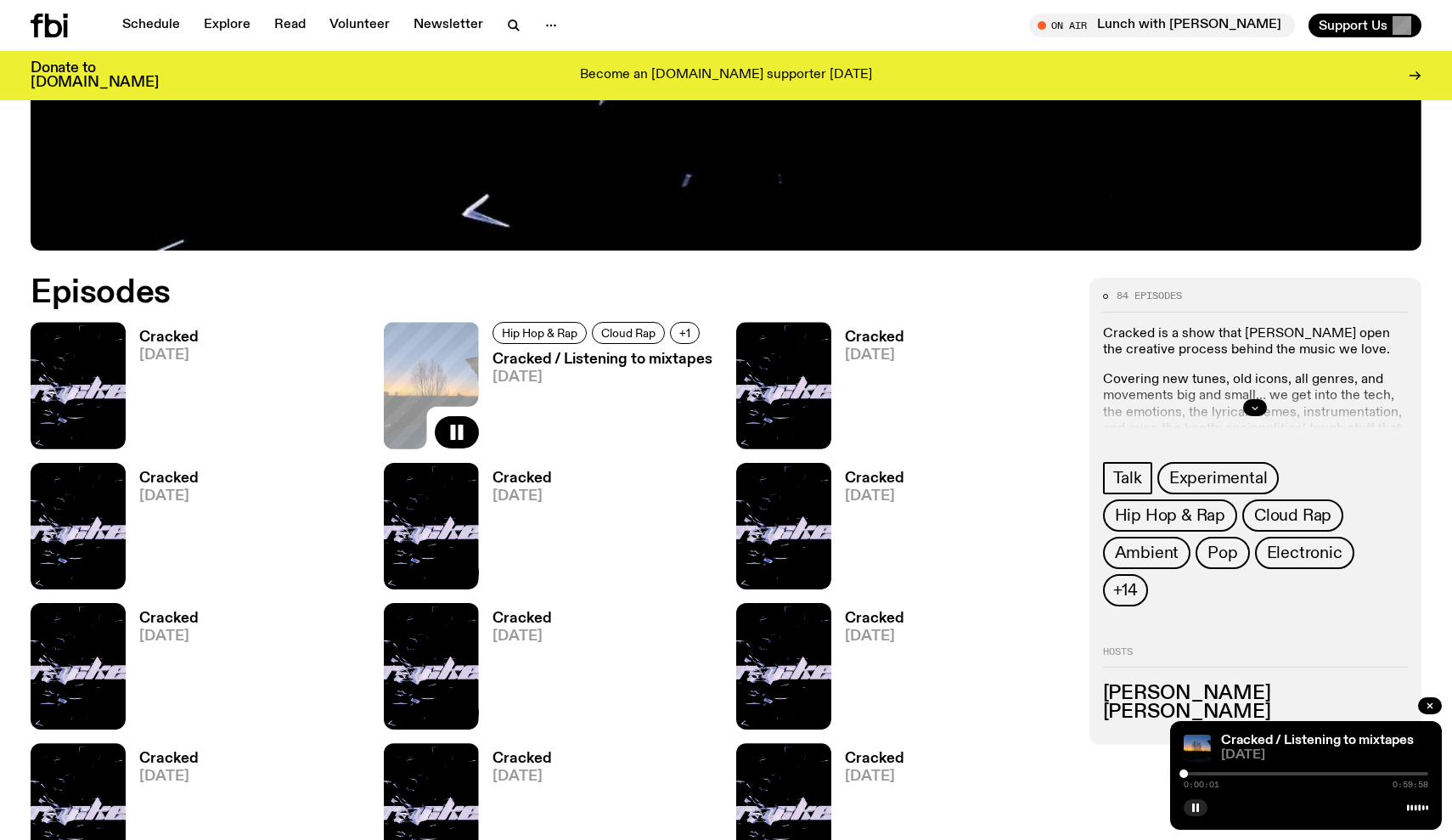
click at [1254, 410] on icon "button" at bounding box center [1255, 407] width 10 height 10
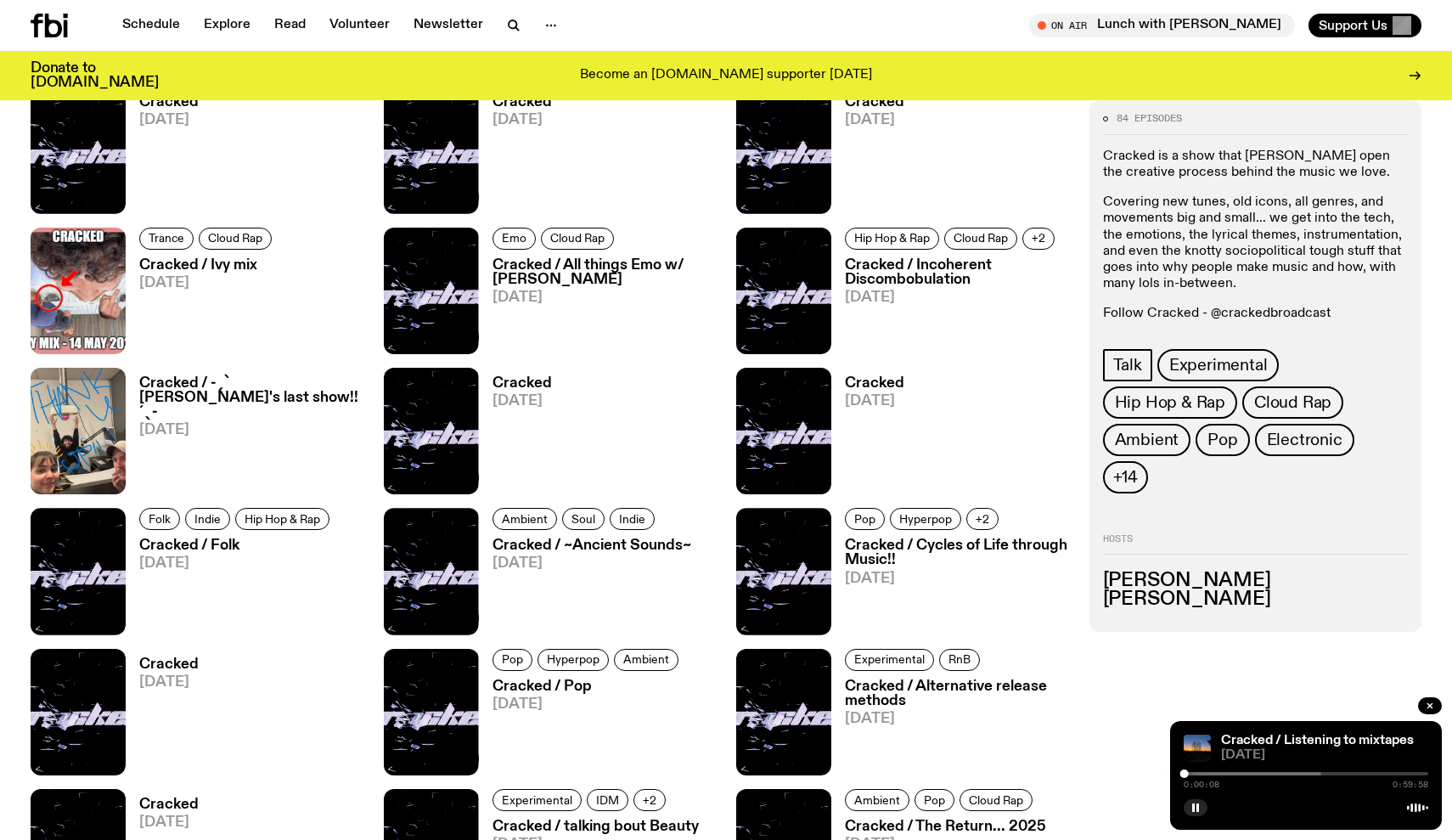
scroll to position [1426, 0]
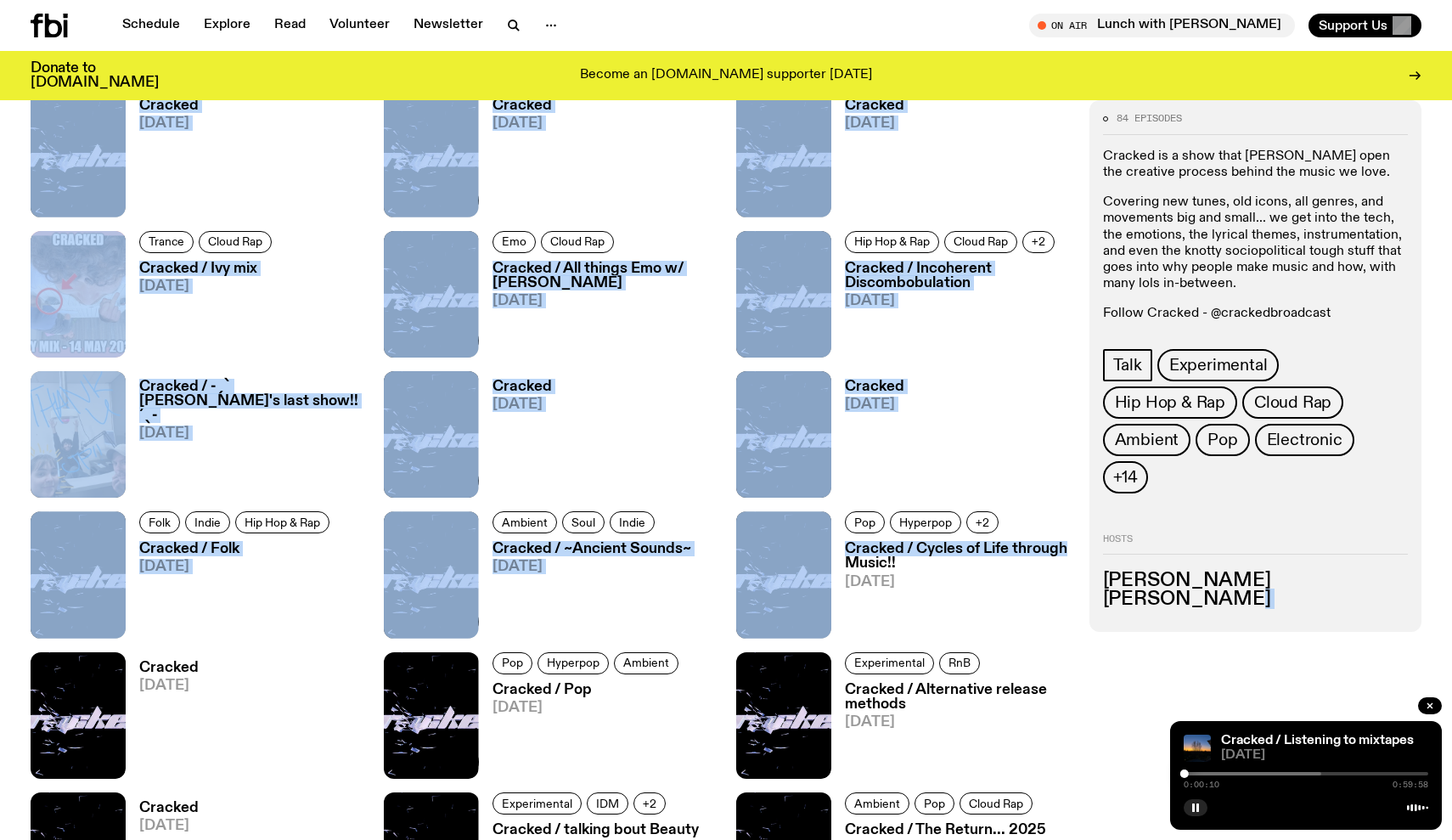
drag, startPoint x: 1222, startPoint y: 562, endPoint x: 1079, endPoint y: 552, distance: 143.3
click at [1079, 552] on div "84 episodes Cracked is a show that [PERSON_NAME] open the creative process behi…" at bounding box center [726, 792] width 1452 height 2335
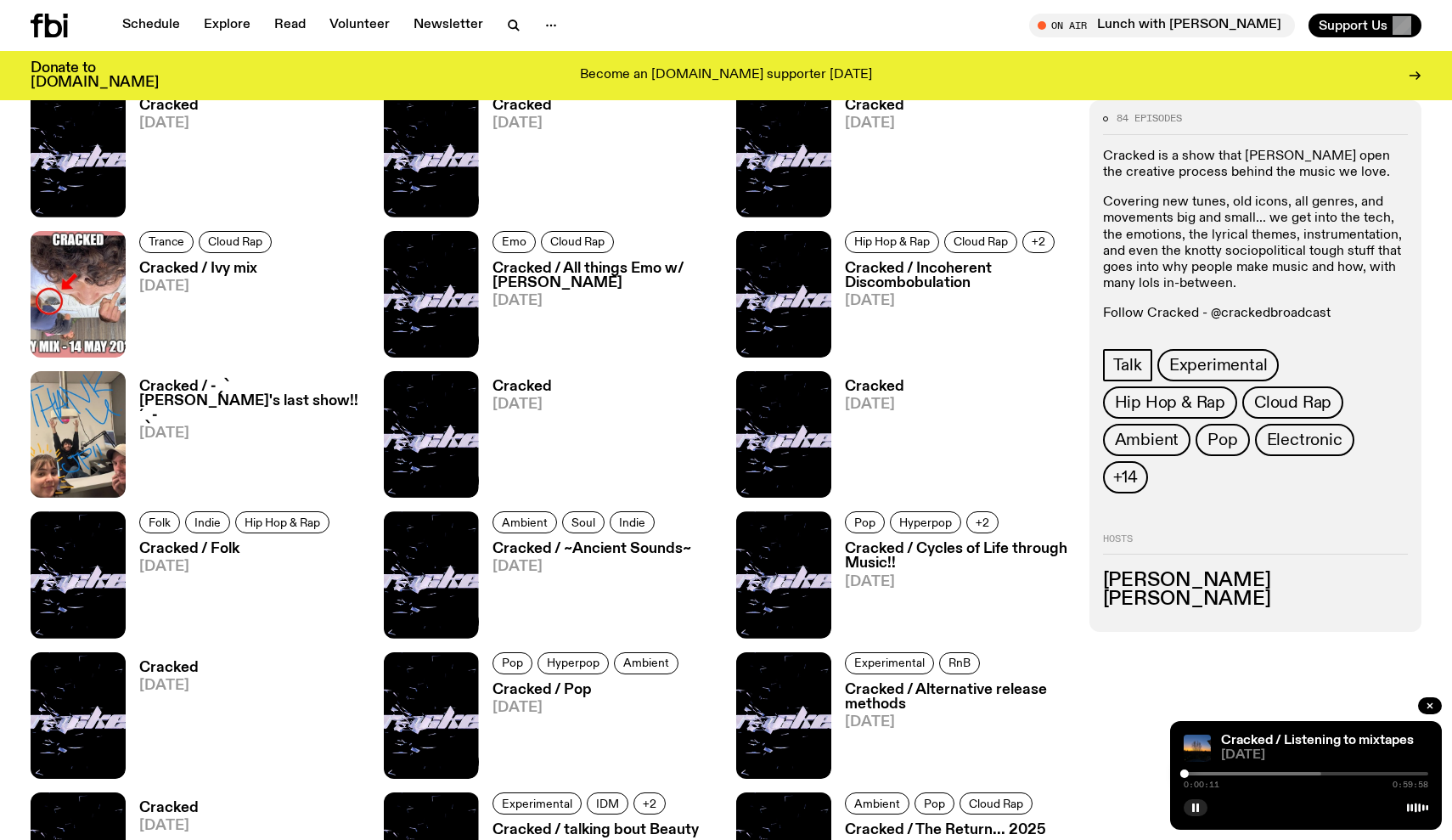
click at [1134, 590] on h3 "[PERSON_NAME]" at bounding box center [1256, 598] width 306 height 19
drag, startPoint x: 1110, startPoint y: 563, endPoint x: 1212, endPoint y: 564, distance: 102.0
click at [1212, 590] on h3 "[PERSON_NAME]" at bounding box center [1256, 598] width 306 height 19
copy h3 "[PERSON_NAME]"
drag, startPoint x: 1221, startPoint y: 564, endPoint x: 1099, endPoint y: 566, distance: 122.0
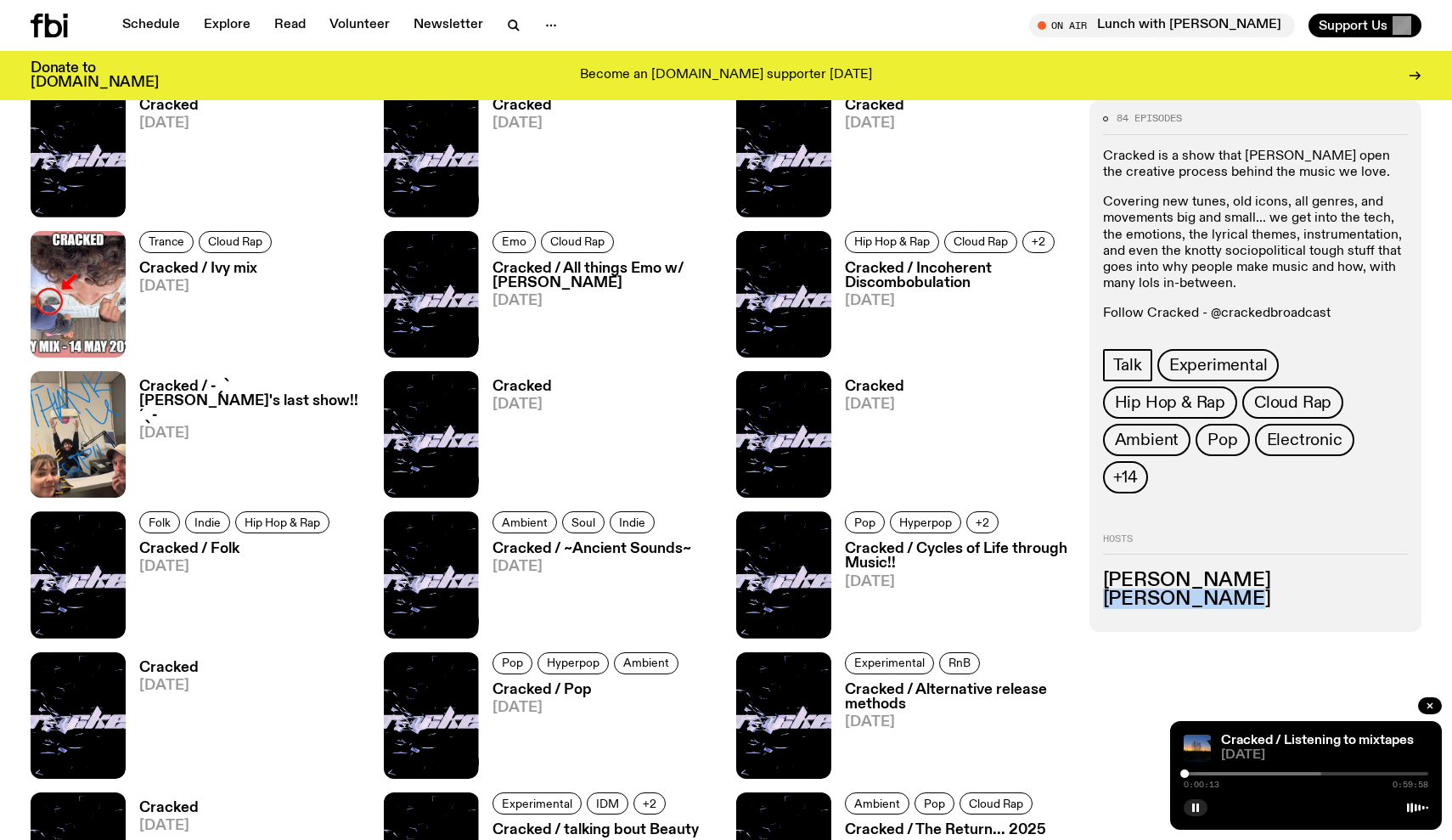
click at [1099, 566] on div "84 episodes Cracked is a show that [PERSON_NAME] open the creative process behi…" at bounding box center [1256, 365] width 333 height 531
click at [1204, 813] on button "button" at bounding box center [1196, 807] width 23 height 17
